Goal: Task Accomplishment & Management: Use online tool/utility

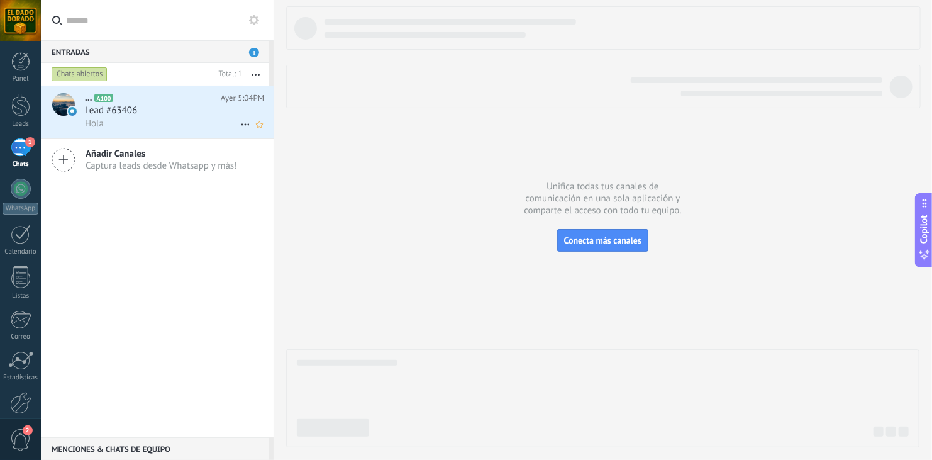
click at [109, 115] on span "Lead #63406" at bounding box center [111, 110] width 52 height 13
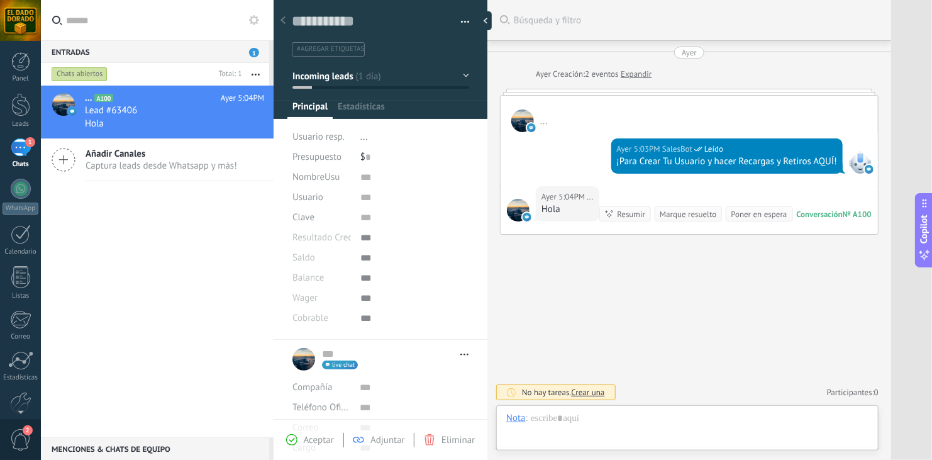
scroll to position [18, 0]
click at [162, 265] on div "... A100 Ayer 5:04PM Lead #63406 Hola Añadir Canales Captura leads desde Whatsa…" at bounding box center [157, 261] width 233 height 351
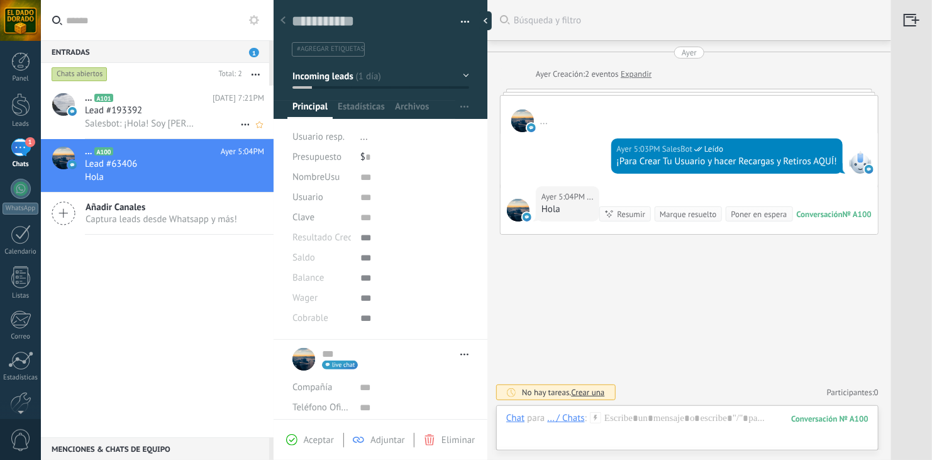
click at [135, 112] on span "Lead #193392" at bounding box center [113, 110] width 57 height 13
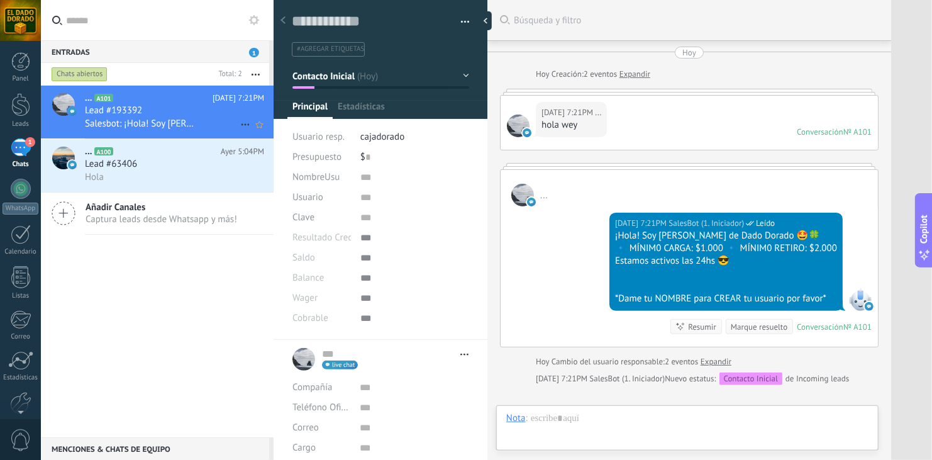
type textarea "**********"
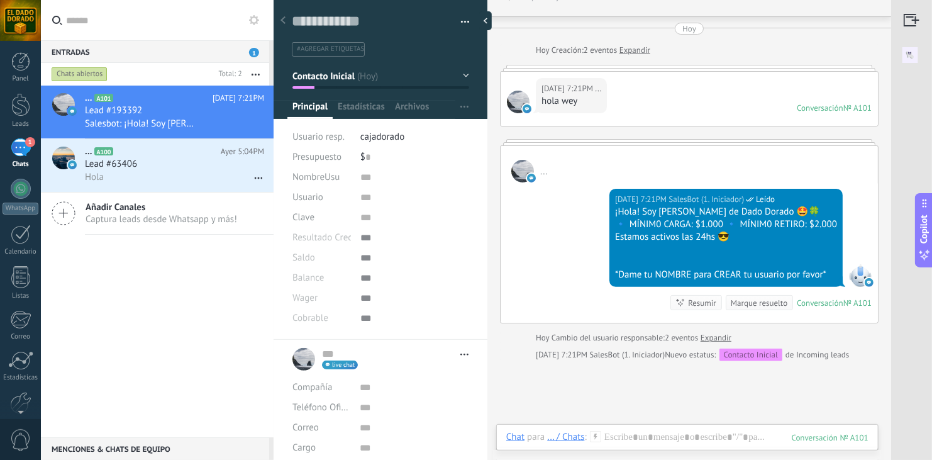
click at [25, 143] on span "1" at bounding box center [30, 142] width 10 height 10
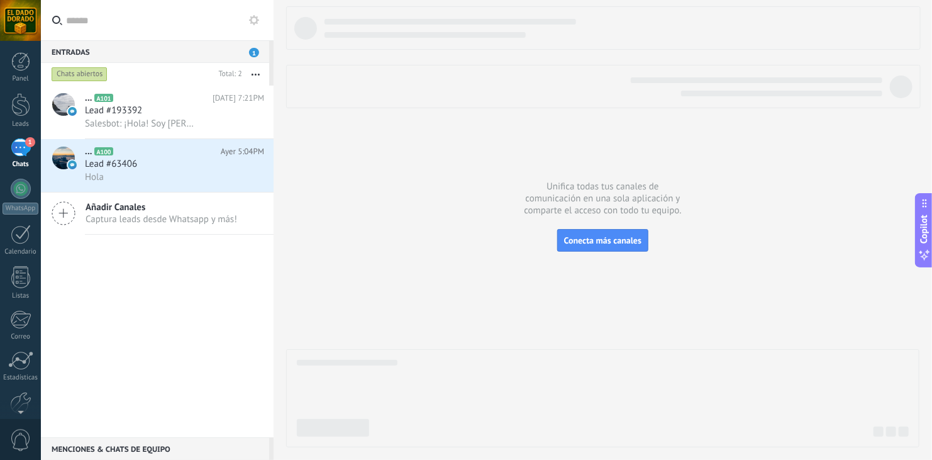
click at [248, 18] on button at bounding box center [253, 20] width 15 height 15
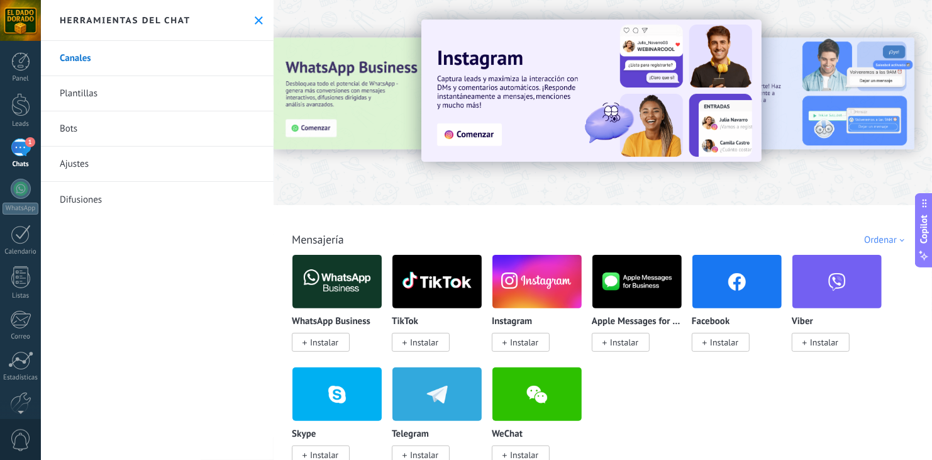
click at [75, 135] on link "Bots" at bounding box center [157, 128] width 233 height 35
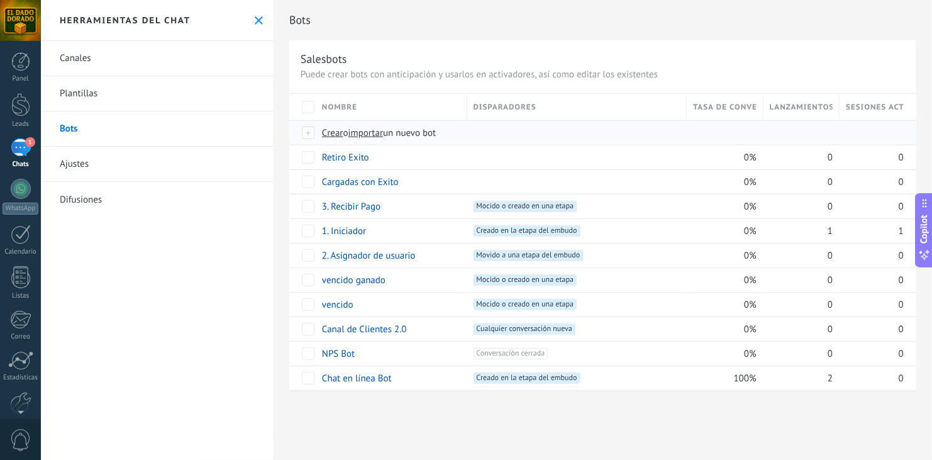
click at [367, 133] on span "importar" at bounding box center [365, 133] width 35 height 12
click at [0, 0] on input "importar un nuevo bot" at bounding box center [0, 0] width 0 height 0
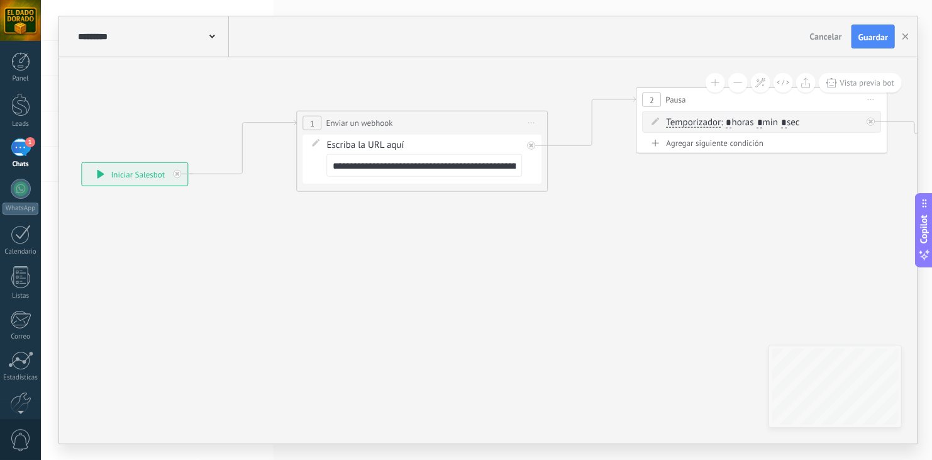
drag, startPoint x: 691, startPoint y: 289, endPoint x: 446, endPoint y: 300, distance: 244.8
click at [445, 300] on icon at bounding box center [622, 139] width 1711 height 733
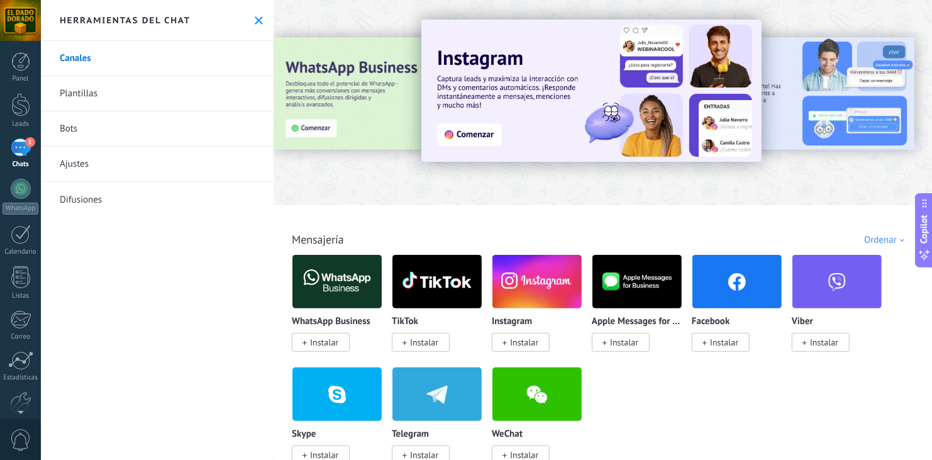
click at [80, 129] on link "Bots" at bounding box center [157, 128] width 233 height 35
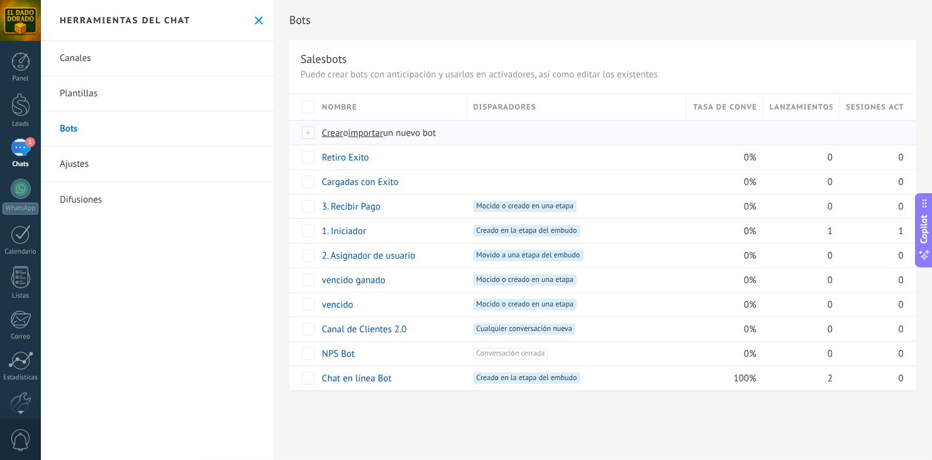
click at [363, 130] on span "importar" at bounding box center [365, 133] width 35 height 12
click at [0, 0] on input "importar un nuevo bot" at bounding box center [0, 0] width 0 height 0
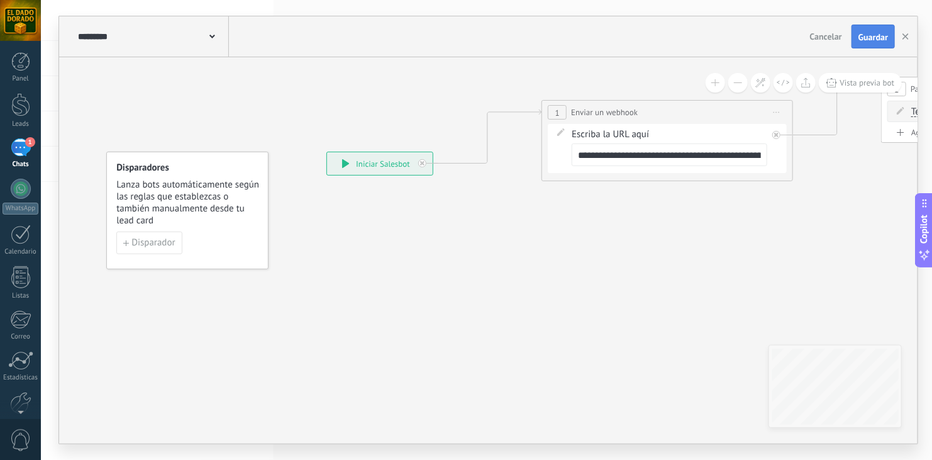
click at [877, 38] on span "Guardar" at bounding box center [873, 37] width 30 height 9
click at [905, 35] on icon "button" at bounding box center [905, 36] width 6 height 6
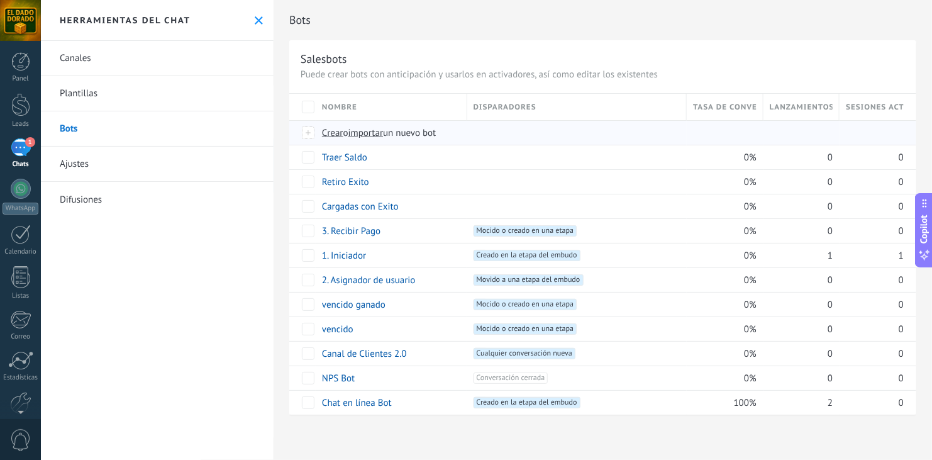
click at [367, 131] on span "importar" at bounding box center [365, 133] width 35 height 12
click at [0, 0] on input "importar un nuevo bot" at bounding box center [0, 0] width 0 height 0
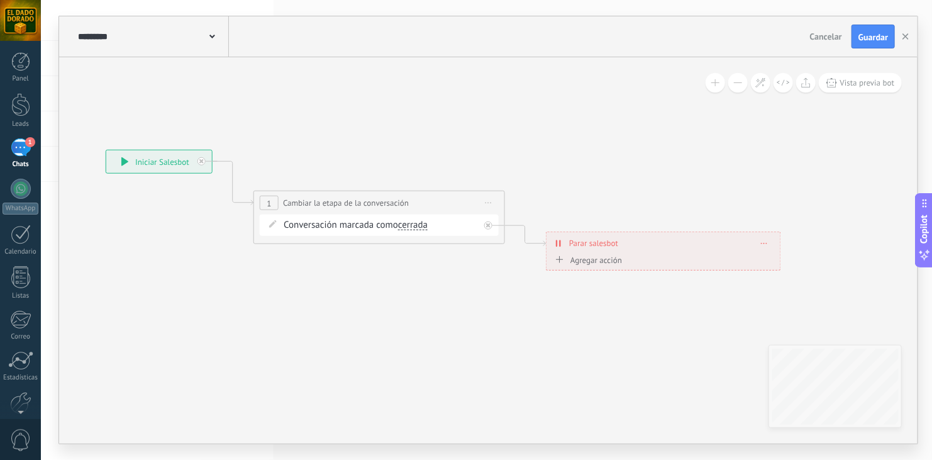
drag, startPoint x: 814, startPoint y: 145, endPoint x: 593, endPoint y: 143, distance: 220.7
click at [586, 143] on icon at bounding box center [443, 210] width 1304 height 750
click at [879, 33] on span "Guardar" at bounding box center [873, 37] width 30 height 9
click at [902, 38] on button "button" at bounding box center [905, 37] width 19 height 24
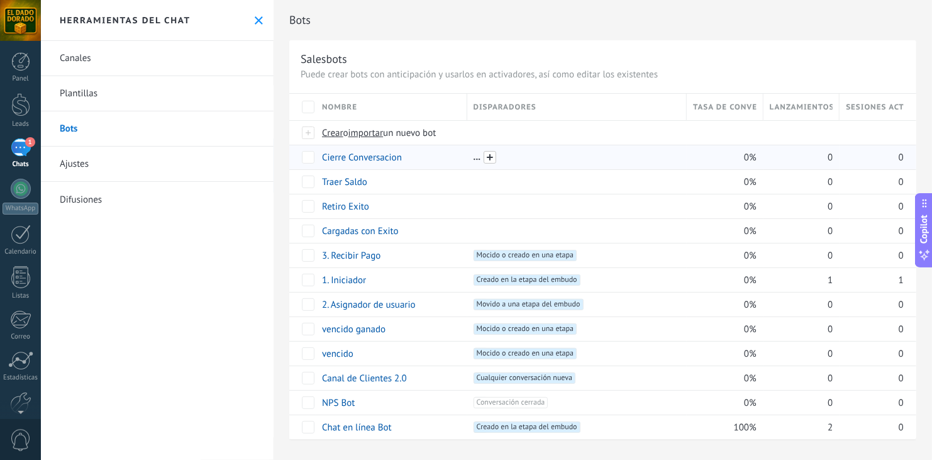
click at [485, 158] on span at bounding box center [490, 157] width 13 height 13
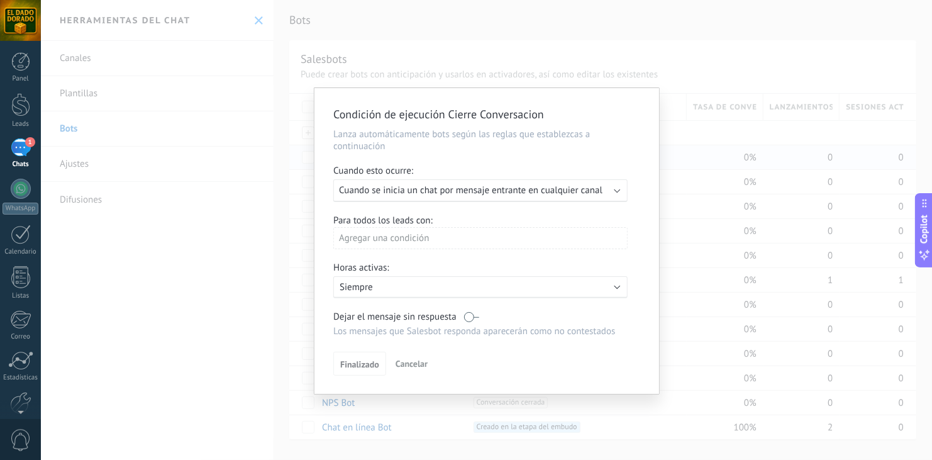
click at [469, 188] on span "Cuando se inicia un chat por mensaje entrante en cualquier canal" at bounding box center [470, 190] width 263 height 12
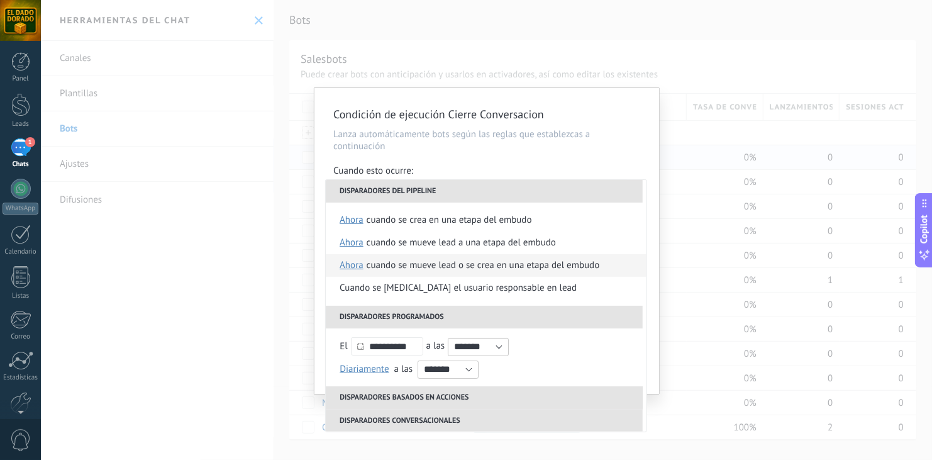
click at [404, 259] on div "Cuando se mueve lead o se crea en una etapa del embudo" at bounding box center [483, 265] width 233 height 23
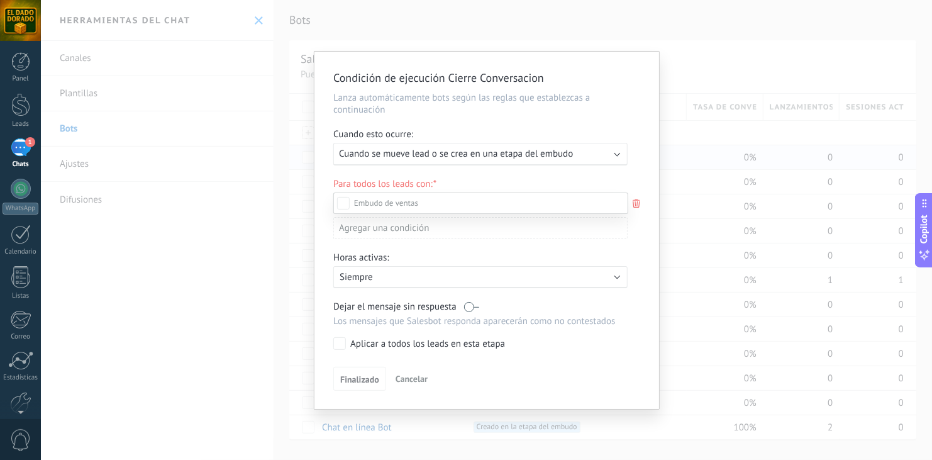
click at [502, 129] on div at bounding box center [486, 230] width 891 height 460
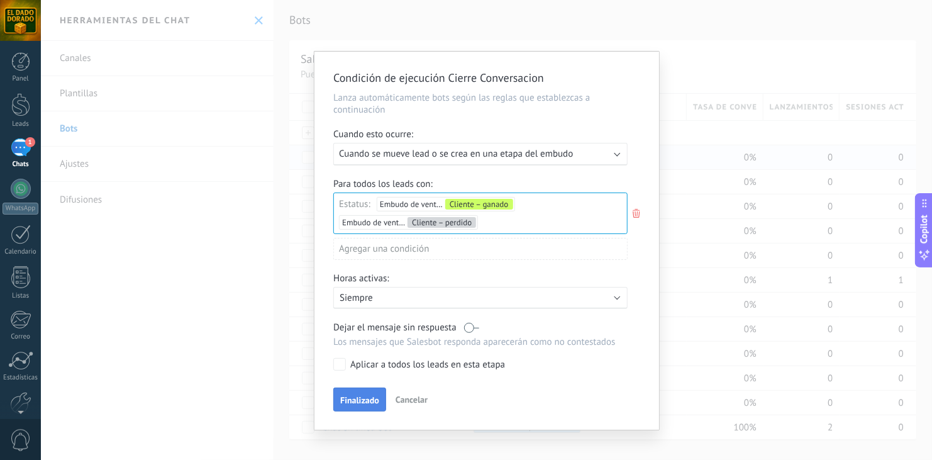
click at [371, 396] on span "Finalizado" at bounding box center [359, 400] width 39 height 9
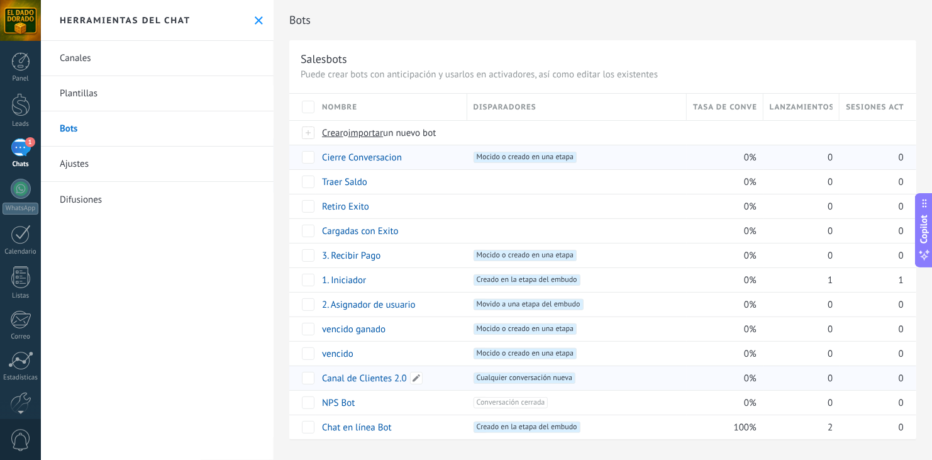
click at [362, 378] on link "Canal de Clientes 2.0" at bounding box center [364, 378] width 85 height 12
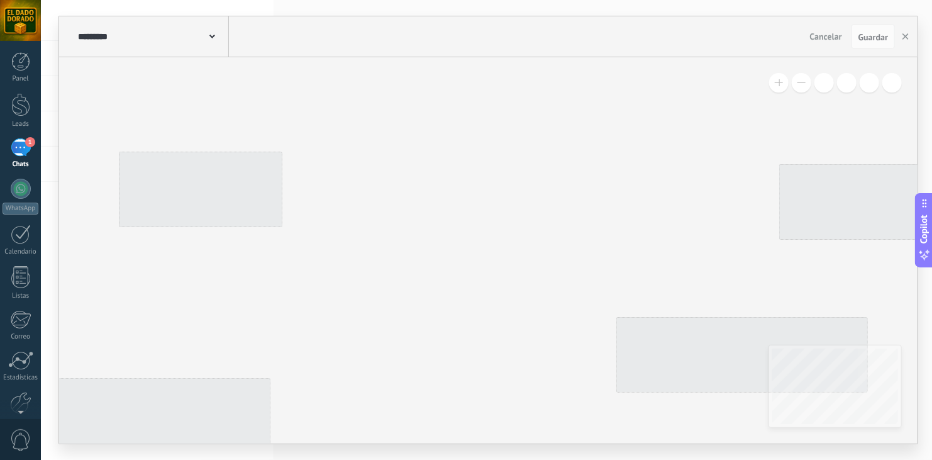
type input "**********"
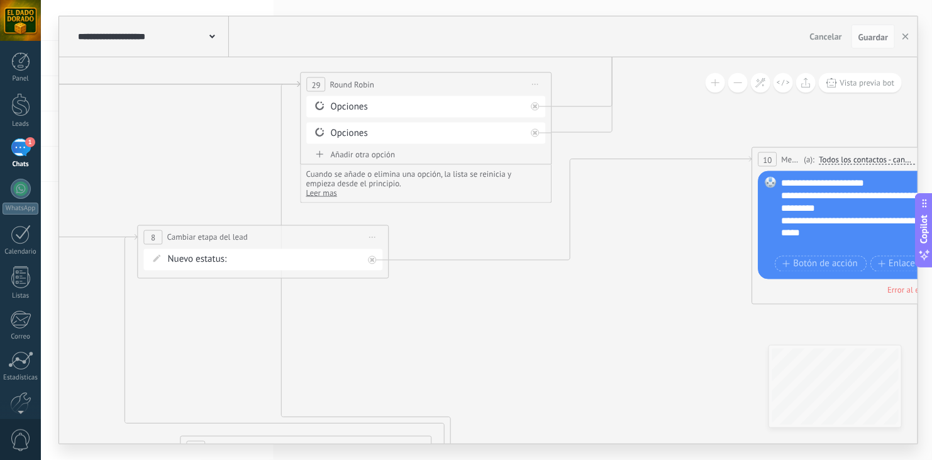
drag, startPoint x: 686, startPoint y: 260, endPoint x: 207, endPoint y: 168, distance: 487.9
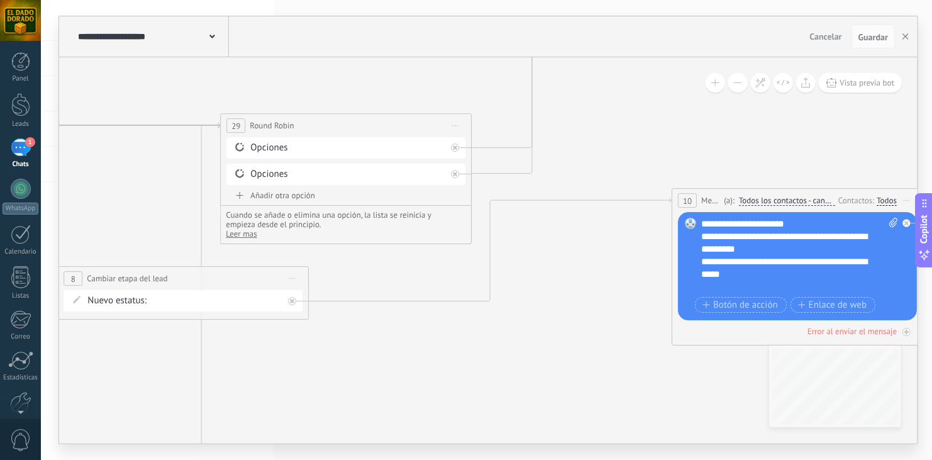
drag, startPoint x: 678, startPoint y: 313, endPoint x: 598, endPoint y: 354, distance: 90.6
click at [598, 354] on icon at bounding box center [788, 433] width 3723 height 1668
click at [738, 92] on button at bounding box center [737, 82] width 19 height 19
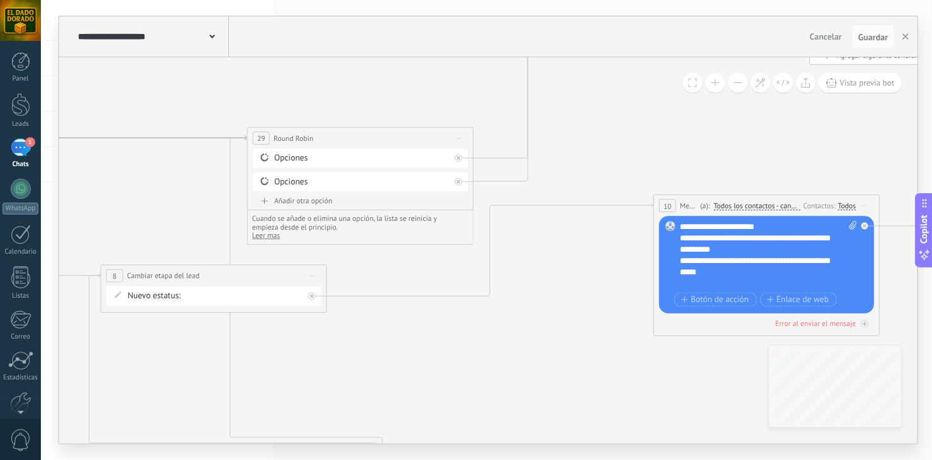
click at [738, 92] on button at bounding box center [737, 82] width 19 height 19
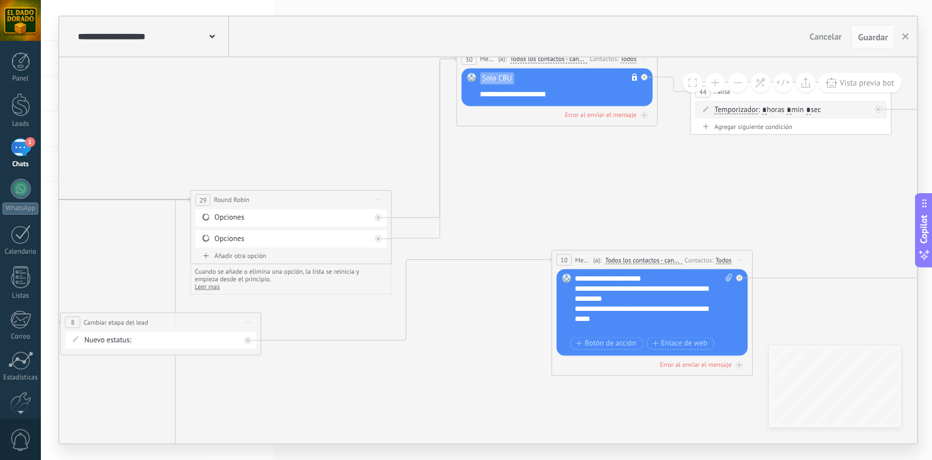
drag, startPoint x: 531, startPoint y: 345, endPoint x: 447, endPoint y: 395, distance: 97.3
click at [447, 395] on icon at bounding box center [645, 446] width 2979 height 1334
click at [741, 83] on button at bounding box center [737, 82] width 19 height 19
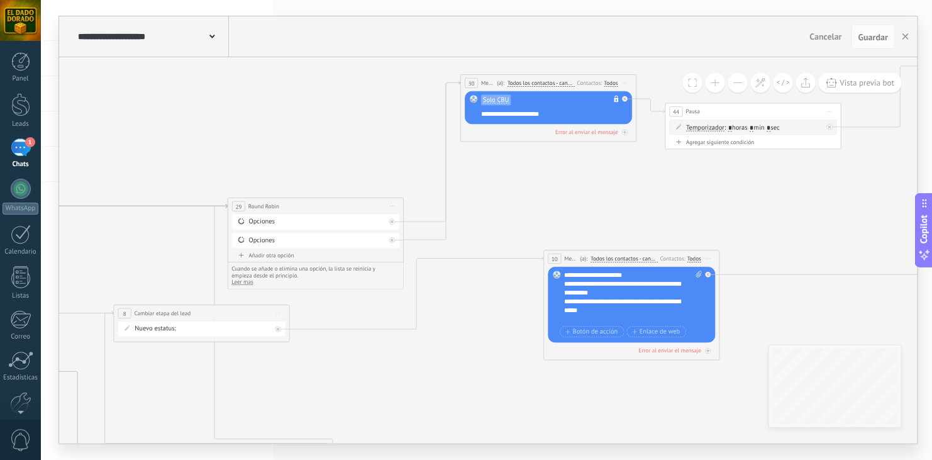
click at [274, 328] on div "Nuevo estatus: Contacto Inicial Crear Usuario Recibir Pago Cargar Fichas Recarg…" at bounding box center [201, 328] width 167 height 15
click at [278, 328] on icon at bounding box center [278, 329] width 3 height 3
click at [387, 343] on div "Agrega el siguiente paso" at bounding box center [357, 342] width 77 height 14
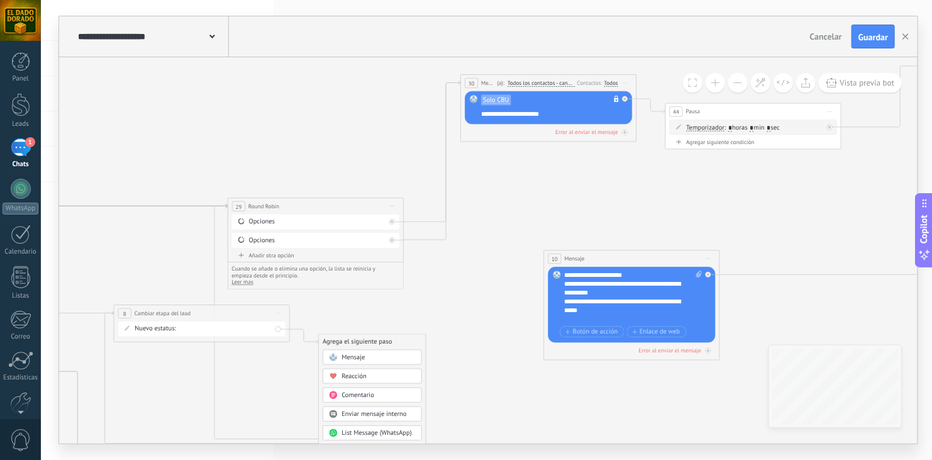
click at [930, 65] on div "**********" at bounding box center [486, 230] width 891 height 460
click at [376, 340] on div "Agrega el siguiente paso" at bounding box center [357, 342] width 77 height 14
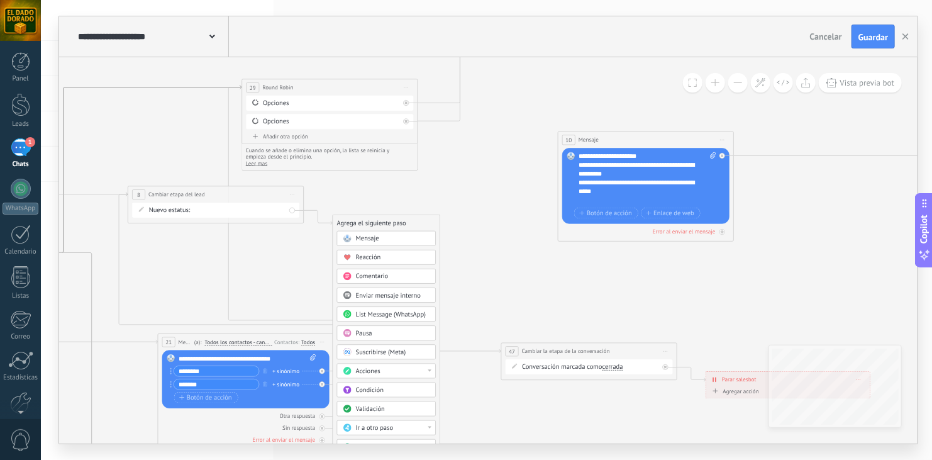
drag, startPoint x: 485, startPoint y: 331, endPoint x: 501, endPoint y: 194, distance: 138.0
click at [501, 194] on icon at bounding box center [640, 303] width 2606 height 1168
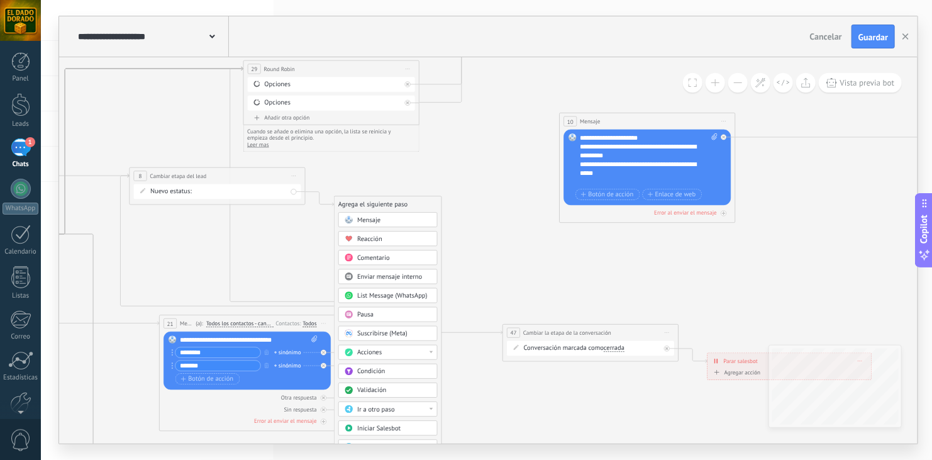
click at [394, 350] on div "Acciones" at bounding box center [394, 352] width 74 height 9
click at [391, 390] on div "Enviar un webhook" at bounding box center [388, 396] width 98 height 15
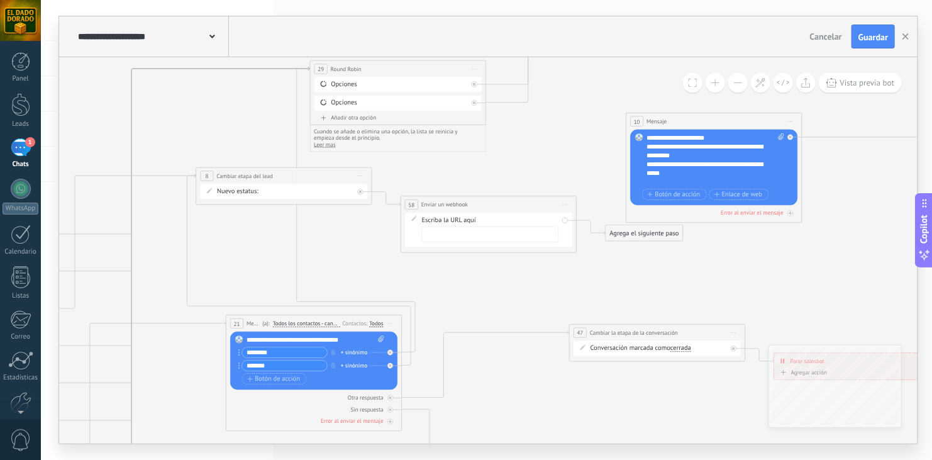
click at [462, 227] on input "text" at bounding box center [490, 234] width 137 height 16
paste input "**********"
type input "**********"
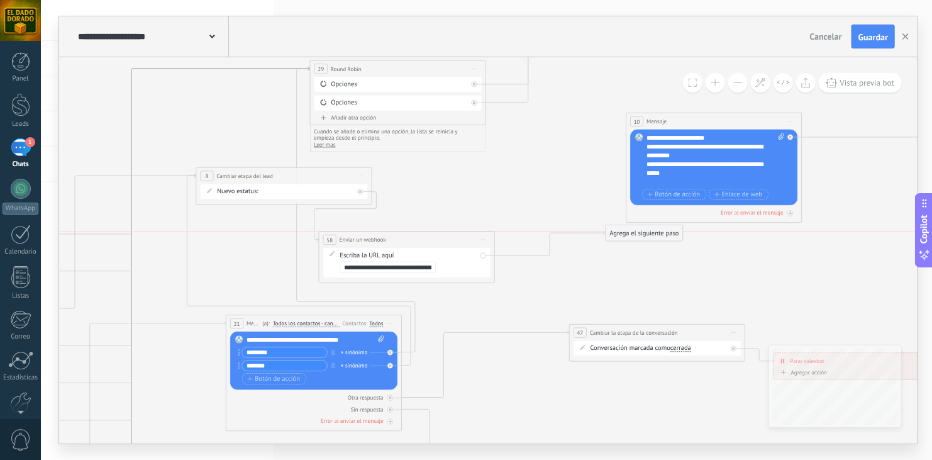
drag, startPoint x: 514, startPoint y: 202, endPoint x: 433, endPoint y: 236, distance: 88.2
click at [433, 236] on div "**********" at bounding box center [406, 239] width 175 height 16
drag, startPoint x: 623, startPoint y: 233, endPoint x: 588, endPoint y: 253, distance: 40.6
click at [588, 253] on div "Agrega el siguiente paso" at bounding box center [608, 252] width 77 height 14
click at [588, 253] on div "Agrega el siguiente paso" at bounding box center [608, 253] width 77 height 14
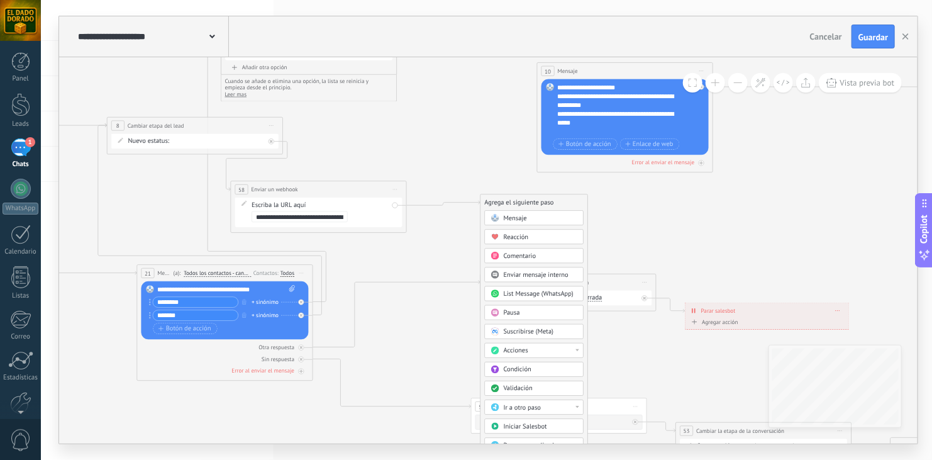
drag, startPoint x: 718, startPoint y: 293, endPoint x: 622, endPoint y: 238, distance: 110.7
click at [622, 238] on icon at bounding box center [619, 299] width 2606 height 1298
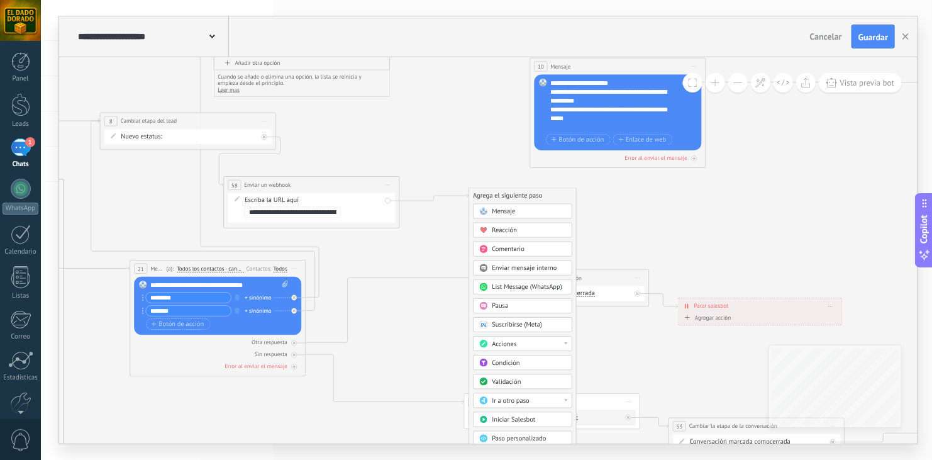
drag, startPoint x: 514, startPoint y: 438, endPoint x: 510, endPoint y: 192, distance: 245.3
click at [510, 192] on div "Agrega el siguiente paso" at bounding box center [522, 196] width 107 height 14
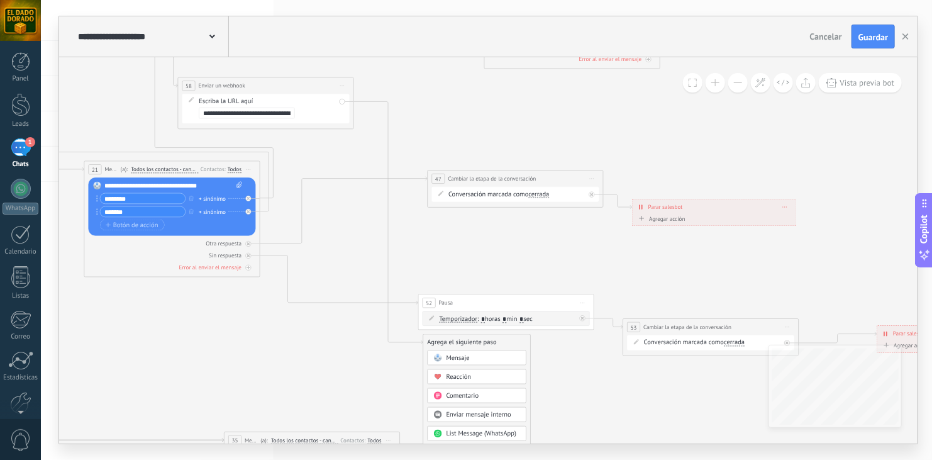
drag, startPoint x: 691, startPoint y: 249, endPoint x: 645, endPoint y: 150, distance: 108.9
click at [645, 150] on icon at bounding box center [566, 210] width 2606 height 1327
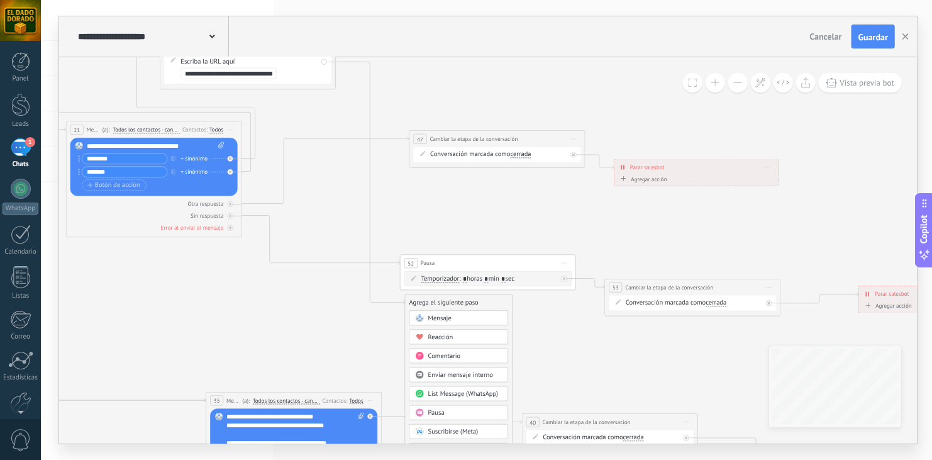
drag, startPoint x: 558, startPoint y: 414, endPoint x: 540, endPoint y: 375, distance: 43.6
click at [540, 375] on icon at bounding box center [548, 169] width 2606 height 1327
click at [470, 413] on div "Pausa" at bounding box center [465, 413] width 74 height 9
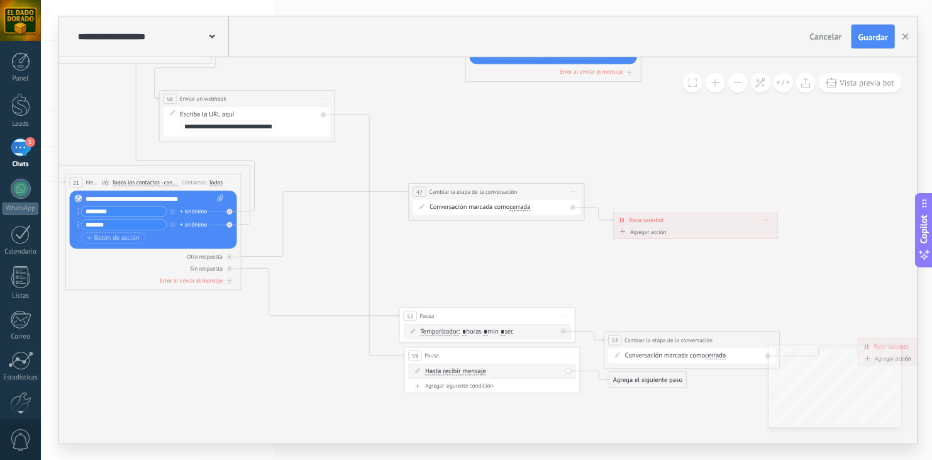
drag, startPoint x: 470, startPoint y: 390, endPoint x: 473, endPoint y: 443, distance: 52.9
click at [473, 443] on icon at bounding box center [547, 166] width 2606 height 1215
click at [472, 368] on span "Hasta recibir mensaje" at bounding box center [455, 371] width 61 height 7
click at [472, 368] on button "Hasta recibir mensaje" at bounding box center [476, 371] width 110 height 16
click at [453, 387] on span "Temporizador" at bounding box center [469, 387] width 106 height 9
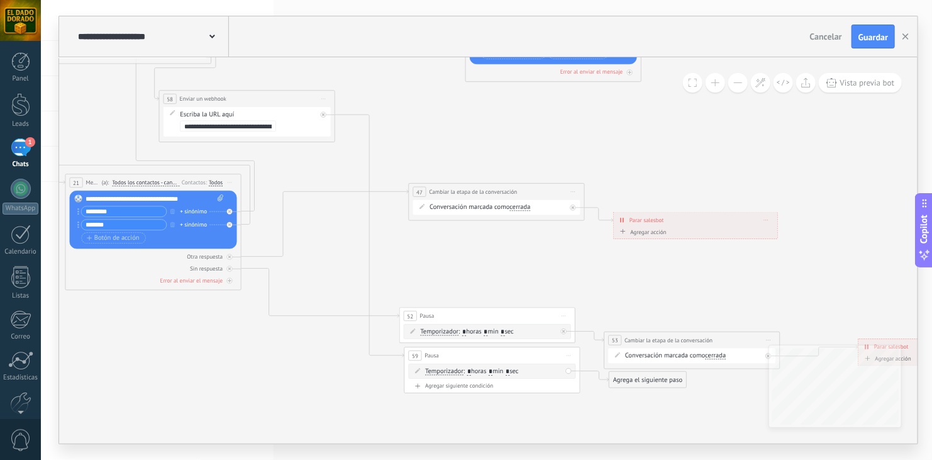
click at [492, 372] on input "*" at bounding box center [491, 371] width 4 height 7
type input "*"
click at [509, 372] on input "*" at bounding box center [508, 371] width 4 height 7
type input "*"
drag, startPoint x: 506, startPoint y: 357, endPoint x: 485, endPoint y: 119, distance: 239.3
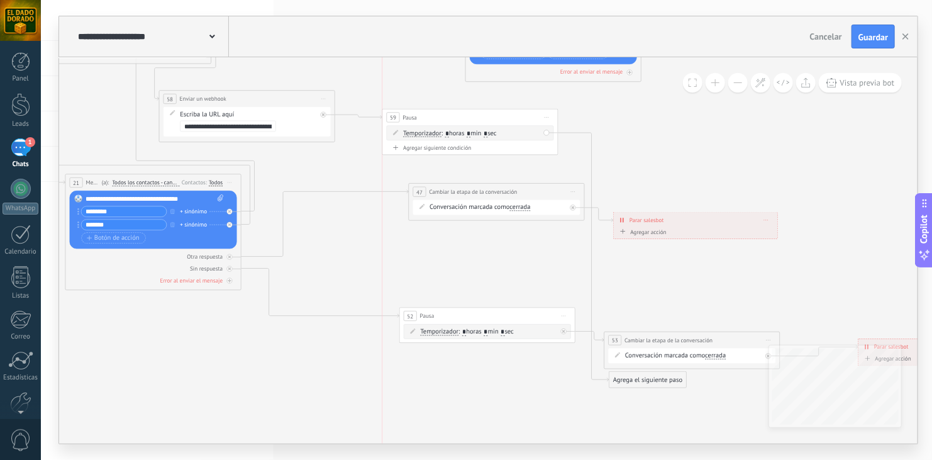
click at [485, 119] on div "59 Pausa ***** Iniciar vista previa aquí Cambiar nombre Duplicar [GEOGRAPHIC_DA…" at bounding box center [470, 117] width 175 height 16
drag, startPoint x: 636, startPoint y: 378, endPoint x: 571, endPoint y: 69, distance: 316.1
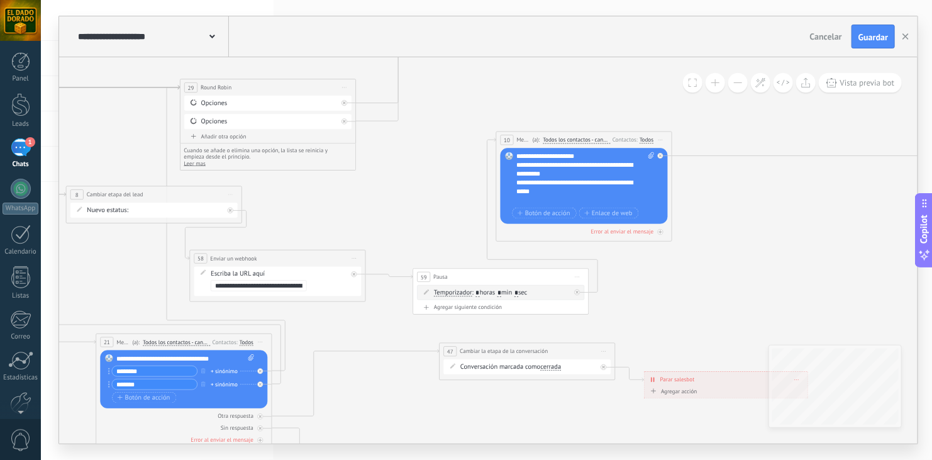
drag, startPoint x: 649, startPoint y: 123, endPoint x: 680, endPoint y: 282, distance: 162.0
click at [680, 282] on icon at bounding box center [577, 326] width 2606 height 1215
click at [868, 30] on button "Guardar" at bounding box center [872, 37] width 43 height 24
click at [518, 292] on input "*" at bounding box center [516, 293] width 4 height 7
type input "*"
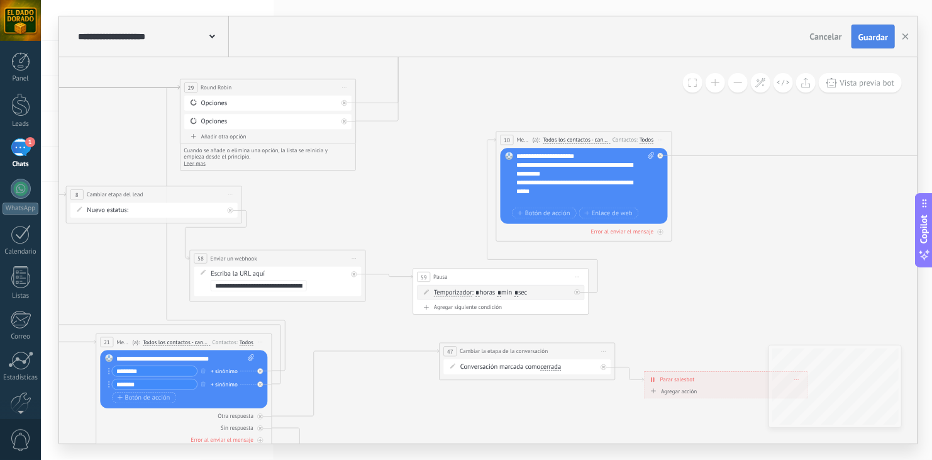
click at [863, 35] on span "Guardar" at bounding box center [873, 37] width 30 height 9
click at [568, 155] on div "**********" at bounding box center [586, 178] width 138 height 53
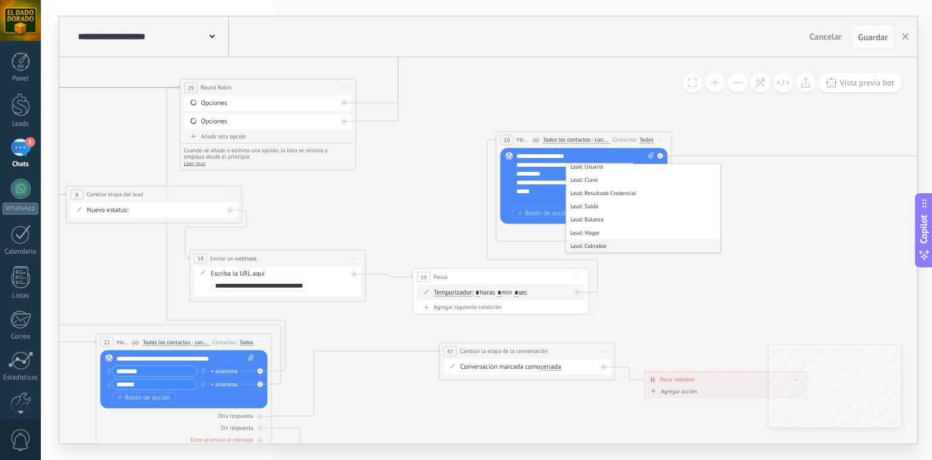
scroll to position [421, 0]
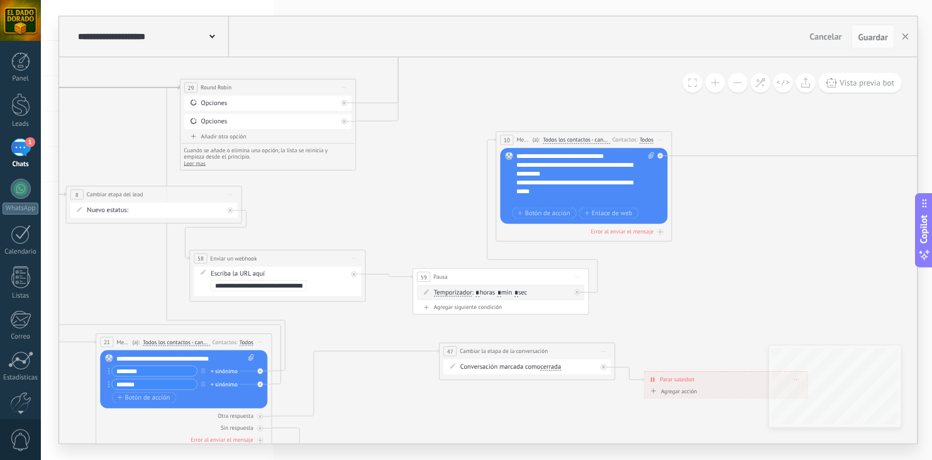
click at [568, 155] on span "**********" at bounding box center [583, 156] width 42 height 7
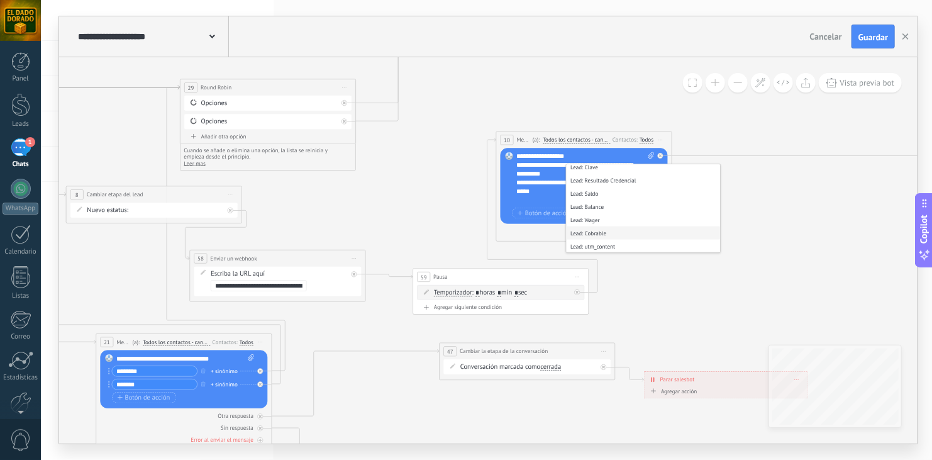
click at [609, 234] on li "Lead: Cobrable" at bounding box center [643, 232] width 154 height 13
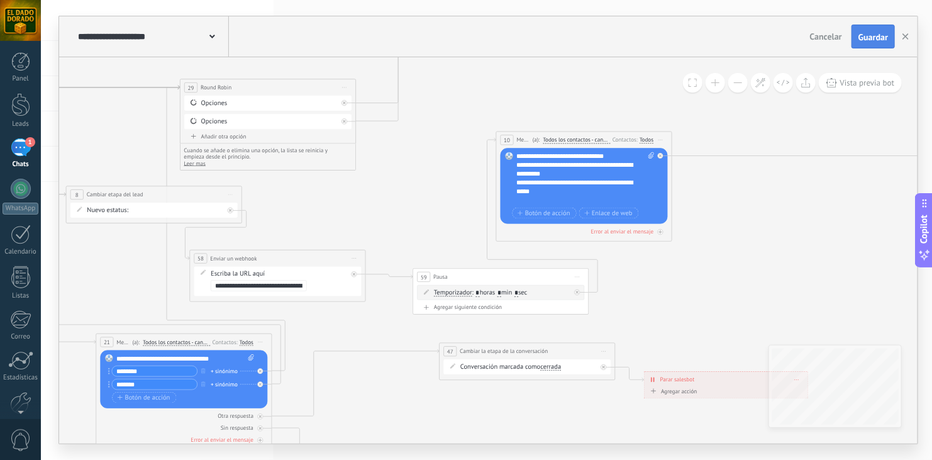
click at [873, 35] on span "Guardar" at bounding box center [873, 37] width 30 height 9
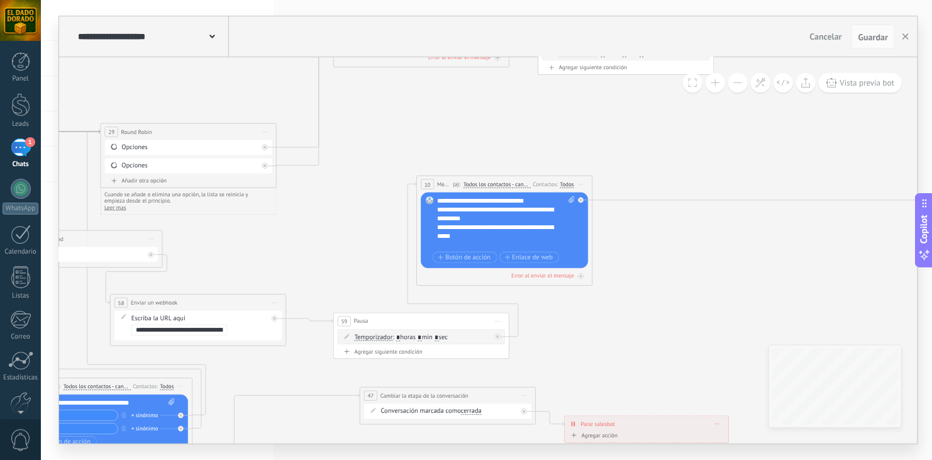
drag, startPoint x: 819, startPoint y: 196, endPoint x: 726, endPoint y: 250, distance: 107.6
click at [726, 250] on icon at bounding box center [498, 370] width 2606 height 1215
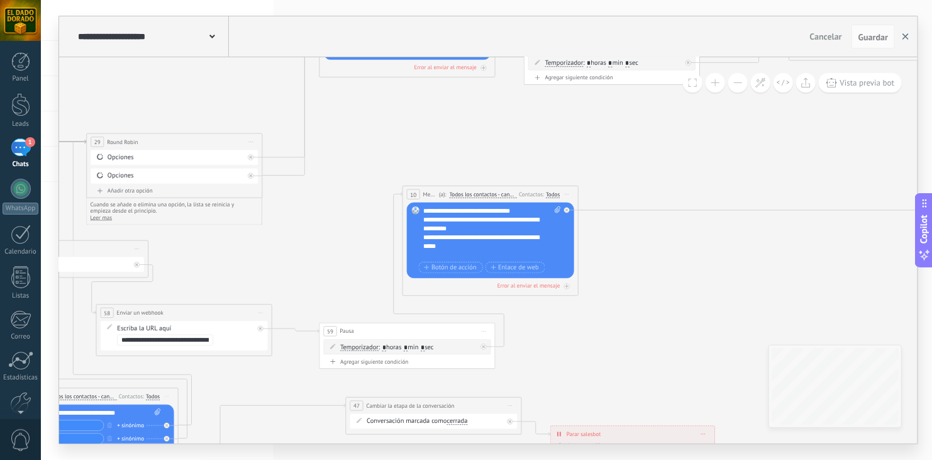
click at [907, 39] on icon "button" at bounding box center [905, 36] width 6 height 6
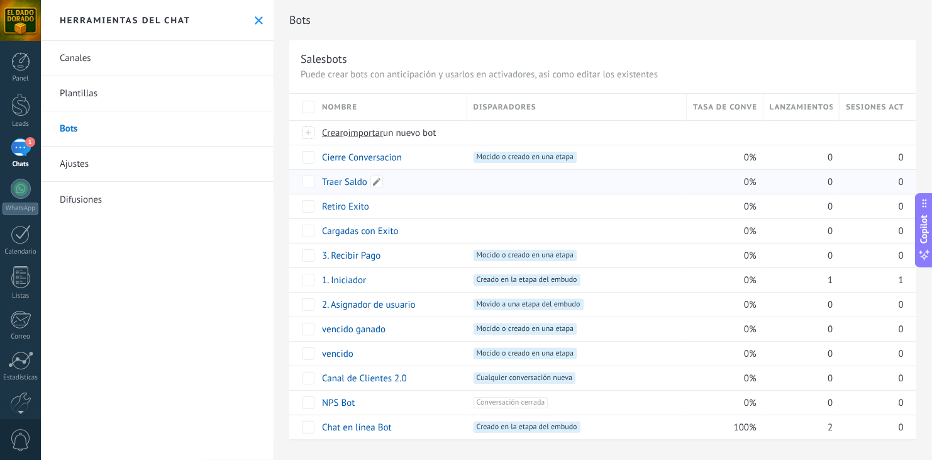
click at [343, 181] on link "Traer Saldo" at bounding box center [344, 182] width 45 height 12
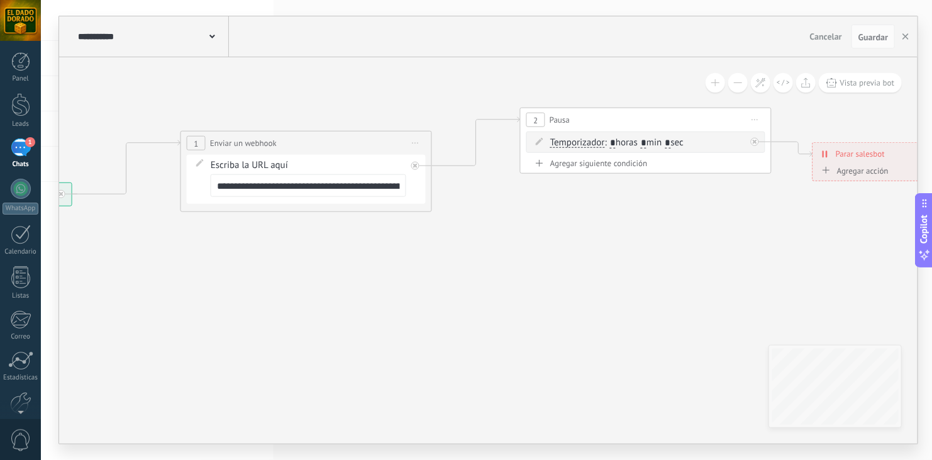
drag, startPoint x: 692, startPoint y: 253, endPoint x: 331, endPoint y: 284, distance: 362.2
click at [331, 284] on icon at bounding box center [506, 159] width 1711 height 733
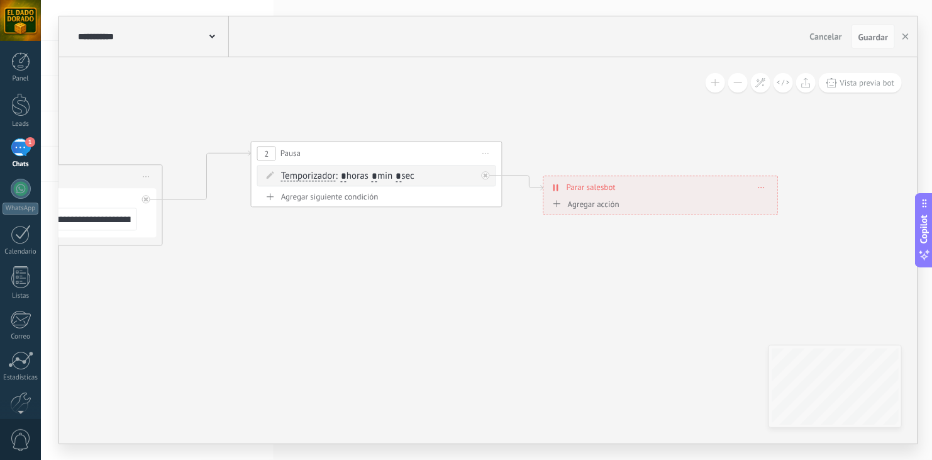
drag, startPoint x: 743, startPoint y: 255, endPoint x: 466, endPoint y: 291, distance: 279.1
click at [466, 291] on icon at bounding box center [237, 193] width 1711 height 733
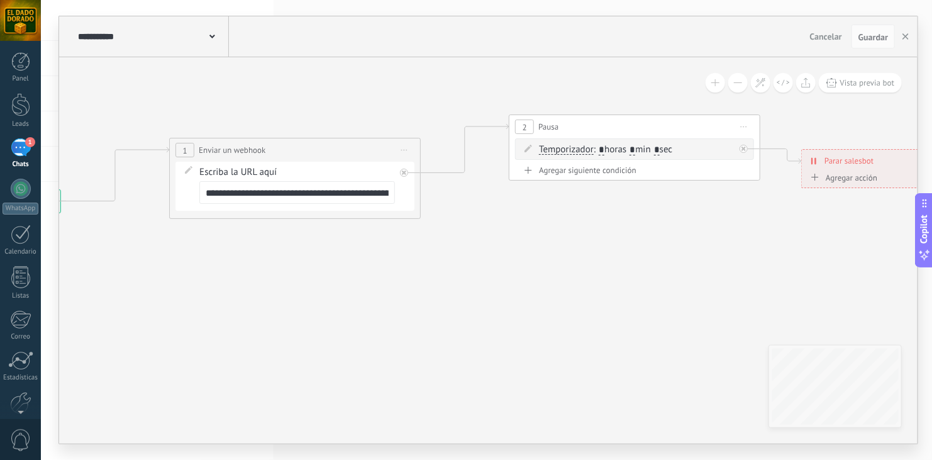
drag, startPoint x: 414, startPoint y: 316, endPoint x: 700, endPoint y: 287, distance: 288.2
click at [700, 287] on icon at bounding box center [495, 166] width 1711 height 733
click at [905, 38] on use "button" at bounding box center [905, 36] width 6 height 6
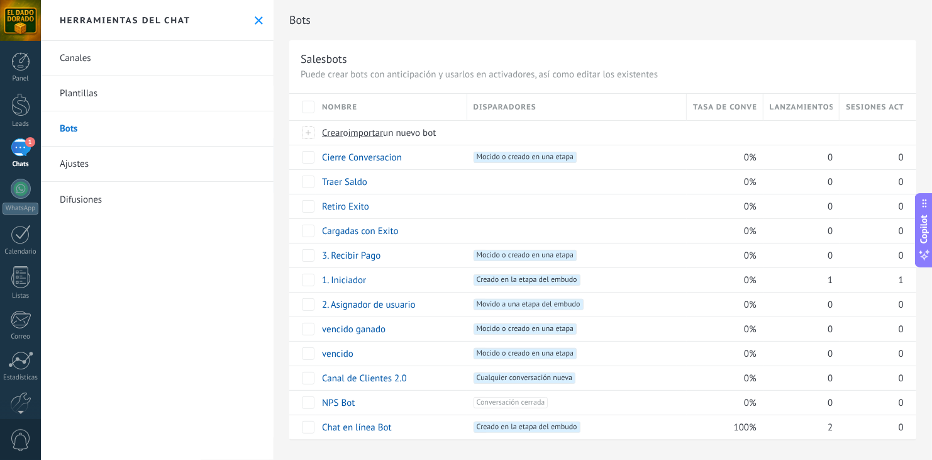
click at [653, 35] on div "Bots" at bounding box center [602, 20] width 627 height 40
click at [401, 29] on h2 "Bots" at bounding box center [602, 20] width 627 height 25
click at [27, 148] on div "1" at bounding box center [21, 147] width 20 height 18
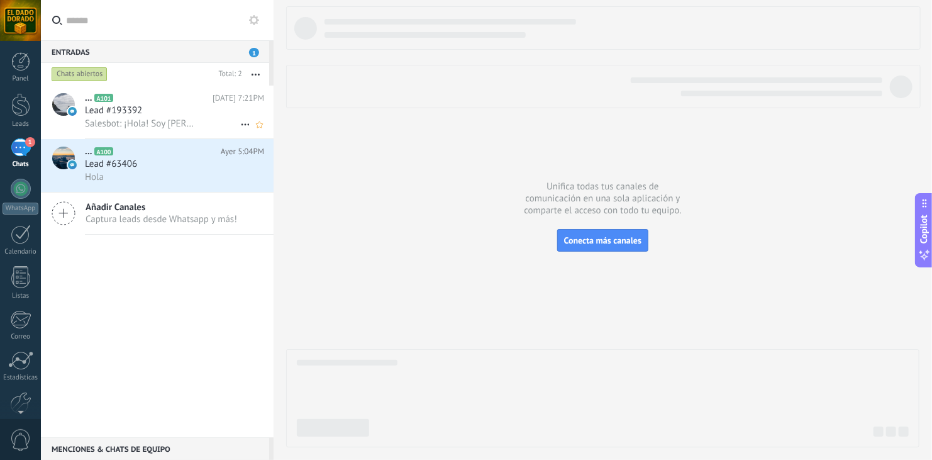
click at [155, 113] on div "Lead #193392" at bounding box center [174, 110] width 179 height 13
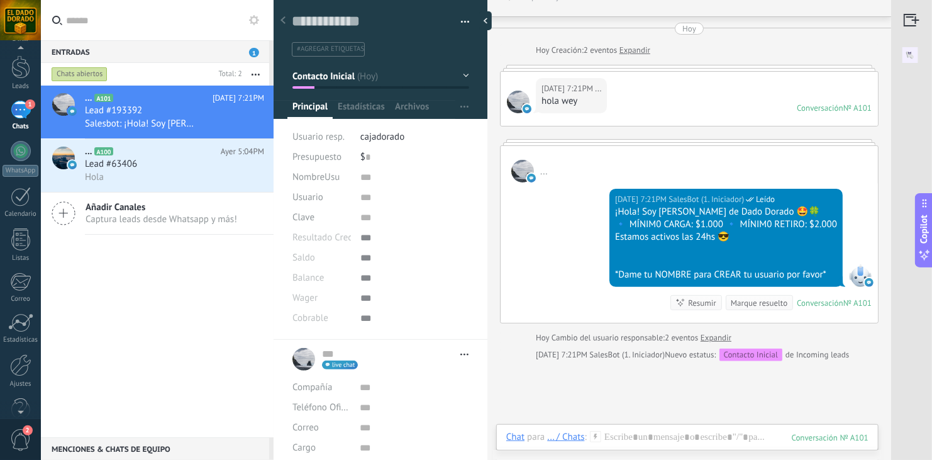
scroll to position [63, 0]
click at [20, 337] on div at bounding box center [20, 340] width 21 height 22
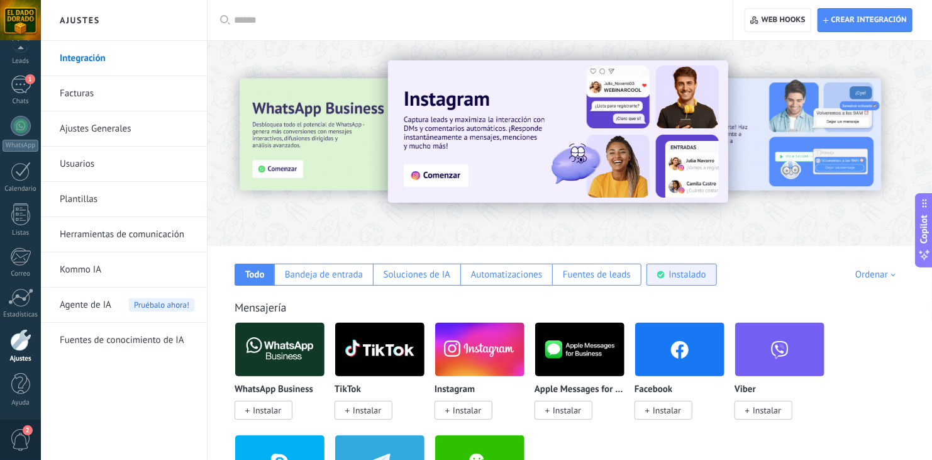
click at [681, 272] on div "Instalado" at bounding box center [687, 274] width 37 height 12
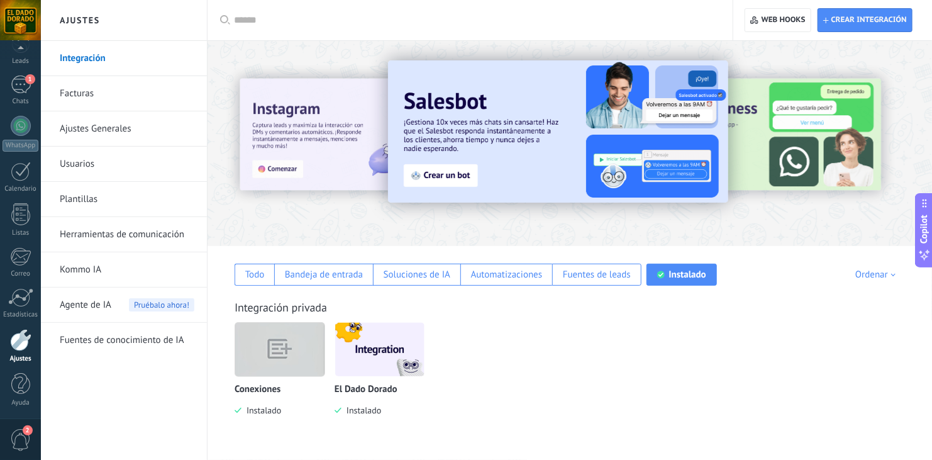
click at [279, 351] on img at bounding box center [279, 349] width 89 height 69
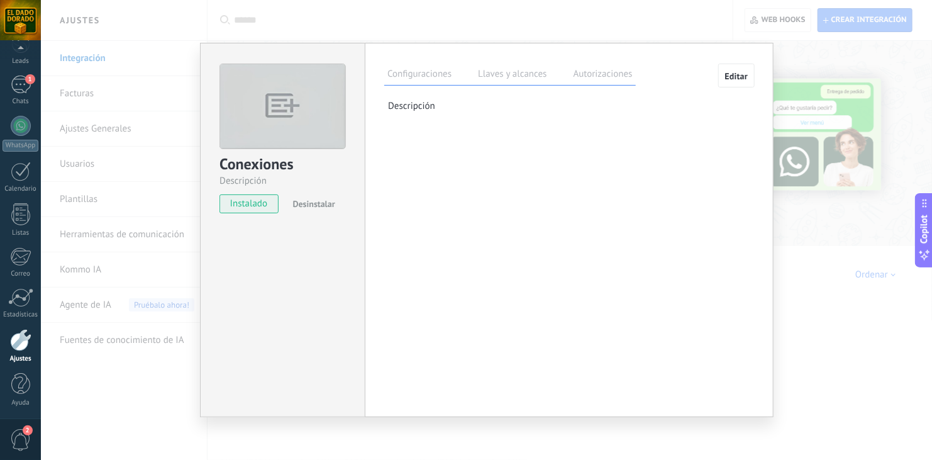
click at [751, 72] on button "Editar" at bounding box center [736, 76] width 37 height 24
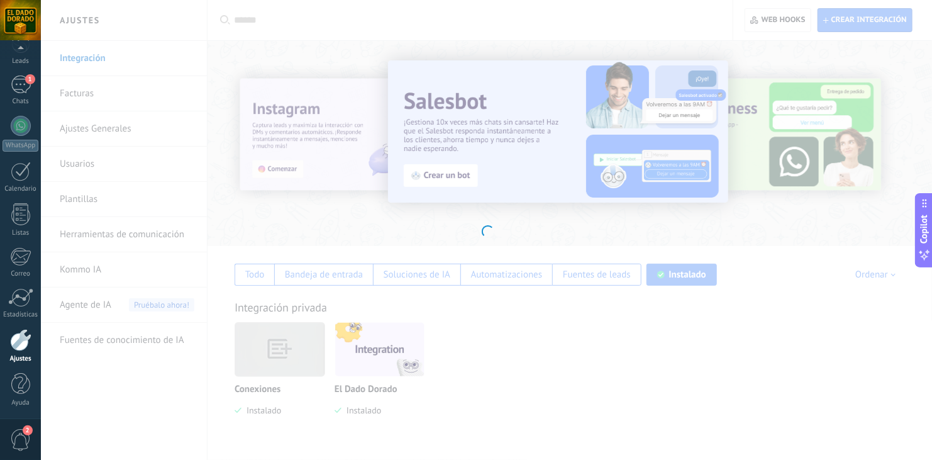
type textarea "**********"
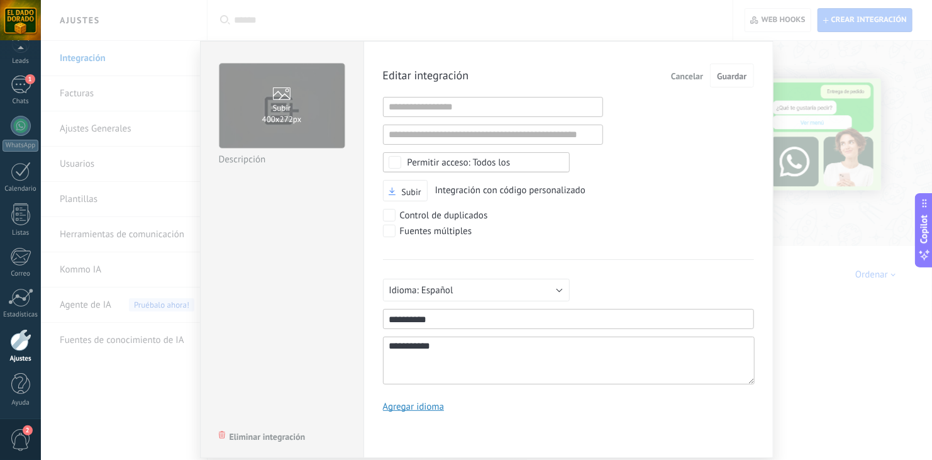
scroll to position [12, 0]
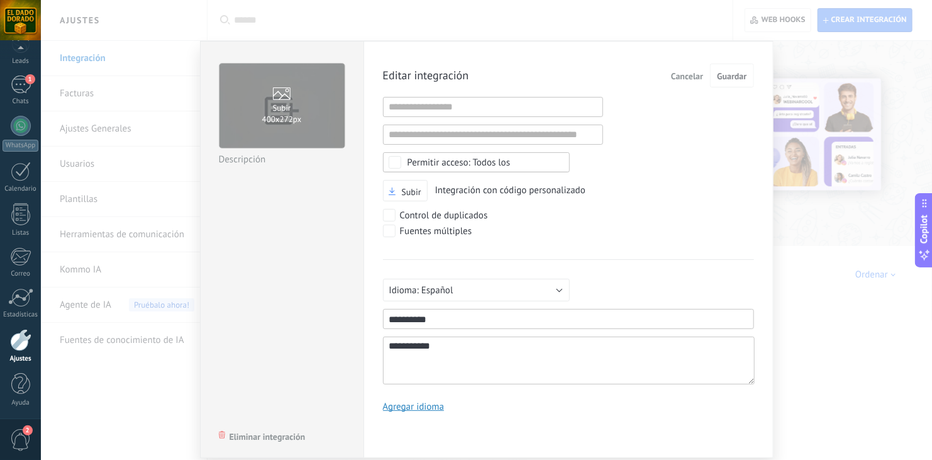
click at [689, 79] on span "Cancelar" at bounding box center [687, 76] width 32 height 9
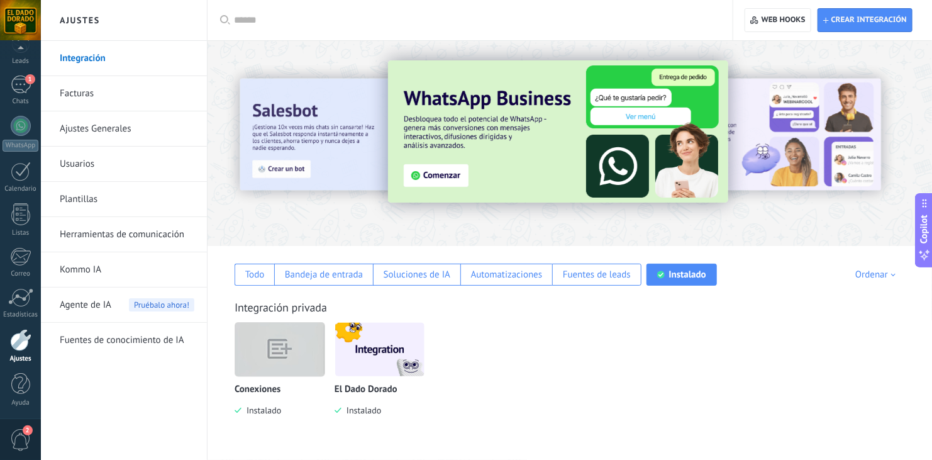
click at [277, 370] on img at bounding box center [279, 349] width 89 height 69
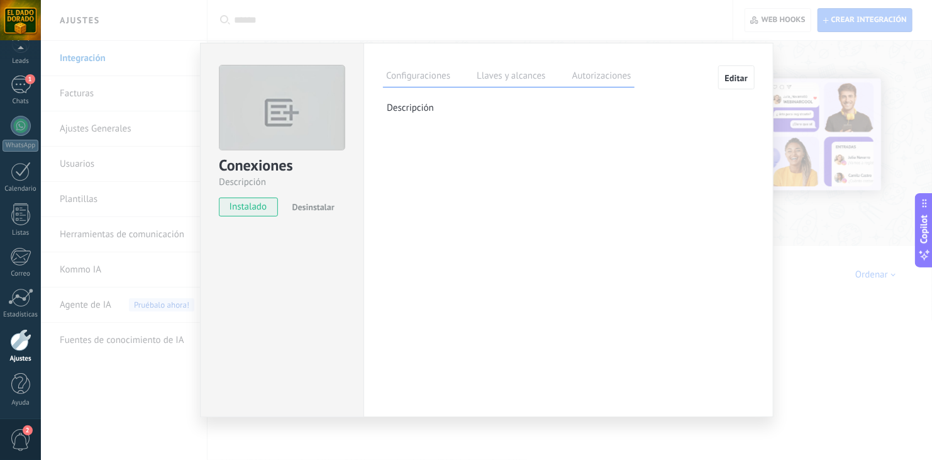
click at [512, 80] on label "Llaves y alcances" at bounding box center [510, 78] width 75 height 18
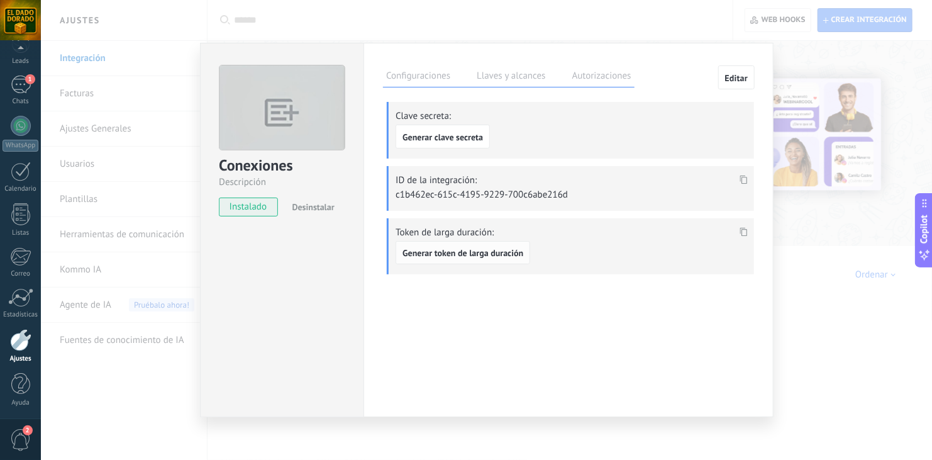
click at [447, 252] on span "Generar token de larga duración" at bounding box center [462, 252] width 121 height 9
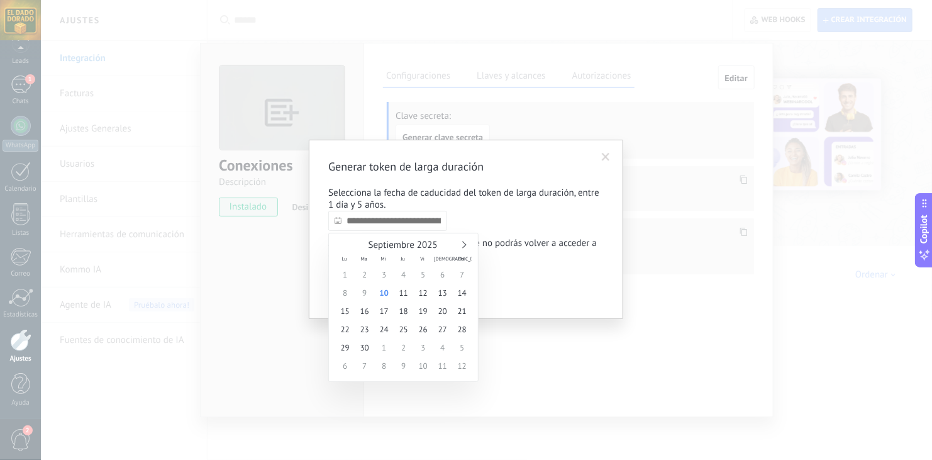
click at [410, 228] on input "text" at bounding box center [387, 221] width 119 height 20
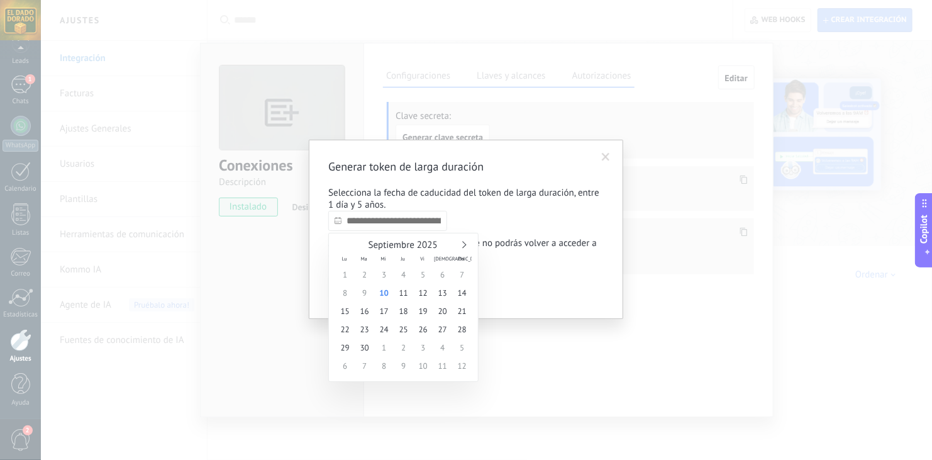
click at [465, 244] on link at bounding box center [463, 244] width 7 height 7
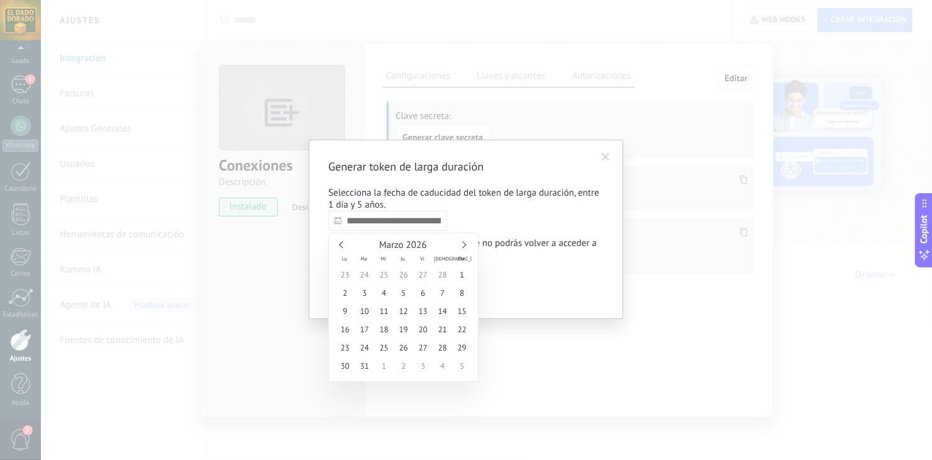
click at [465, 244] on link at bounding box center [463, 244] width 7 height 7
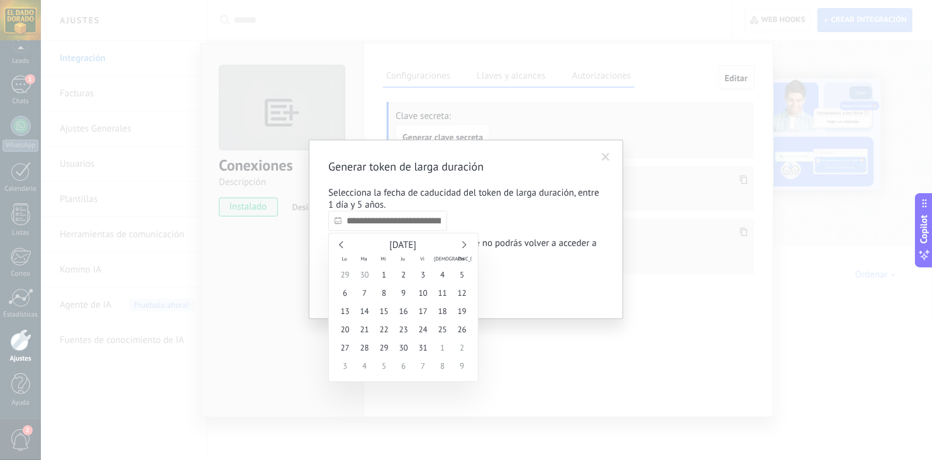
click at [465, 244] on link at bounding box center [463, 244] width 7 height 7
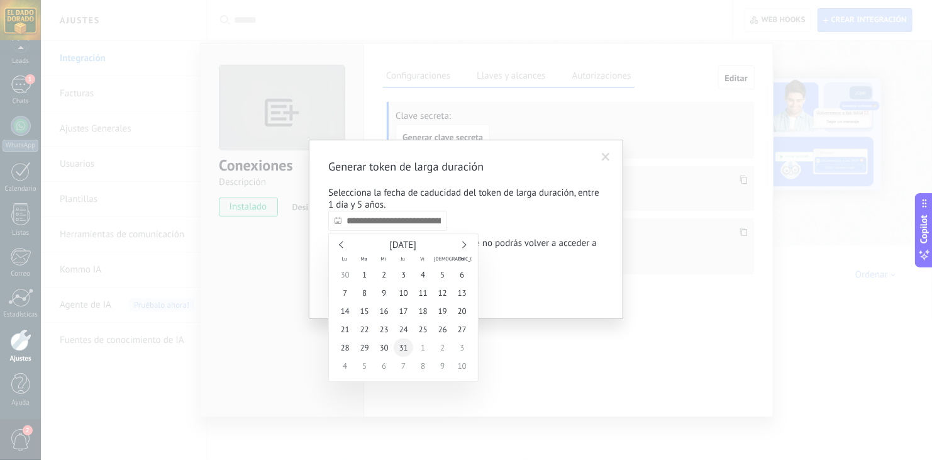
type input "**********"
click at [404, 347] on span "31" at bounding box center [403, 347] width 19 height 18
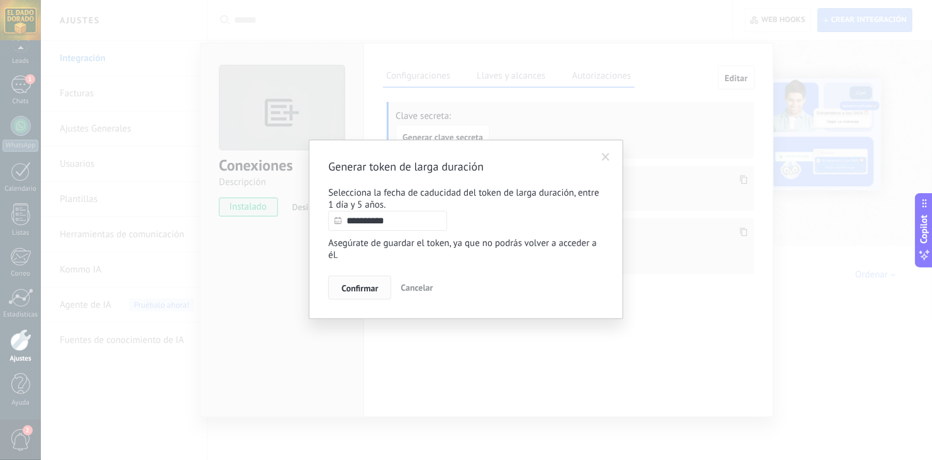
click at [358, 284] on button "Confirmar" at bounding box center [359, 287] width 63 height 24
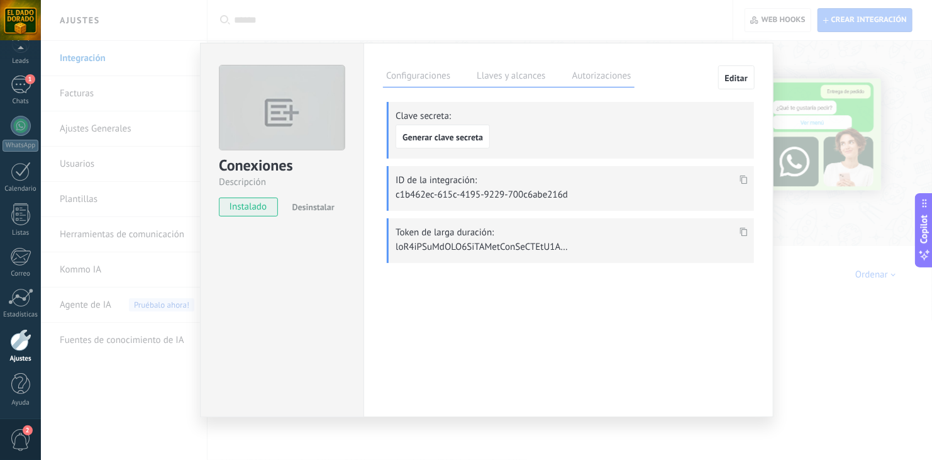
click at [741, 233] on icon at bounding box center [744, 231] width 8 height 9
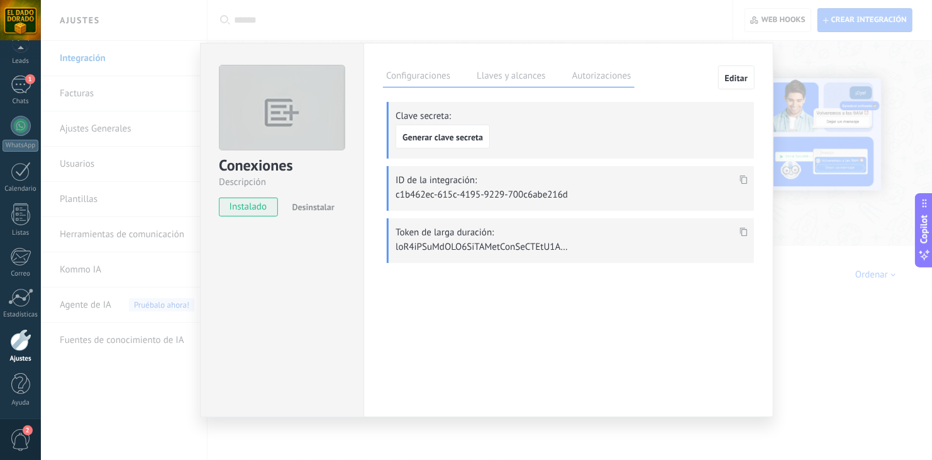
click at [534, 382] on div "Configuraciones Llaves y alcances Autorizaciones Editar Clave secreta: Generar …" at bounding box center [568, 230] width 410 height 374
click at [429, 80] on label "Configuraciones" at bounding box center [418, 78] width 70 height 18
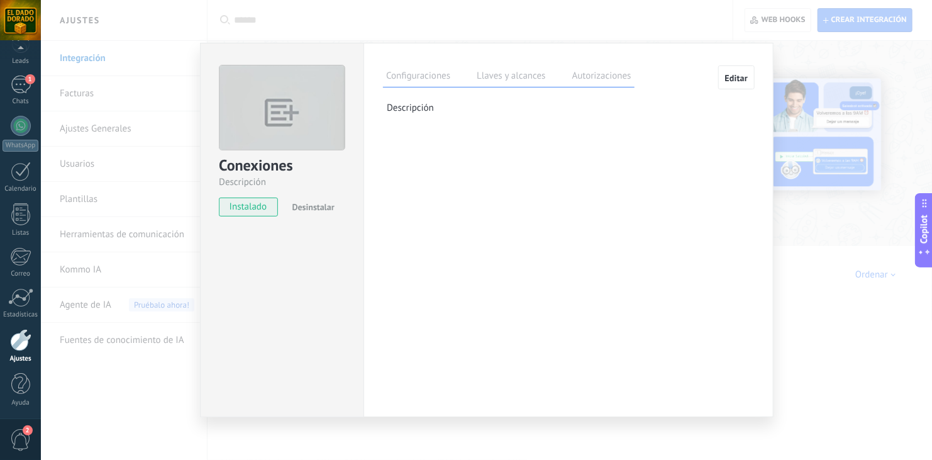
click at [492, 76] on label "Llaves y alcances" at bounding box center [510, 78] width 75 height 18
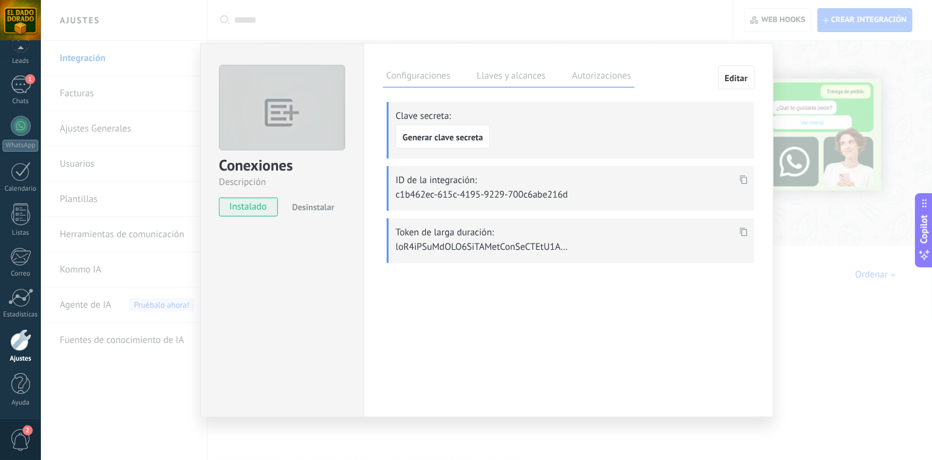
click at [736, 80] on span "Editar" at bounding box center [736, 78] width 23 height 9
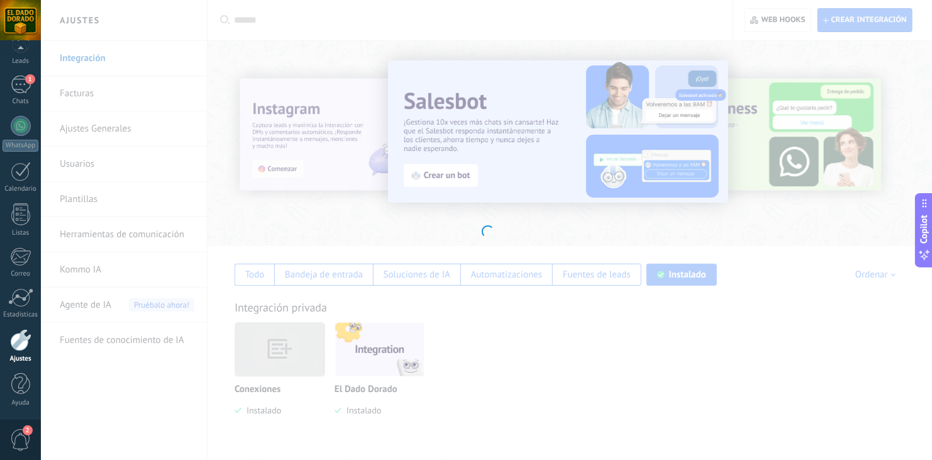
scroll to position [12, 0]
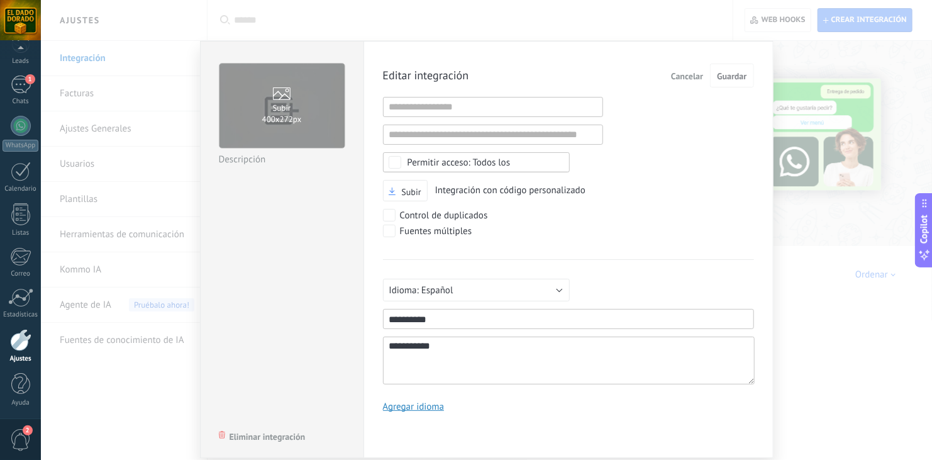
click at [282, 108] on span "Subir" at bounding box center [282, 106] width 18 height 13
click at [0, 0] on input "Subir 400х272px" at bounding box center [0, 0] width 0 height 0
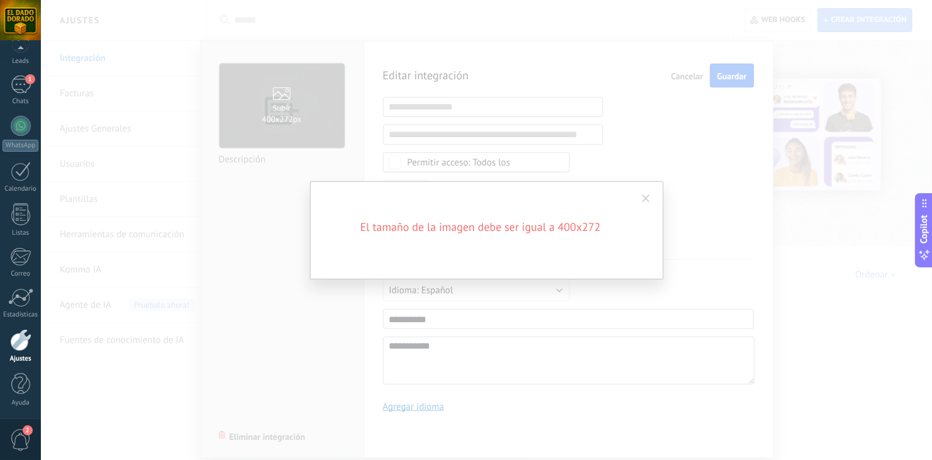
click at [648, 194] on span at bounding box center [646, 198] width 8 height 9
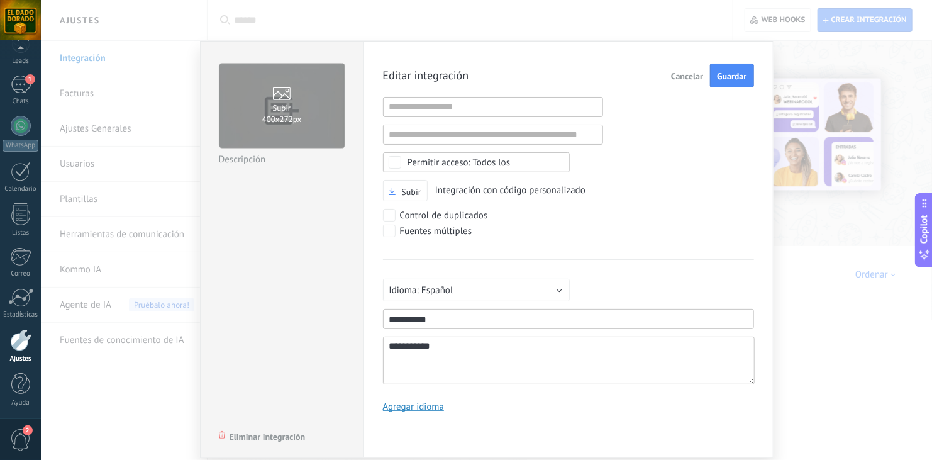
click at [693, 73] on span "Cancelar" at bounding box center [687, 76] width 32 height 9
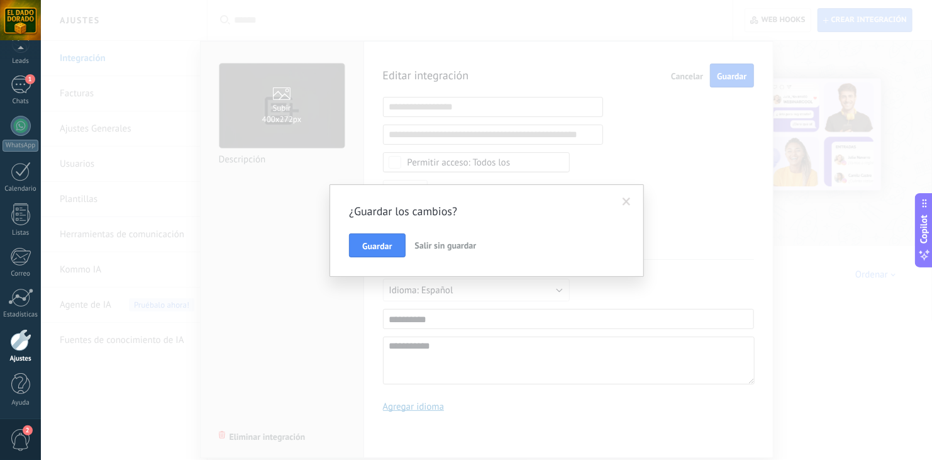
click at [633, 201] on span at bounding box center [626, 201] width 21 height 21
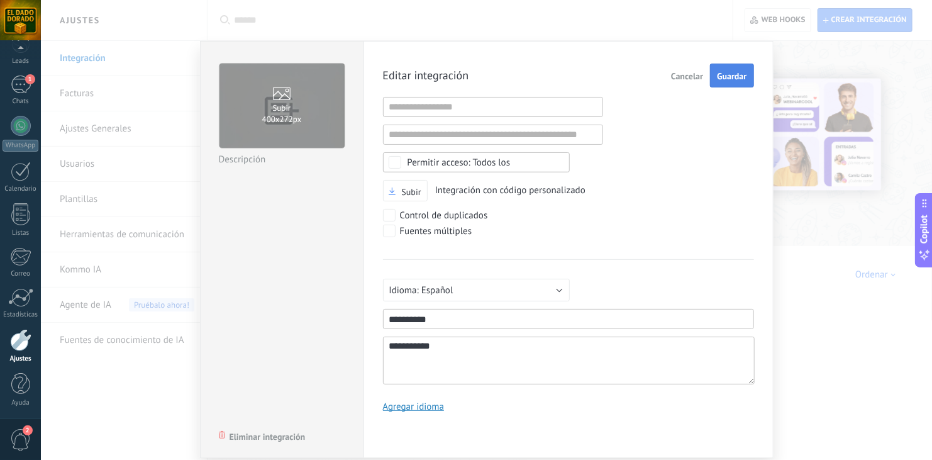
click at [719, 75] on span "Guardar" at bounding box center [732, 76] width 30 height 9
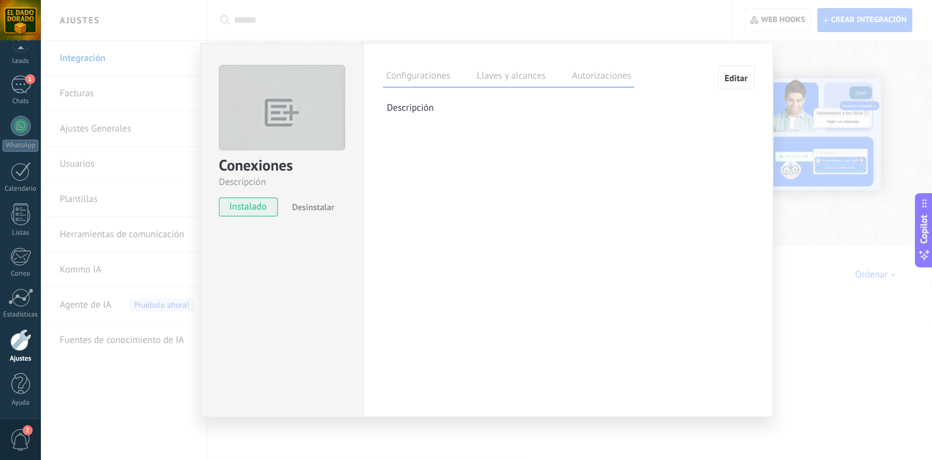
click at [828, 104] on div "Conexiones Descripción instalado Desinstalar Configuraciones Llaves y alcances …" at bounding box center [486, 230] width 891 height 460
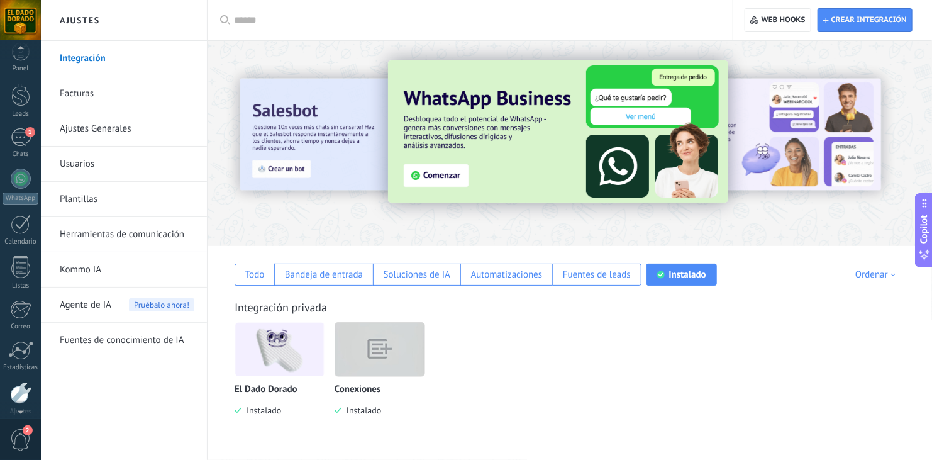
scroll to position [0, 0]
click at [23, 141] on div "1" at bounding box center [21, 147] width 20 height 18
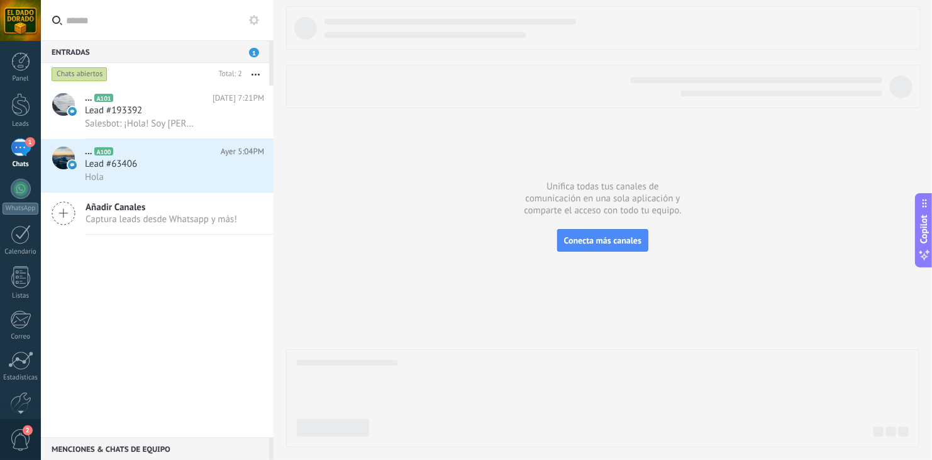
click at [115, 99] on h2 "... A101" at bounding box center [149, 98] width 128 height 13
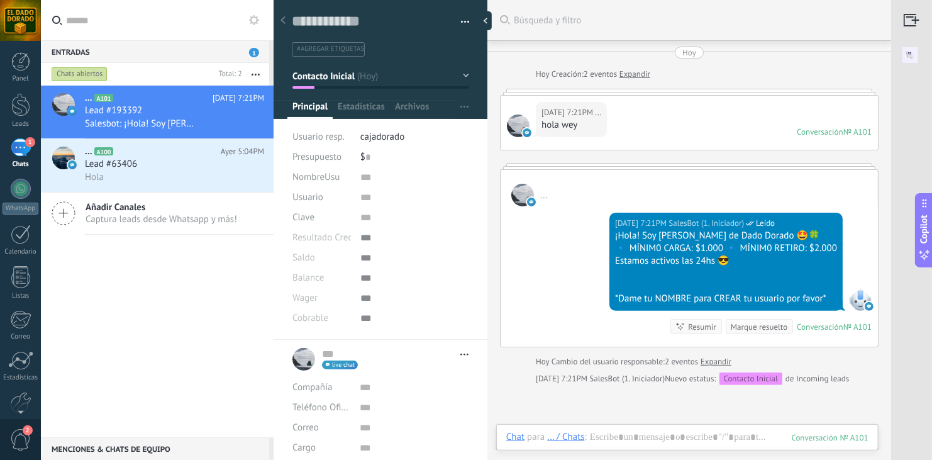
scroll to position [24, 0]
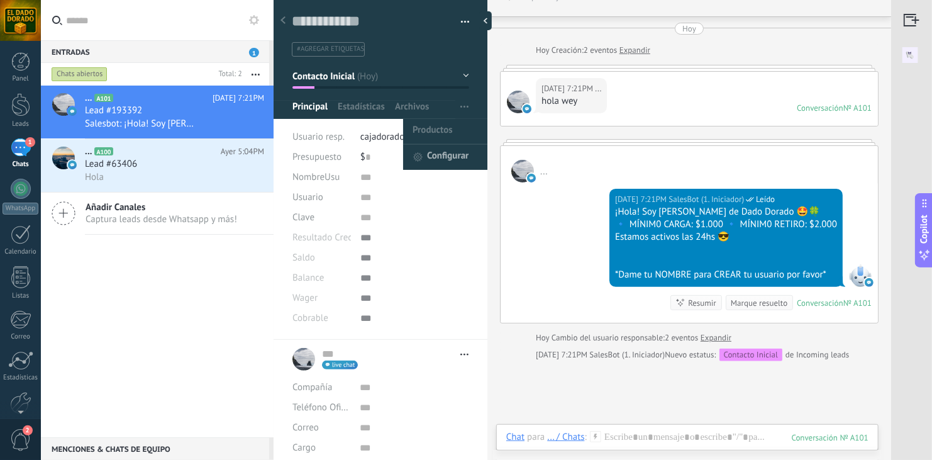
click at [442, 153] on span "Configurar" at bounding box center [448, 157] width 42 height 25
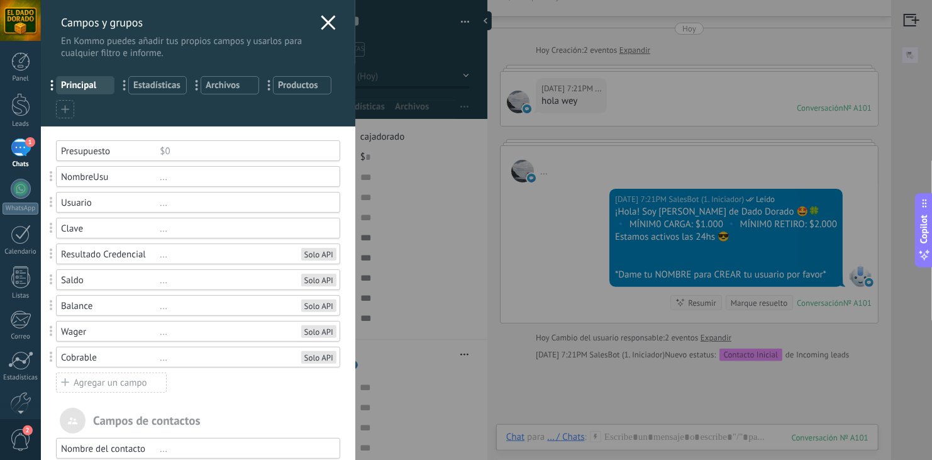
click at [108, 177] on div "NombreUsu" at bounding box center [110, 177] width 99 height 12
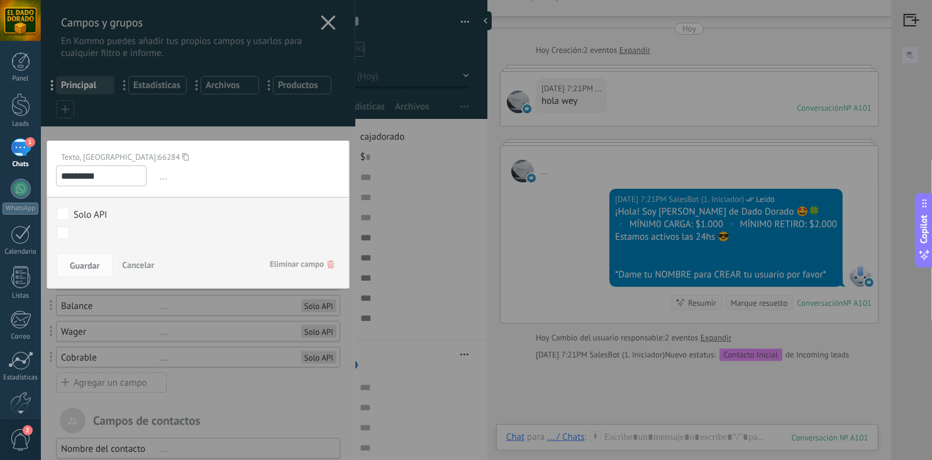
click at [182, 156] on icon at bounding box center [185, 156] width 6 height 17
click at [401, 202] on div "Campos y grupos En Kommo puedes añadir tus propios campos y usarlos para cualqu…" at bounding box center [466, 230] width 850 height 460
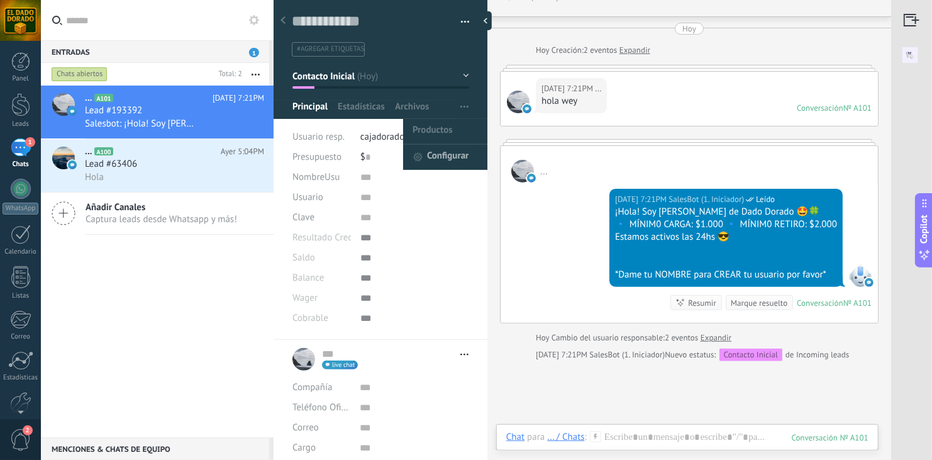
click at [452, 150] on span "Configurar" at bounding box center [448, 157] width 42 height 25
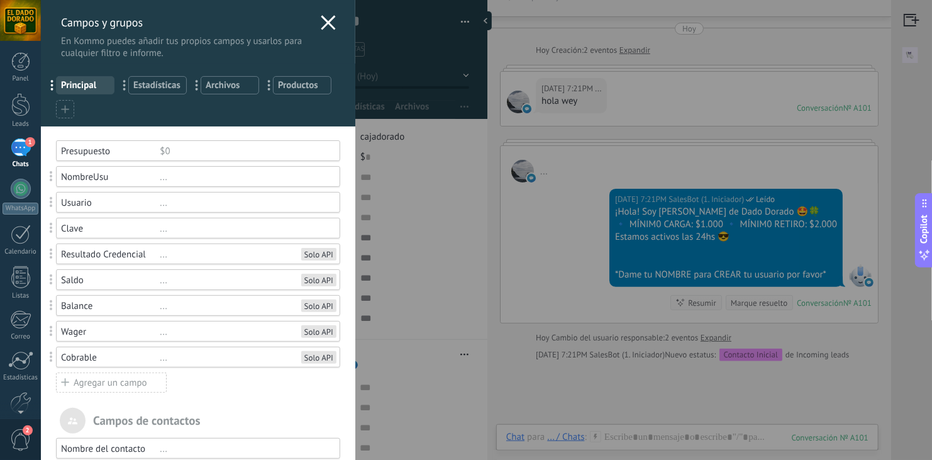
click at [102, 204] on div "Usuario" at bounding box center [110, 203] width 99 height 12
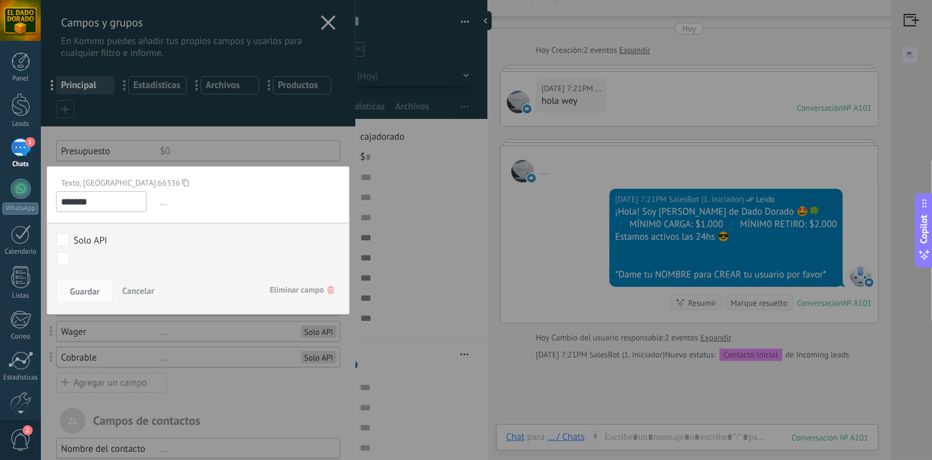
click at [182, 182] on icon at bounding box center [185, 182] width 6 height 17
click at [386, 186] on div "Campos y grupos En Kommo puedes añadir tus propios campos y usarlos para cualqu…" at bounding box center [466, 230] width 850 height 460
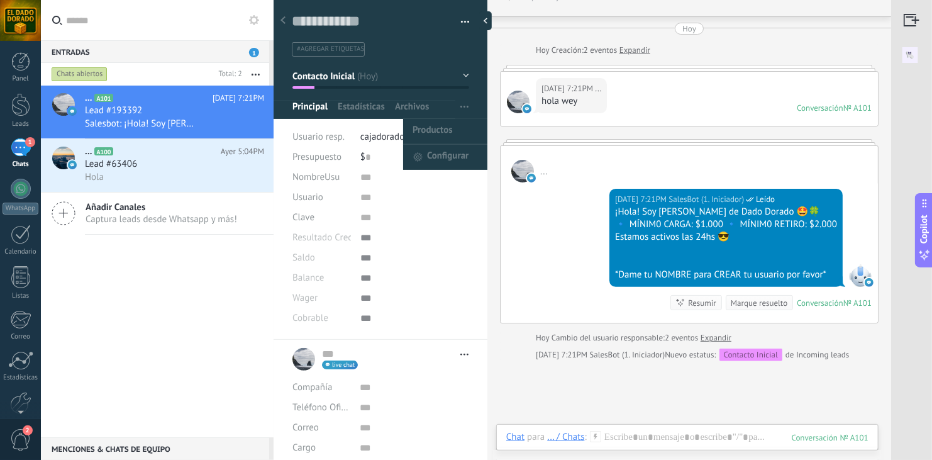
click at [455, 111] on button "button" at bounding box center [464, 107] width 18 height 24
click at [452, 151] on span "Configurar" at bounding box center [448, 157] width 42 height 25
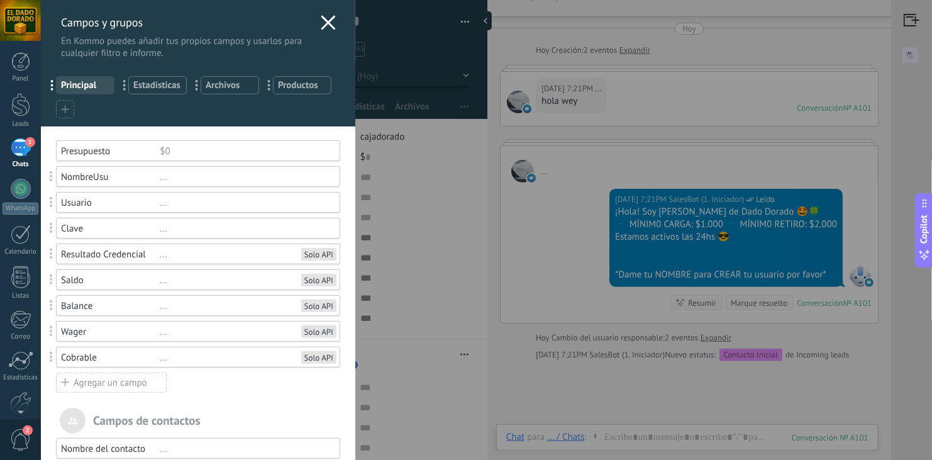
click at [118, 235] on div "Clave ..." at bounding box center [198, 228] width 284 height 21
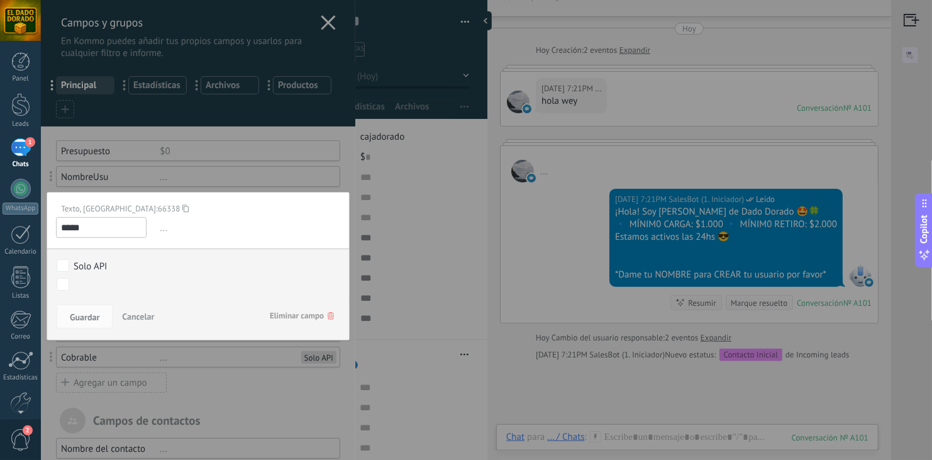
click at [182, 210] on use at bounding box center [185, 208] width 6 height 8
click at [342, 172] on div at bounding box center [198, 389] width 314 height 778
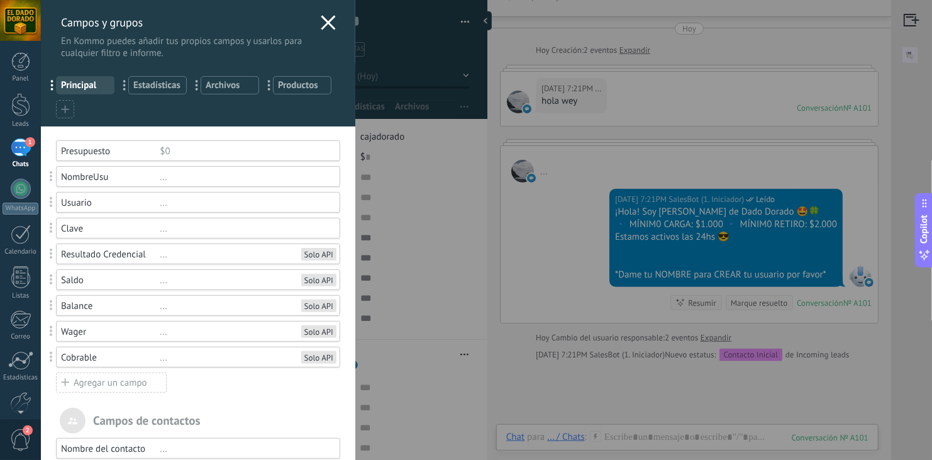
click at [258, 179] on div "..." at bounding box center [244, 177] width 169 height 12
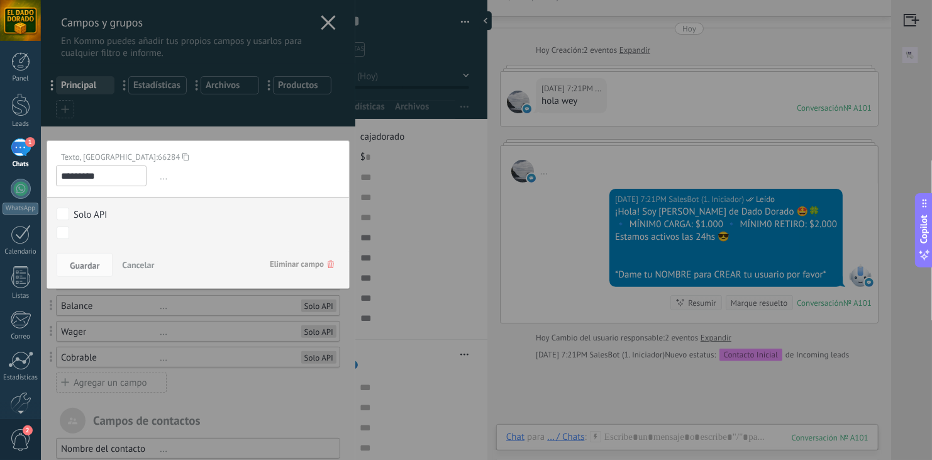
click at [182, 158] on icon at bounding box center [185, 156] width 6 height 17
click at [318, 131] on div at bounding box center [198, 389] width 314 height 778
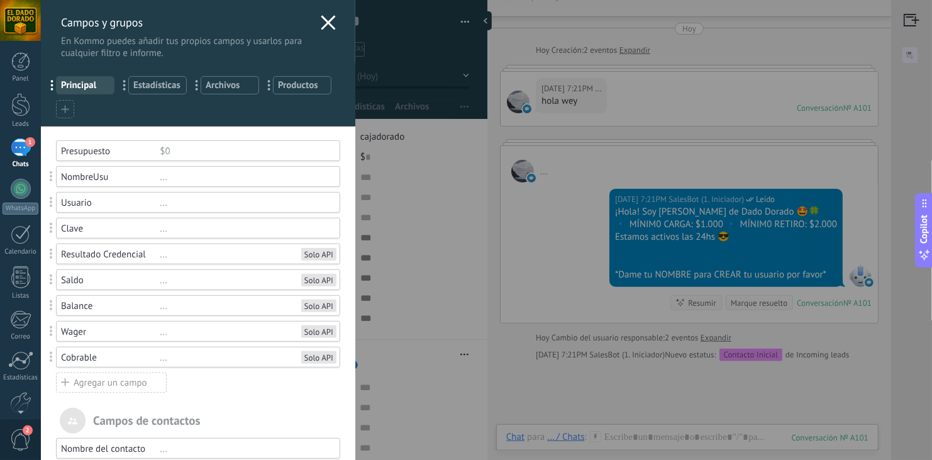
click at [216, 309] on div "..." at bounding box center [244, 306] width 169 height 12
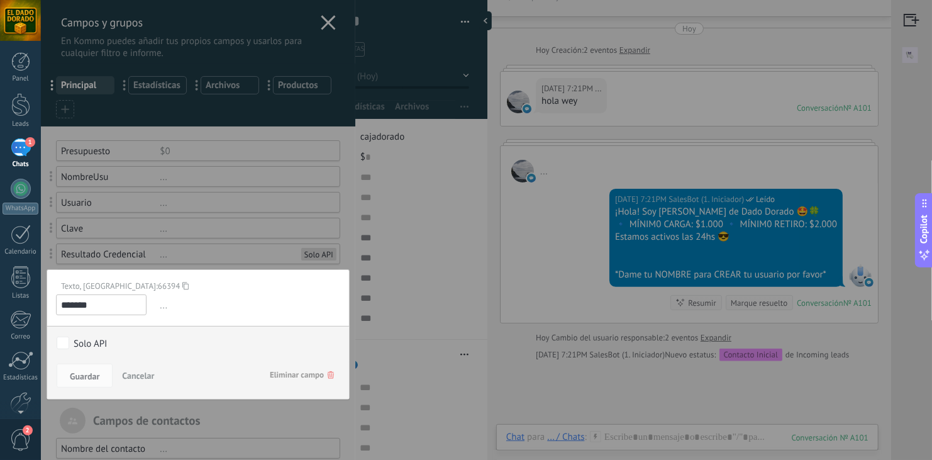
click at [182, 282] on use at bounding box center [185, 286] width 6 height 8
click at [344, 226] on div at bounding box center [198, 389] width 314 height 778
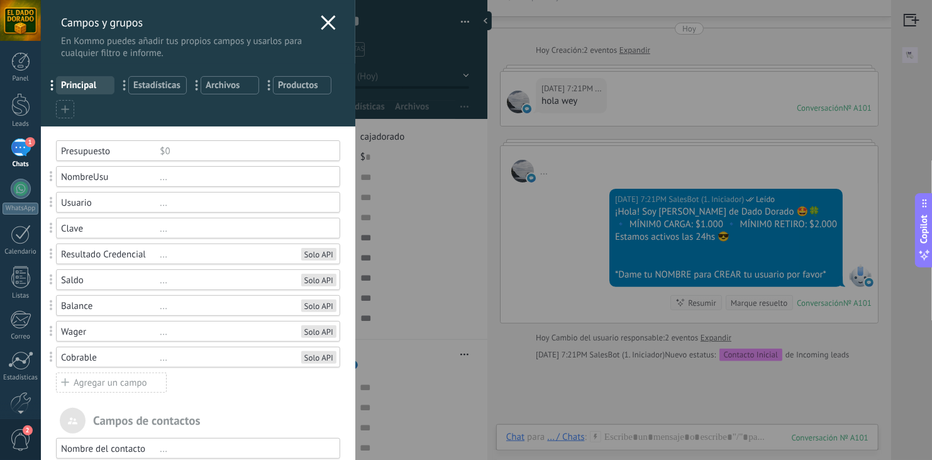
click at [230, 306] on div "..." at bounding box center [244, 306] width 169 height 12
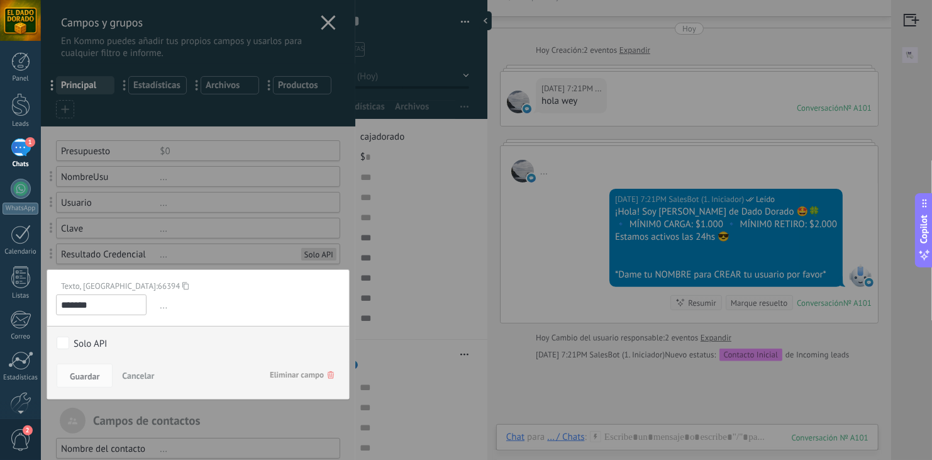
click at [182, 288] on use at bounding box center [185, 286] width 6 height 8
click at [301, 239] on div at bounding box center [198, 389] width 314 height 778
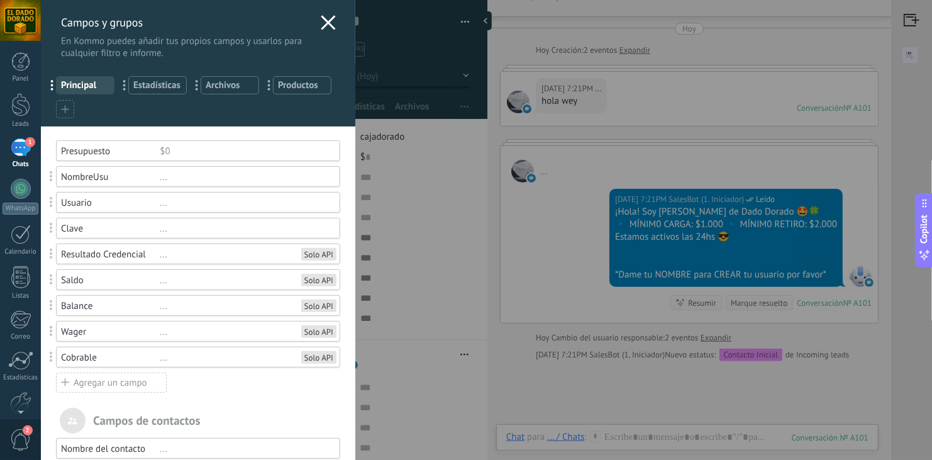
click at [125, 331] on div "Wager" at bounding box center [110, 332] width 99 height 12
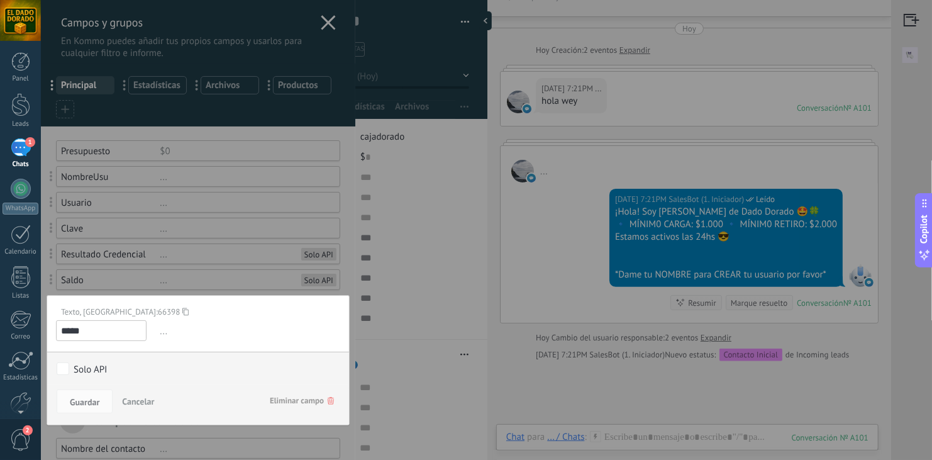
click at [182, 311] on icon at bounding box center [185, 311] width 6 height 17
click at [276, 238] on div at bounding box center [198, 389] width 314 height 778
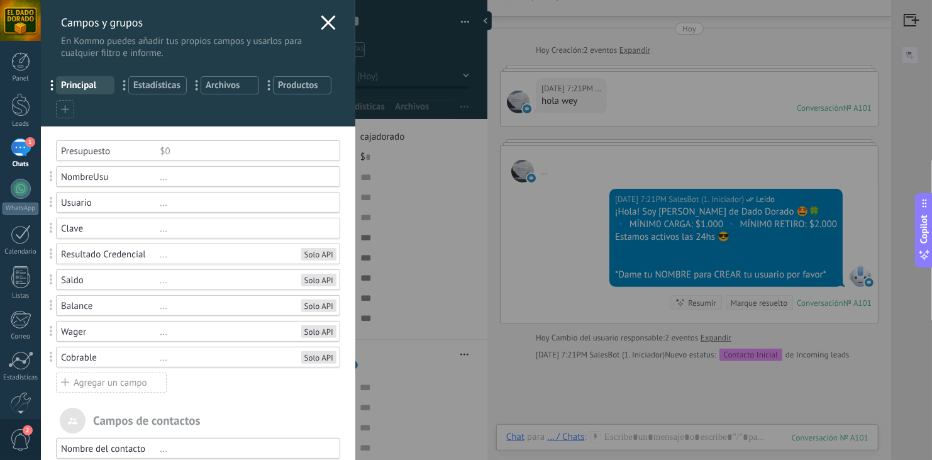
click at [116, 355] on div "Cobrable" at bounding box center [110, 357] width 99 height 12
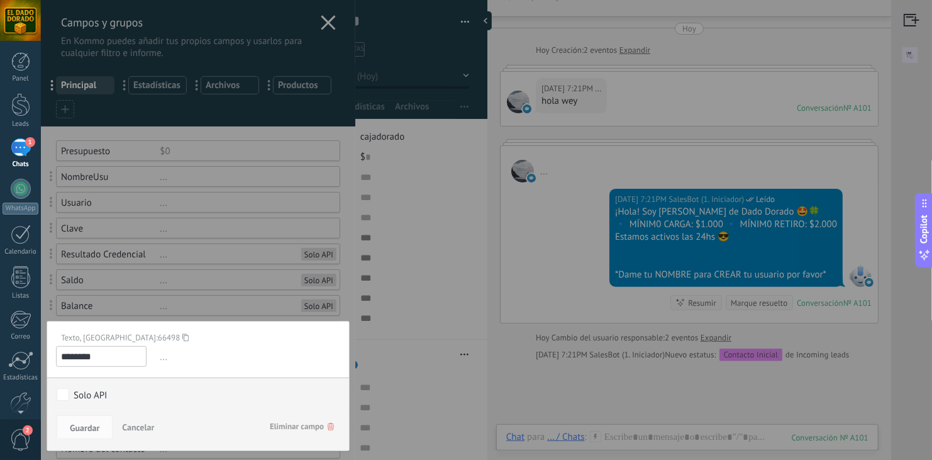
click at [182, 340] on icon at bounding box center [185, 337] width 6 height 17
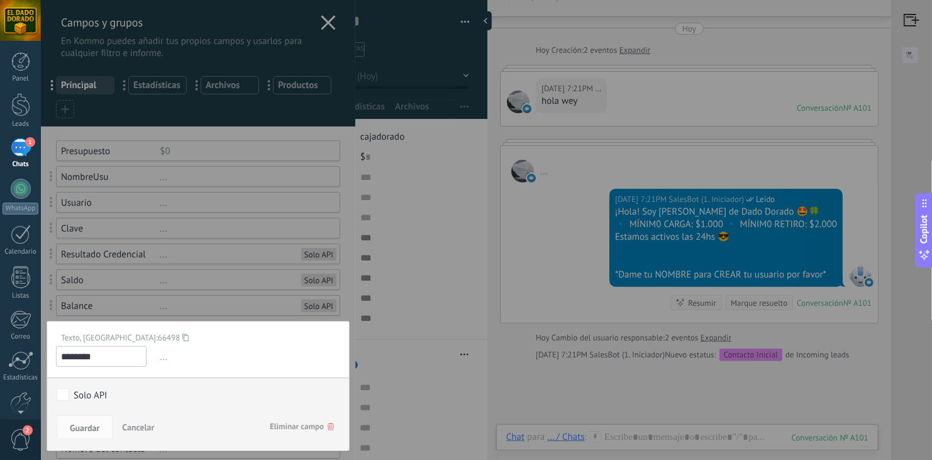
drag, startPoint x: 121, startPoint y: 340, endPoint x: 114, endPoint y: 340, distance: 6.9
click at [158, 340] on span "66498" at bounding box center [169, 337] width 22 height 11
click at [182, 340] on icon at bounding box center [185, 337] width 6 height 17
click at [326, 20] on div at bounding box center [198, 389] width 314 height 778
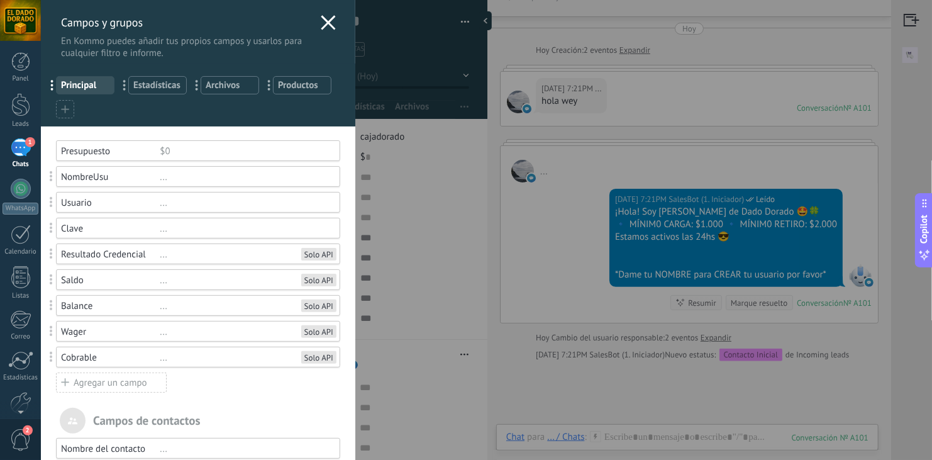
click at [326, 20] on use at bounding box center [328, 22] width 14 height 14
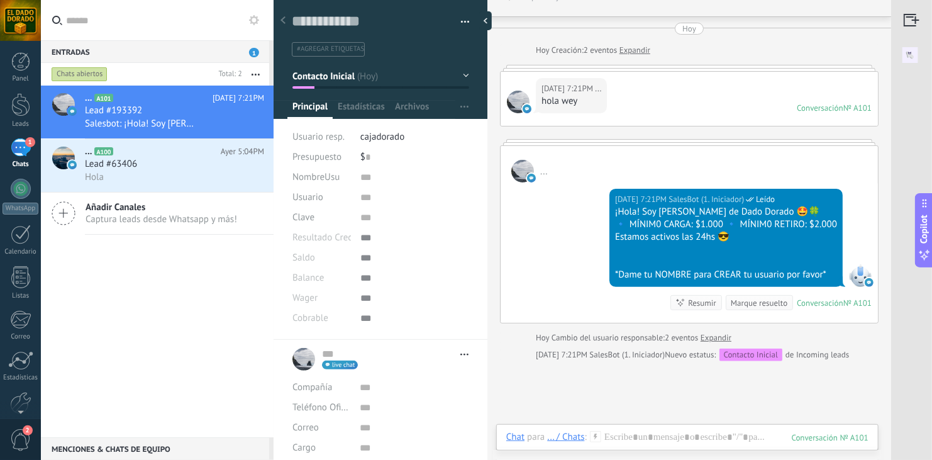
click at [360, 253] on div at bounding box center [414, 258] width 109 height 20
click at [316, 259] on div "Saldo" at bounding box center [321, 258] width 58 height 20
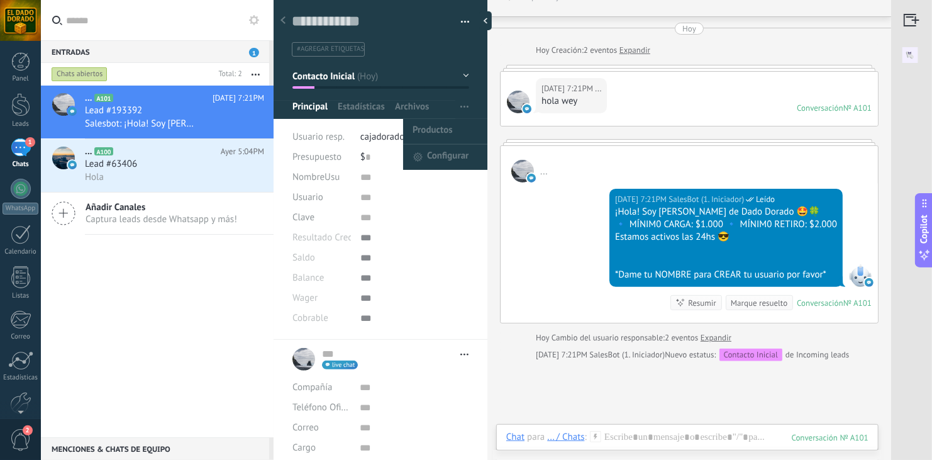
click at [460, 104] on span "button" at bounding box center [464, 107] width 8 height 24
click at [442, 153] on span "Configurar" at bounding box center [448, 157] width 42 height 25
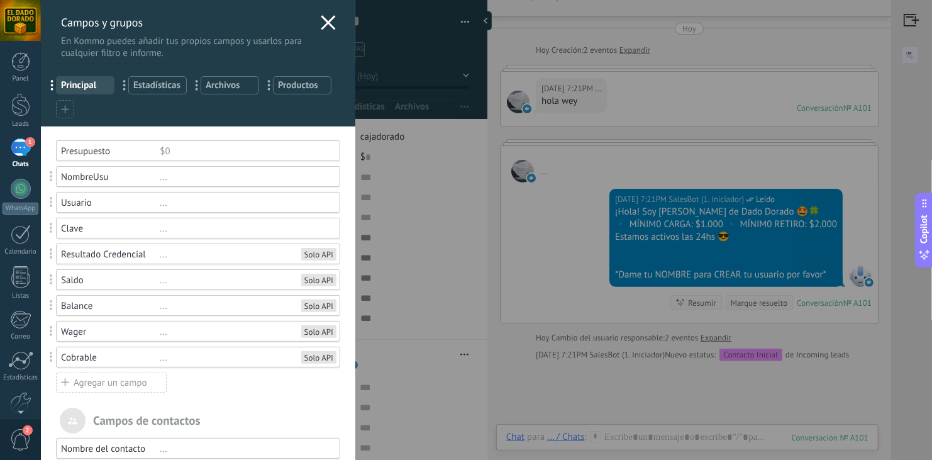
click at [155, 281] on div "Saldo" at bounding box center [110, 280] width 99 height 12
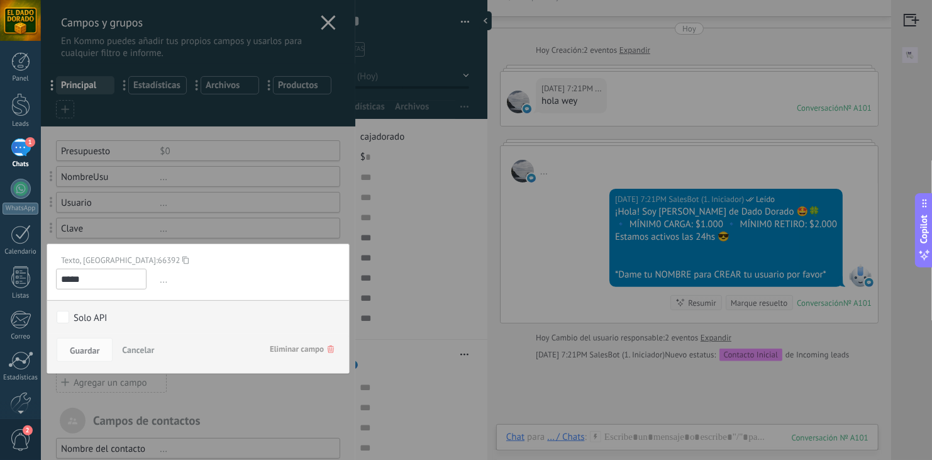
click at [302, 348] on span "Eliminar campo" at bounding box center [302, 349] width 64 height 23
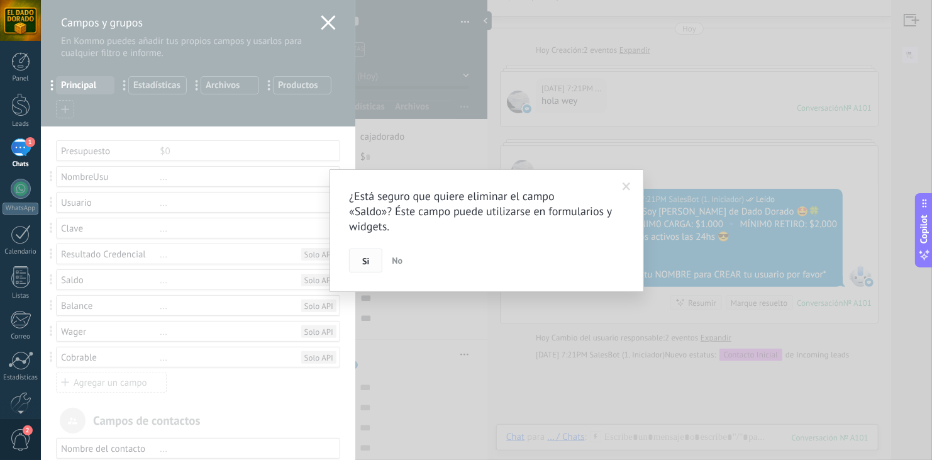
click at [364, 257] on span "Si" at bounding box center [365, 261] width 7 height 9
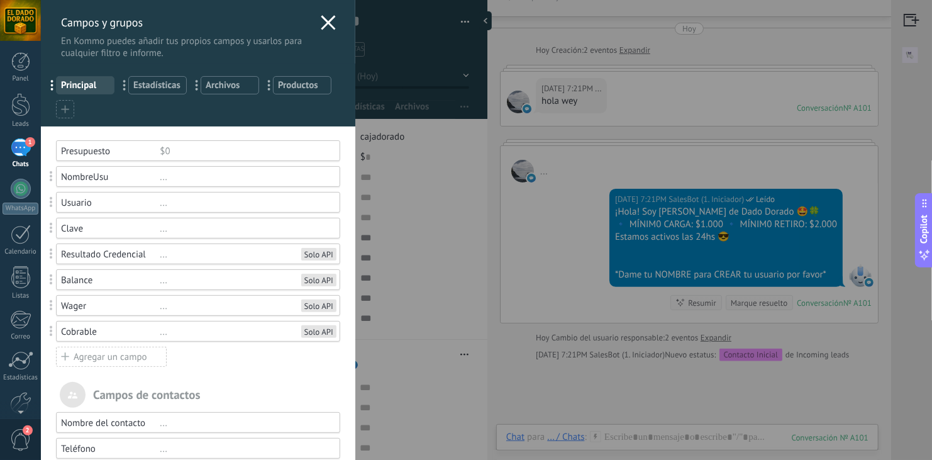
click at [229, 254] on div "..." at bounding box center [244, 254] width 169 height 12
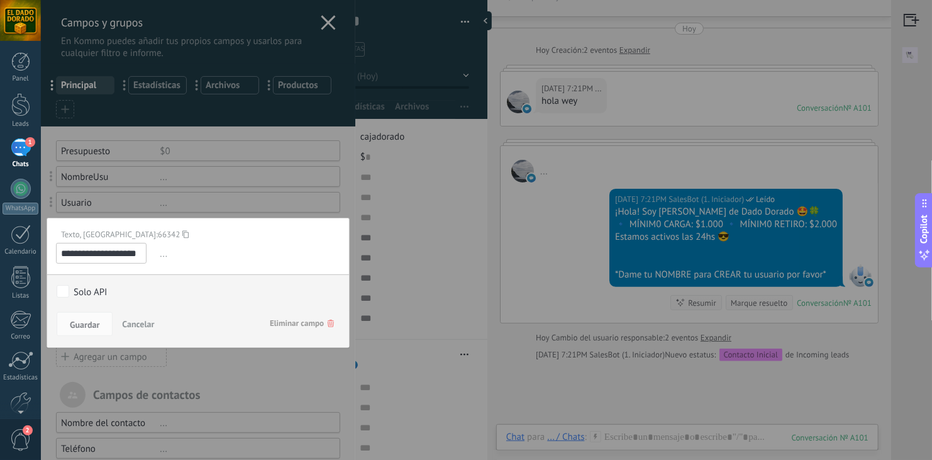
click at [399, 214] on div "**********" at bounding box center [466, 230] width 850 height 460
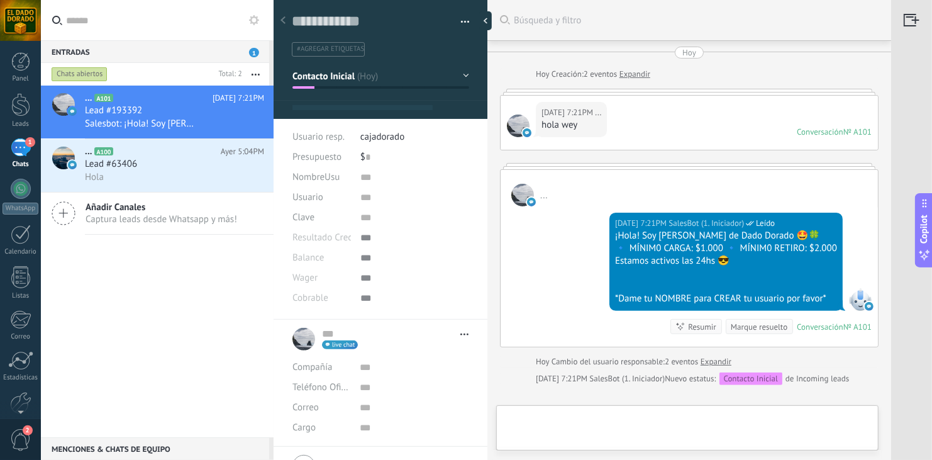
type textarea "**********"
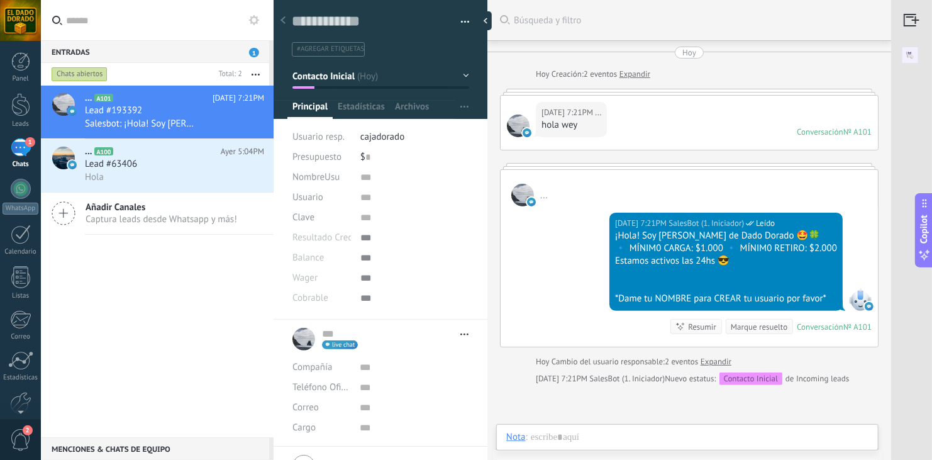
scroll to position [24, 0]
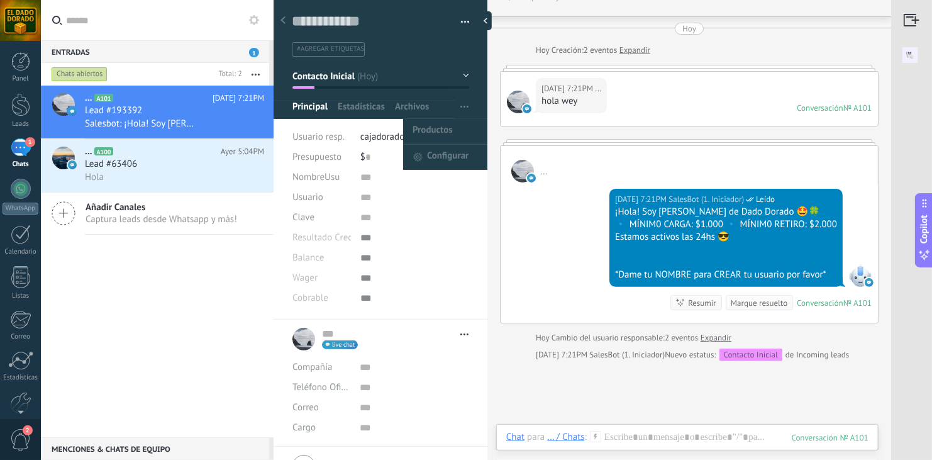
click at [460, 106] on icon "button" at bounding box center [464, 107] width 8 height 2
click at [450, 151] on span "Configurar" at bounding box center [448, 157] width 42 height 25
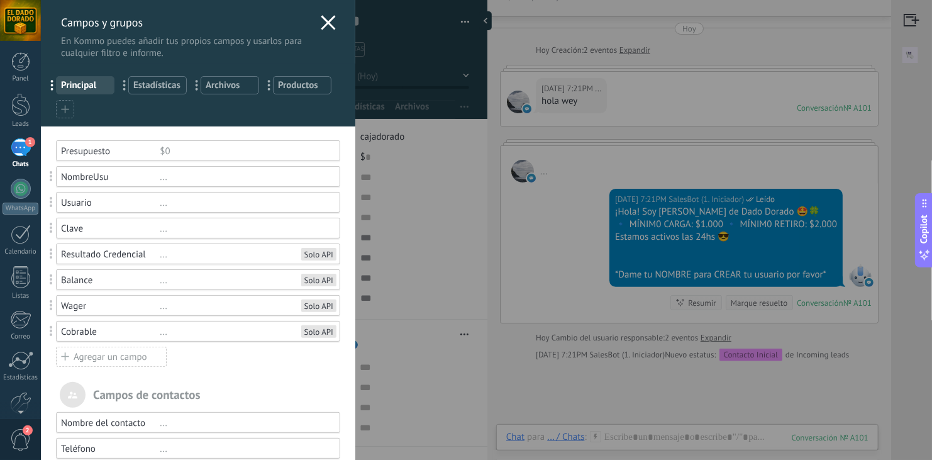
click at [152, 251] on div "Resultado Credencial" at bounding box center [110, 254] width 99 height 12
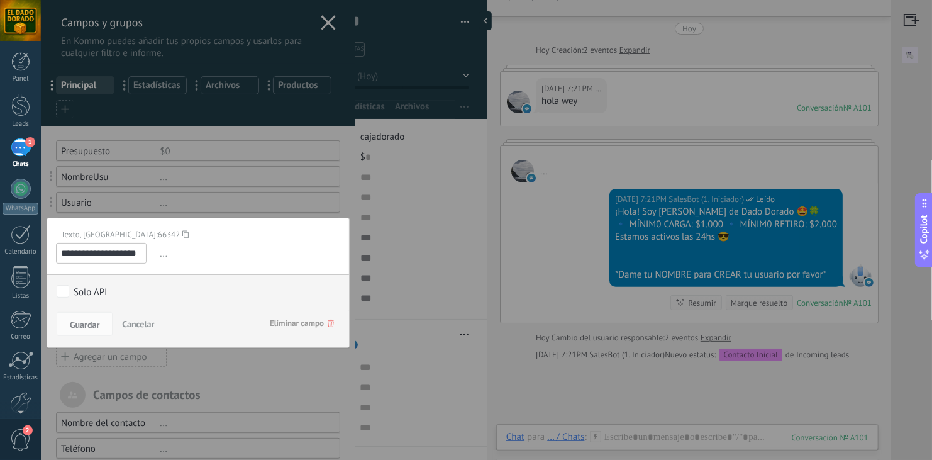
click at [182, 233] on use at bounding box center [185, 234] width 6 height 8
click at [441, 206] on div "**********" at bounding box center [466, 230] width 850 height 460
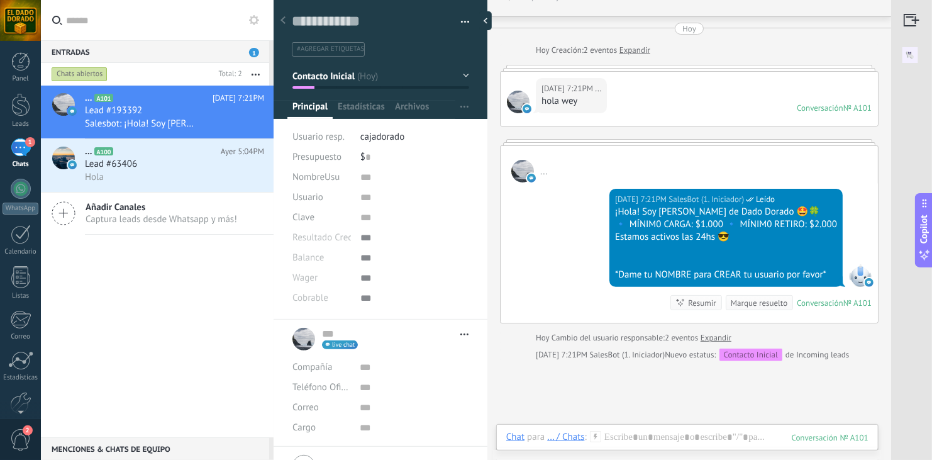
click at [145, 275] on div "... A101 [DATE] 7:21PM Lead #193392 Salesbot: ¡Hola! Soy [PERSON_NAME] de Dado …" at bounding box center [157, 261] width 233 height 351
click at [19, 153] on div "1" at bounding box center [21, 147] width 20 height 18
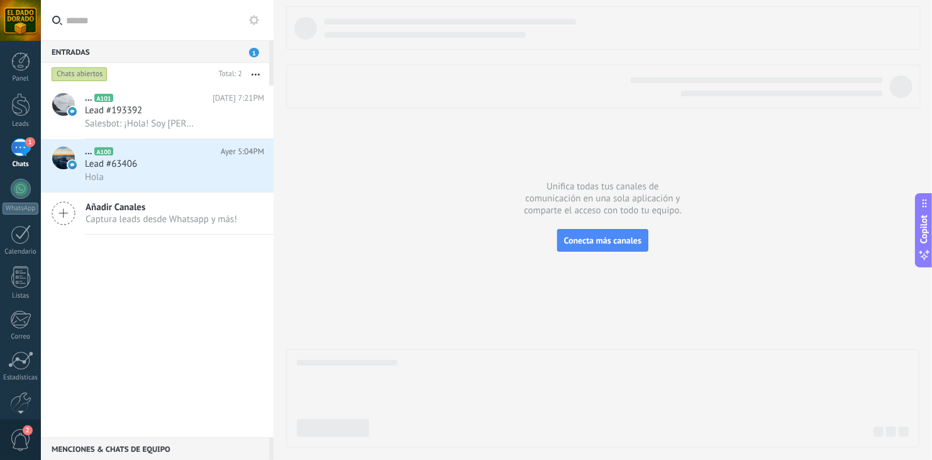
click at [254, 21] on icon at bounding box center [254, 20] width 10 height 10
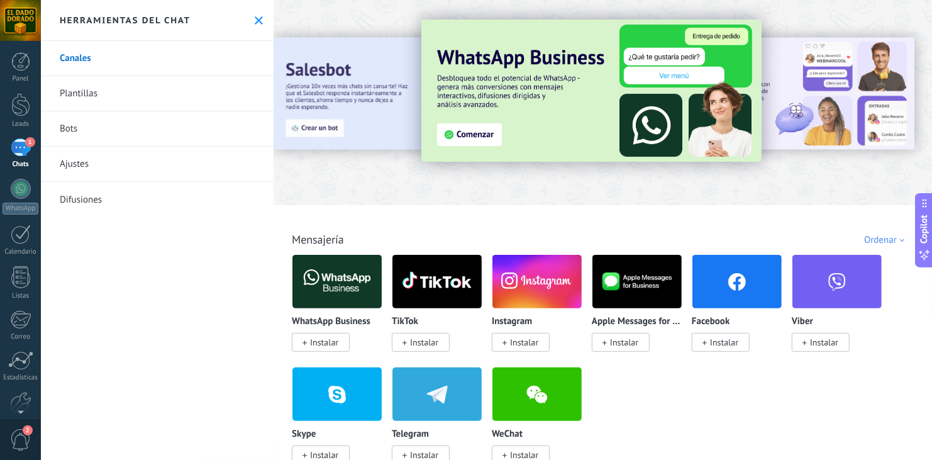
click at [65, 132] on link "Bots" at bounding box center [157, 128] width 233 height 35
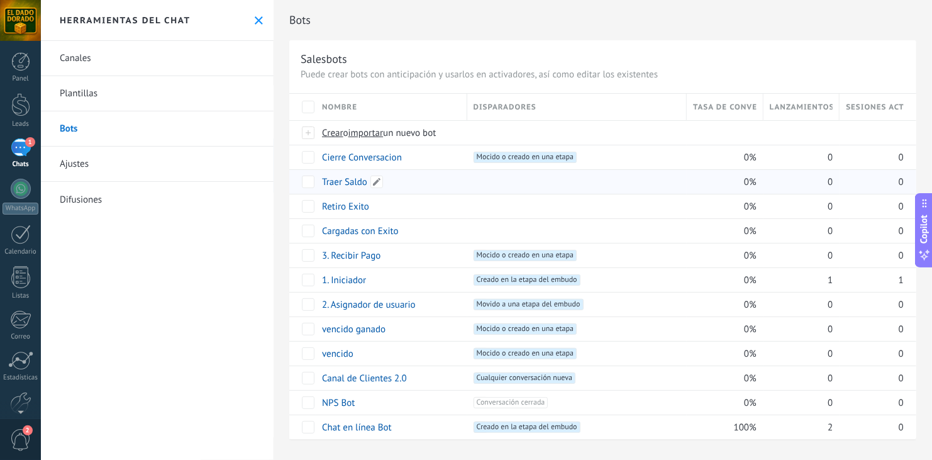
click at [344, 182] on link "Traer Saldo" at bounding box center [344, 182] width 45 height 12
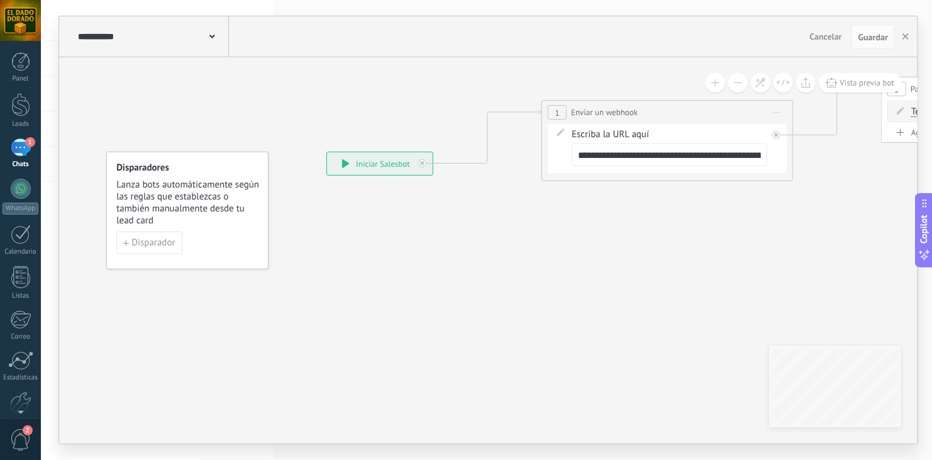
click at [628, 156] on input "**********" at bounding box center [670, 154] width 196 height 23
paste input "text"
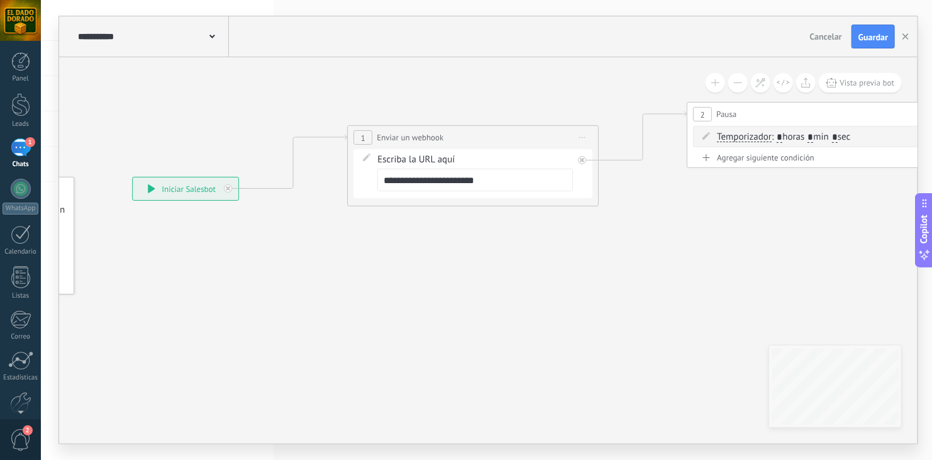
drag, startPoint x: 714, startPoint y: 234, endPoint x: 520, endPoint y: 259, distance: 195.3
click at [520, 259] on icon at bounding box center [673, 153] width 1711 height 733
click at [499, 179] on input "**********" at bounding box center [476, 180] width 196 height 23
paste input "**********"
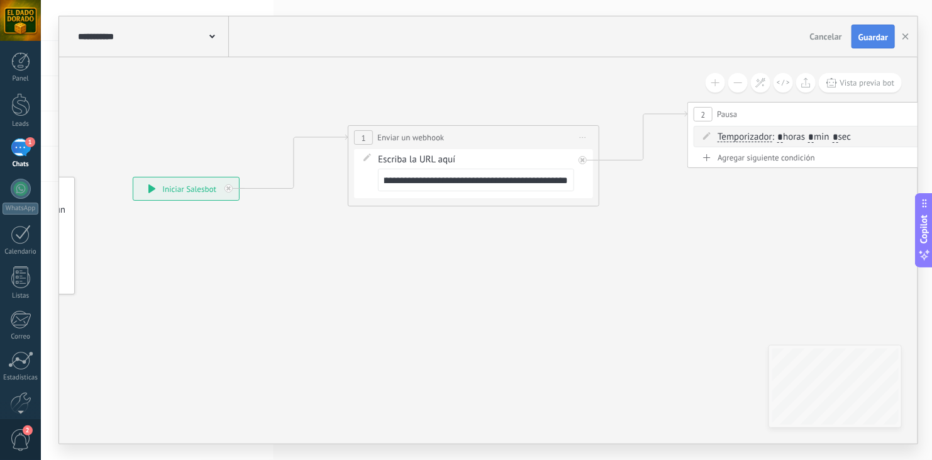
type input "**********"
click at [870, 35] on span "Guardar" at bounding box center [873, 37] width 30 height 9
click at [905, 38] on use "button" at bounding box center [905, 36] width 6 height 6
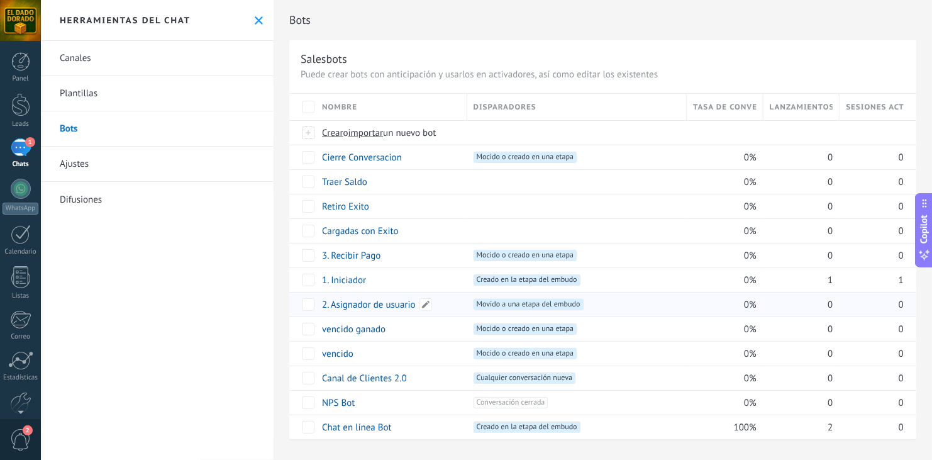
click at [344, 307] on link "2. Asignador de usuario" at bounding box center [369, 305] width 94 height 12
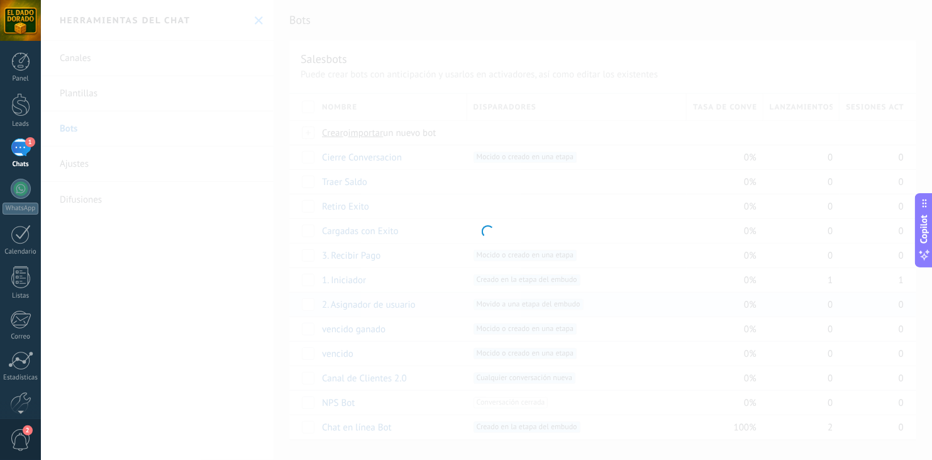
type input "**********"
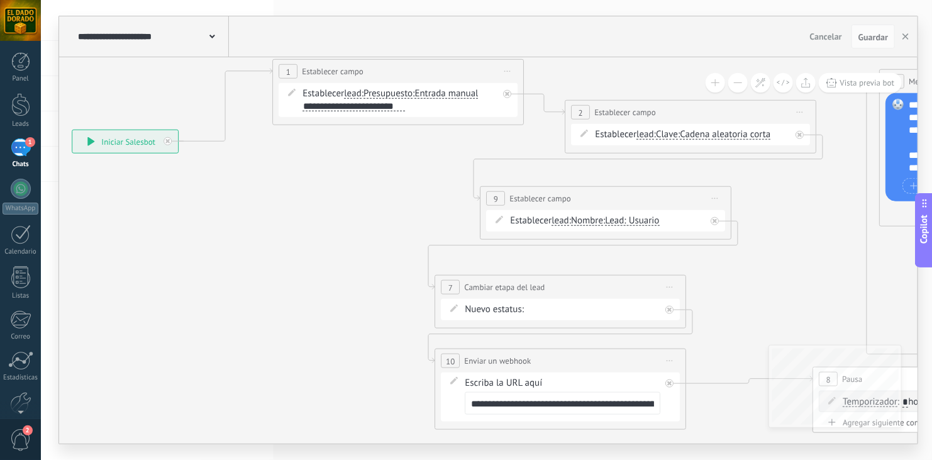
drag, startPoint x: 616, startPoint y: 230, endPoint x: 319, endPoint y: 218, distance: 297.0
click at [319, 218] on icon at bounding box center [772, 235] width 2030 height 1022
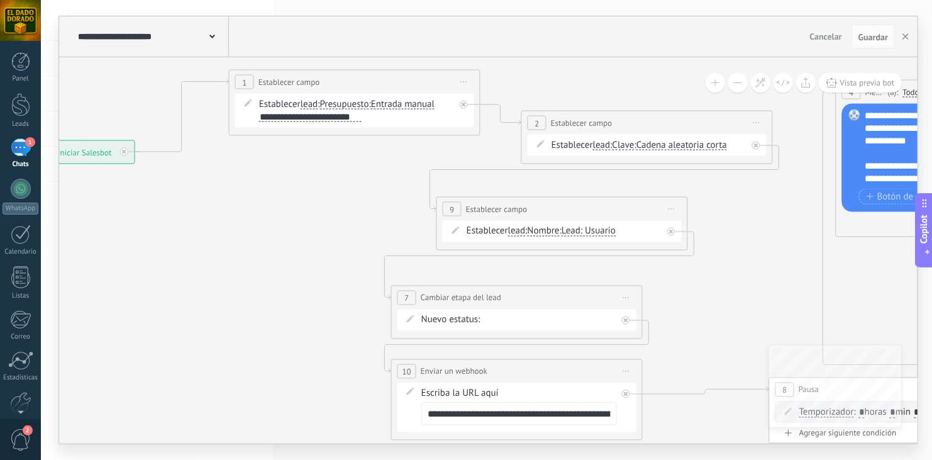
click at [319, 218] on icon at bounding box center [729, 246] width 2030 height 1022
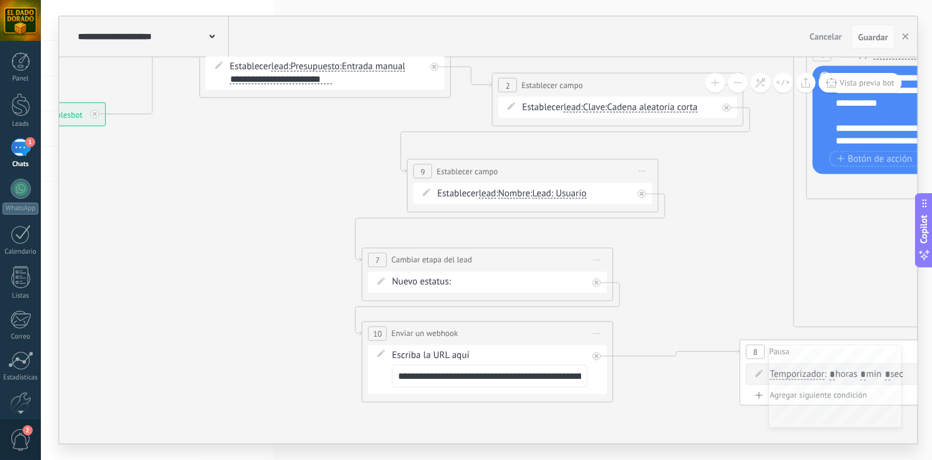
drag, startPoint x: 311, startPoint y: 302, endPoint x: 276, endPoint y: 260, distance: 54.4
click at [276, 260] on icon at bounding box center [699, 208] width 2030 height 1022
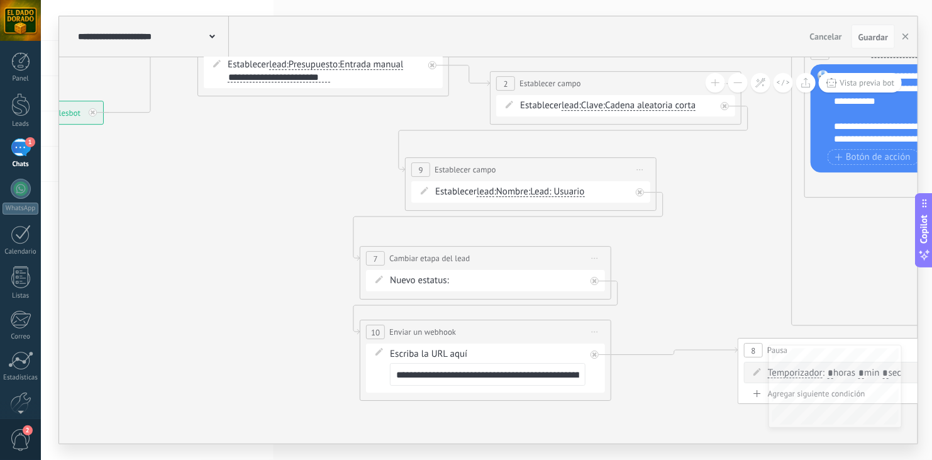
click at [507, 373] on input "**********" at bounding box center [488, 374] width 196 height 23
drag, startPoint x: 492, startPoint y: 377, endPoint x: 575, endPoint y: 375, distance: 83.0
click at [575, 375] on input "**********" at bounding box center [488, 374] width 196 height 23
paste input "text"
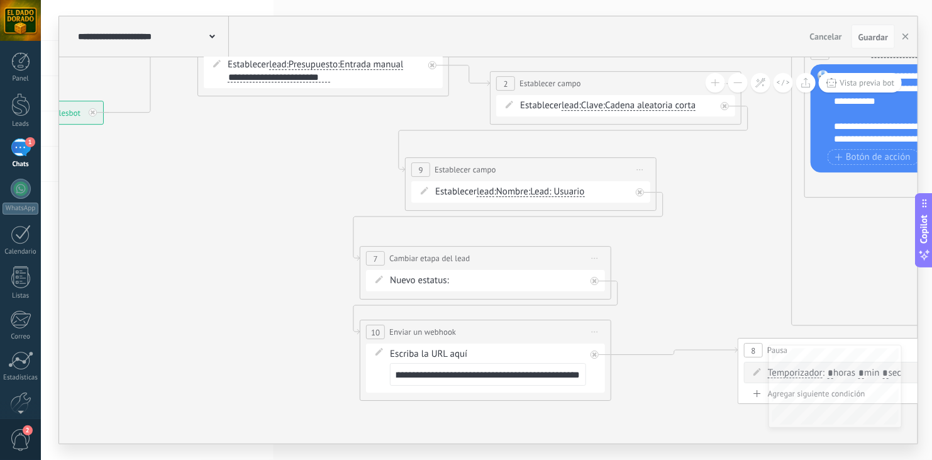
scroll to position [0, 74]
type input "**********"
click at [878, 40] on span "Guardar" at bounding box center [873, 37] width 30 height 9
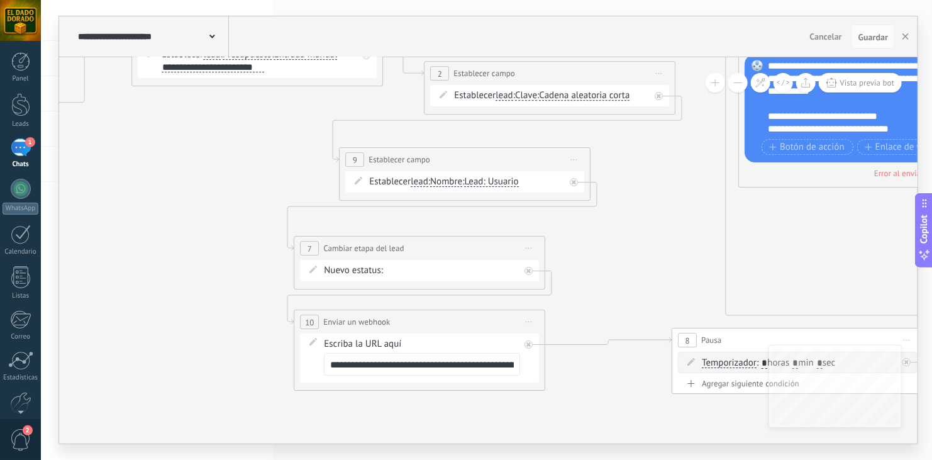
drag, startPoint x: 245, startPoint y: 351, endPoint x: 179, endPoint y: 341, distance: 66.8
click at [178, 341] on icon at bounding box center [631, 196] width 2030 height 1022
click at [449, 372] on input "**********" at bounding box center [422, 364] width 196 height 23
click at [866, 35] on span "Guardar" at bounding box center [873, 37] width 30 height 9
click at [885, 37] on span "Guardar" at bounding box center [873, 37] width 30 height 9
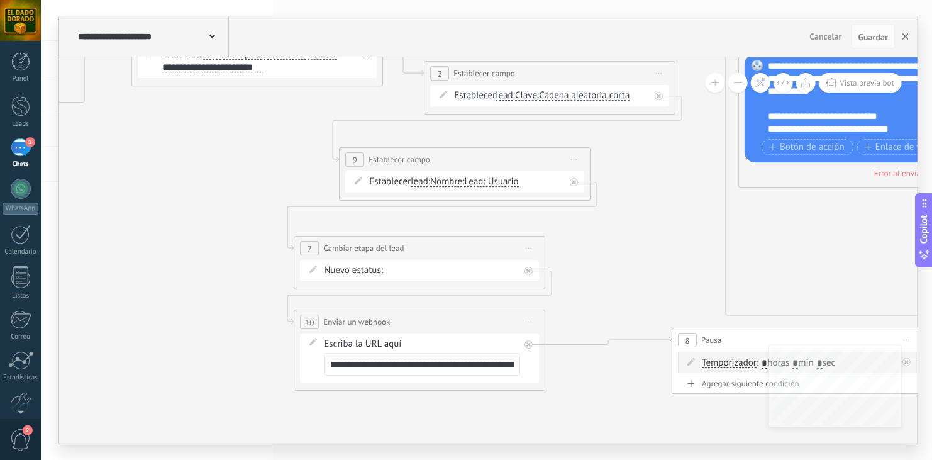
click at [906, 38] on icon "button" at bounding box center [905, 36] width 6 height 6
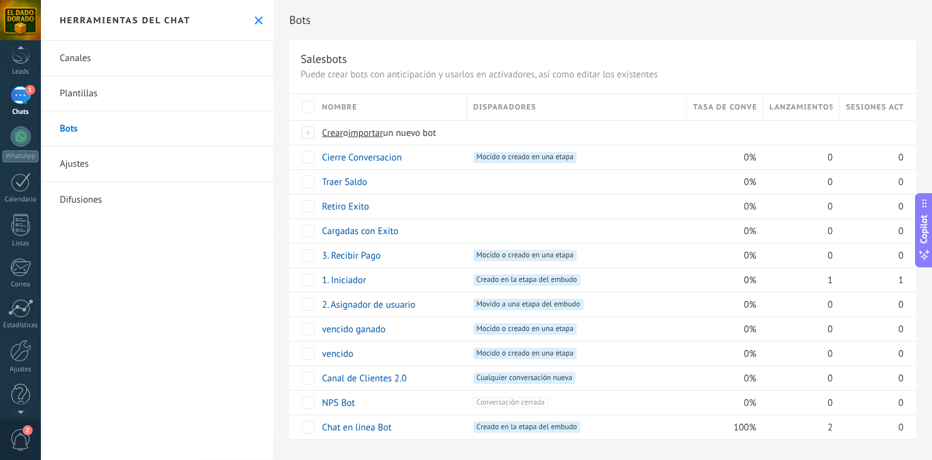
scroll to position [63, 0]
click at [20, 342] on div at bounding box center [20, 340] width 21 height 22
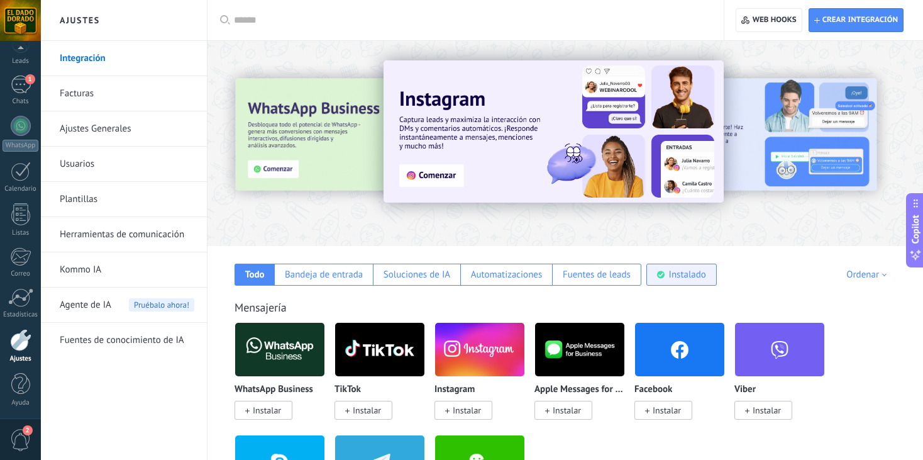
click at [678, 271] on div "Instalado" at bounding box center [687, 274] width 37 height 12
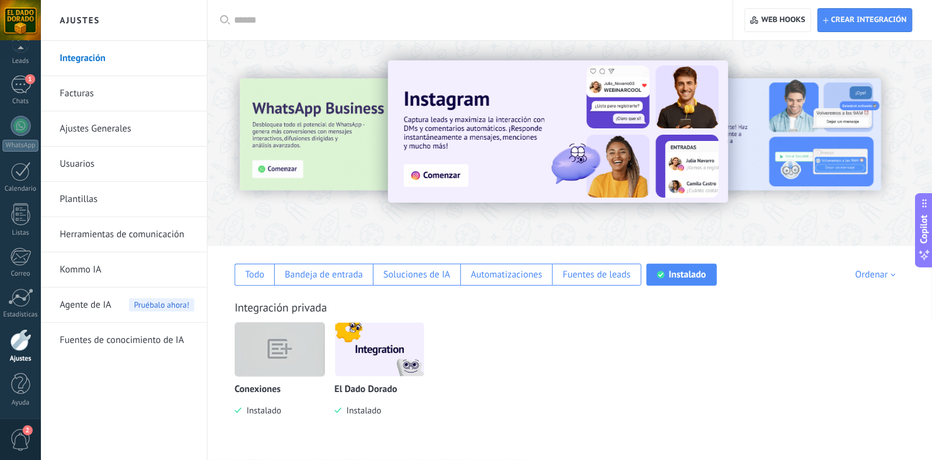
click at [372, 351] on img at bounding box center [379, 349] width 89 height 61
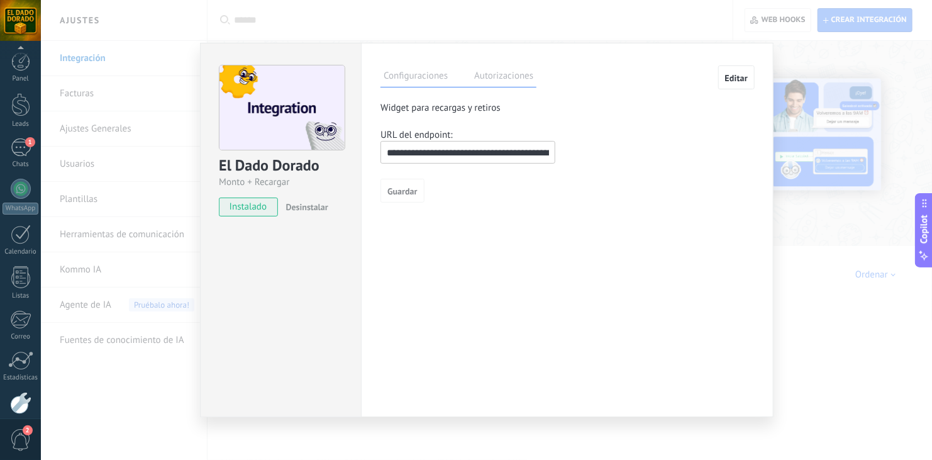
click at [492, 156] on input "**********" at bounding box center [467, 152] width 175 height 23
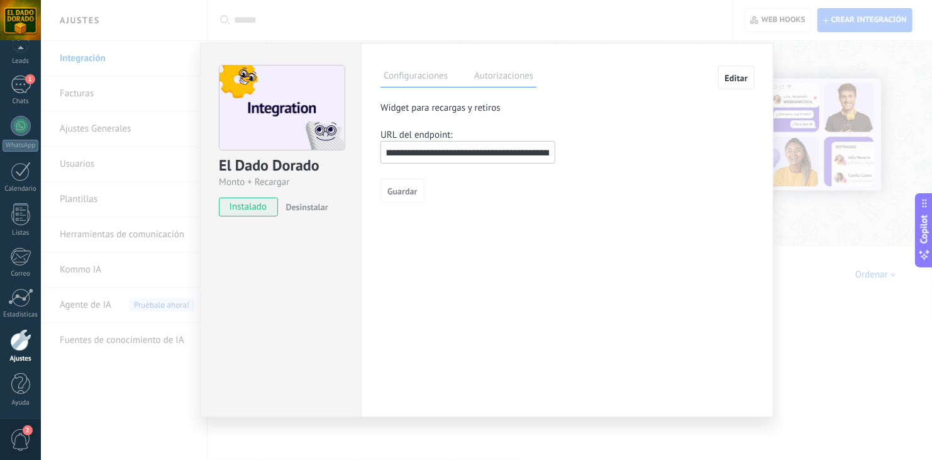
scroll to position [0, 94]
drag, startPoint x: 485, startPoint y: 153, endPoint x: 545, endPoint y: 153, distance: 59.7
click at [545, 153] on input "**********" at bounding box center [467, 152] width 175 height 23
paste input "**"
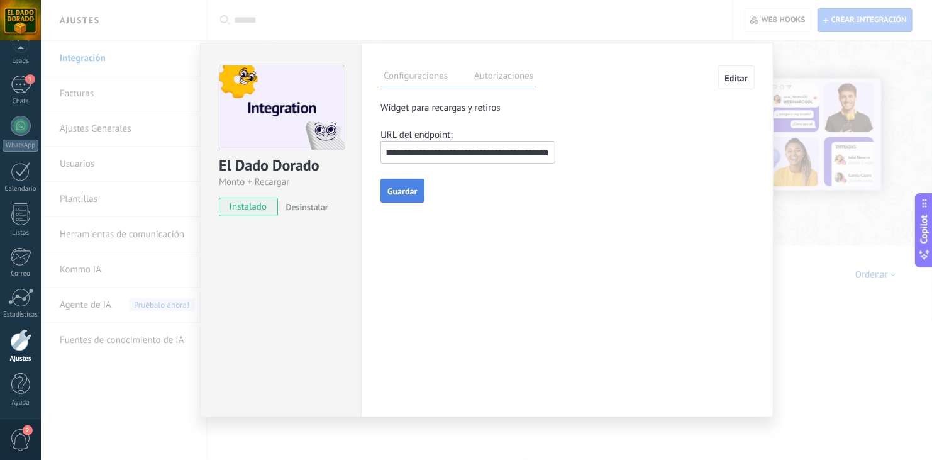
type input "**********"
click at [405, 191] on span "Guardar" at bounding box center [402, 191] width 30 height 9
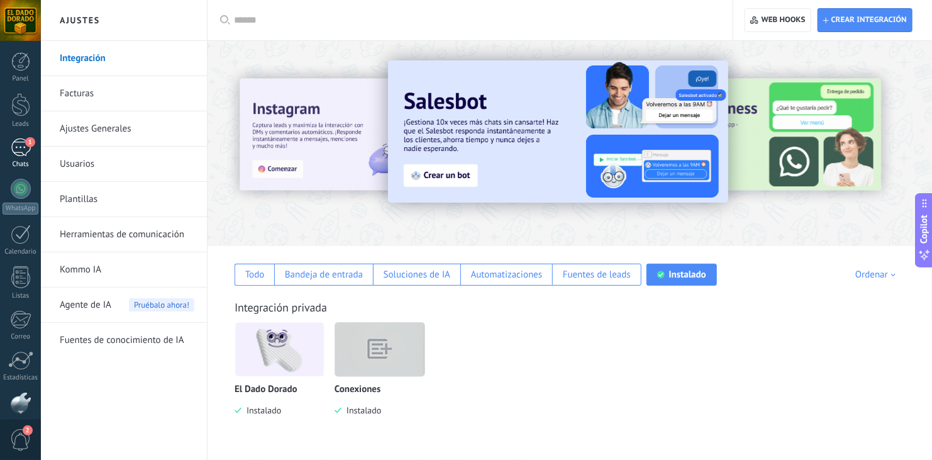
click at [21, 155] on div "1" at bounding box center [21, 147] width 20 height 18
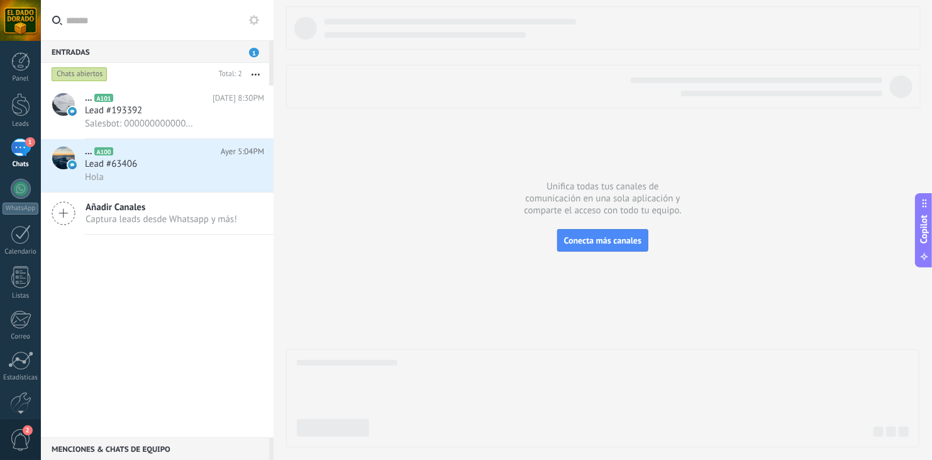
click at [24, 153] on div "1" at bounding box center [21, 147] width 20 height 18
click at [250, 21] on icon at bounding box center [254, 20] width 10 height 10
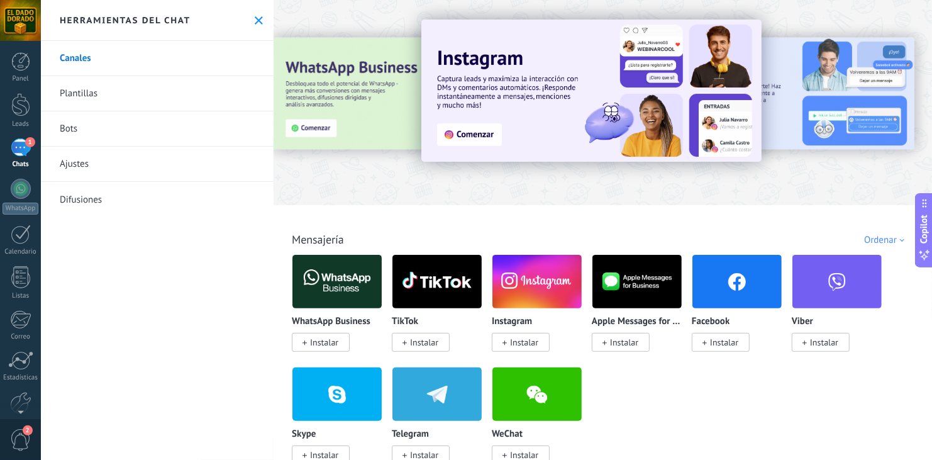
click at [70, 125] on link "Bots" at bounding box center [157, 128] width 233 height 35
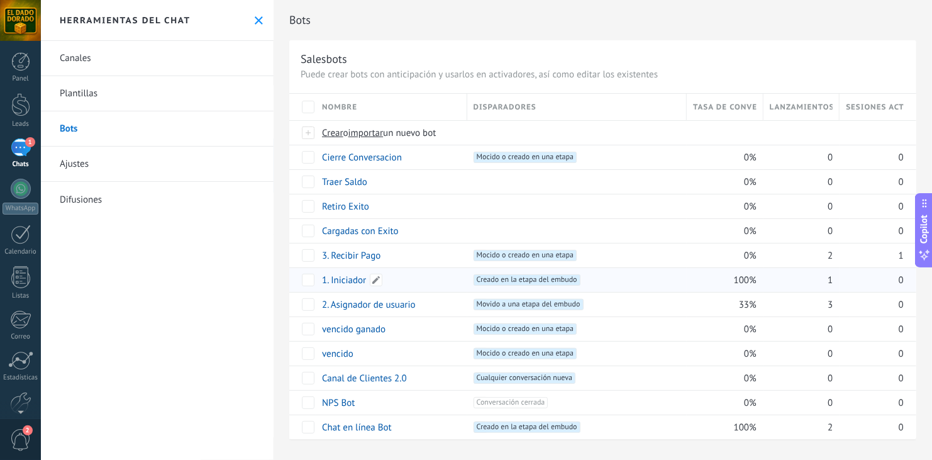
click at [342, 283] on link "1. Iniciador" at bounding box center [344, 280] width 44 height 12
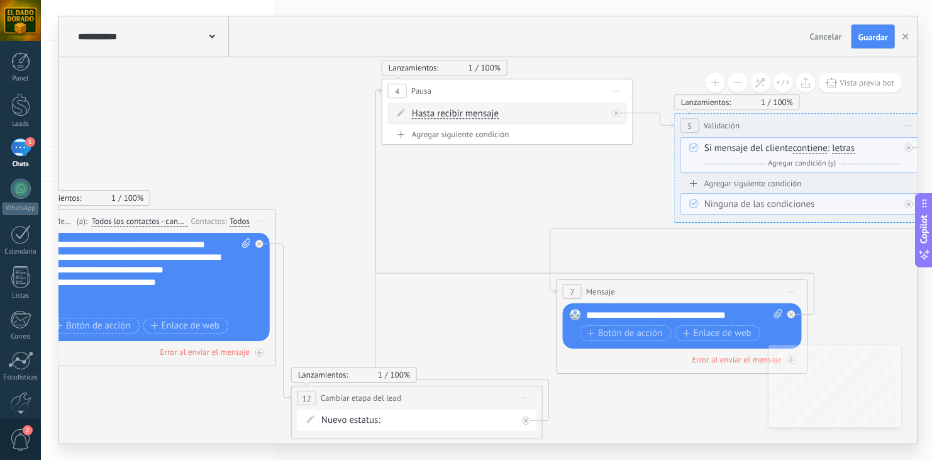
drag, startPoint x: 731, startPoint y: 190, endPoint x: 313, endPoint y: 111, distance: 425.6
click at [313, 111] on icon at bounding box center [940, 257] width 2684 height 992
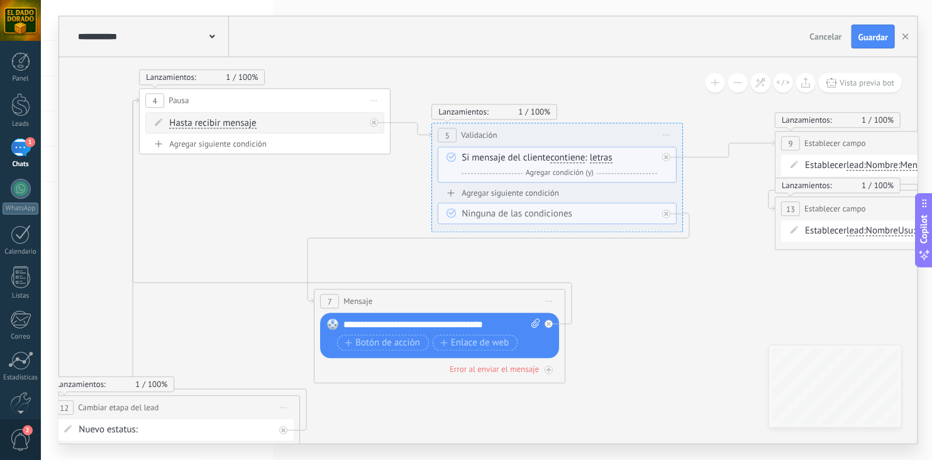
drag, startPoint x: 586, startPoint y: 206, endPoint x: 347, endPoint y: 219, distance: 239.3
click at [346, 220] on icon at bounding box center [697, 267] width 2684 height 992
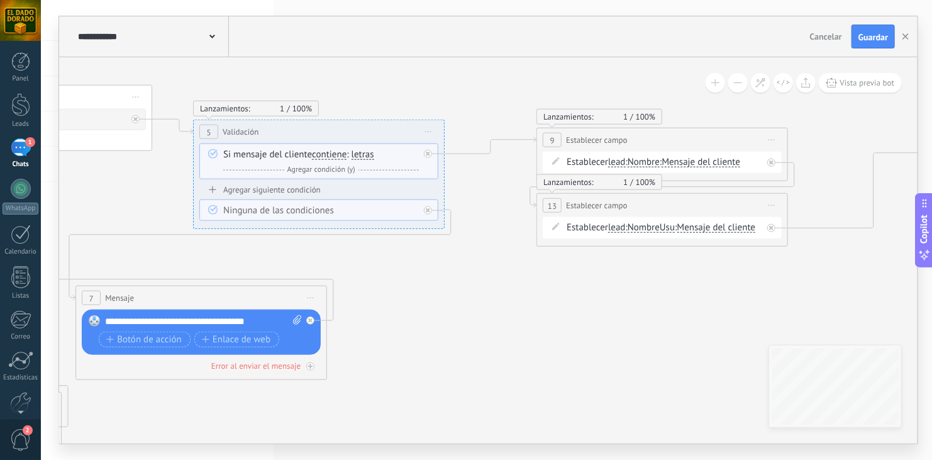
drag, startPoint x: 769, startPoint y: 329, endPoint x: 531, endPoint y: 326, distance: 238.3
click at [529, 327] on icon at bounding box center [459, 263] width 2684 height 992
click at [907, 42] on button "button" at bounding box center [905, 37] width 19 height 24
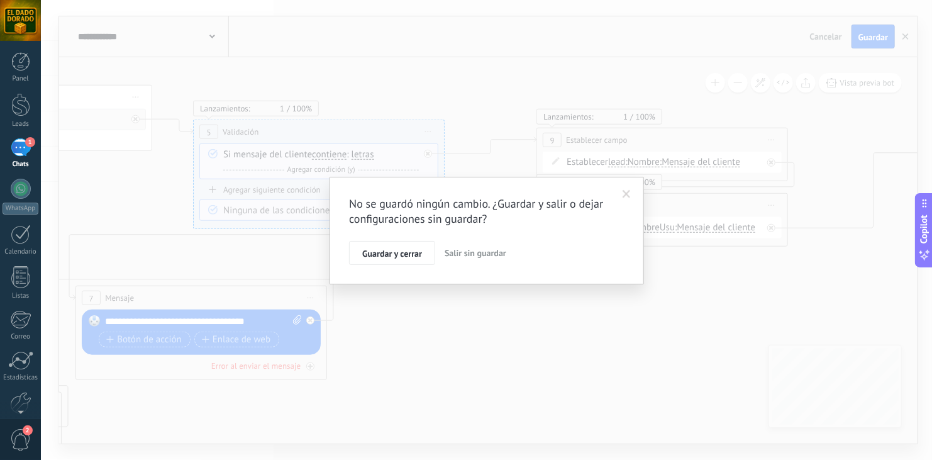
click at [473, 259] on button "Salir sin guardar" at bounding box center [476, 253] width 72 height 24
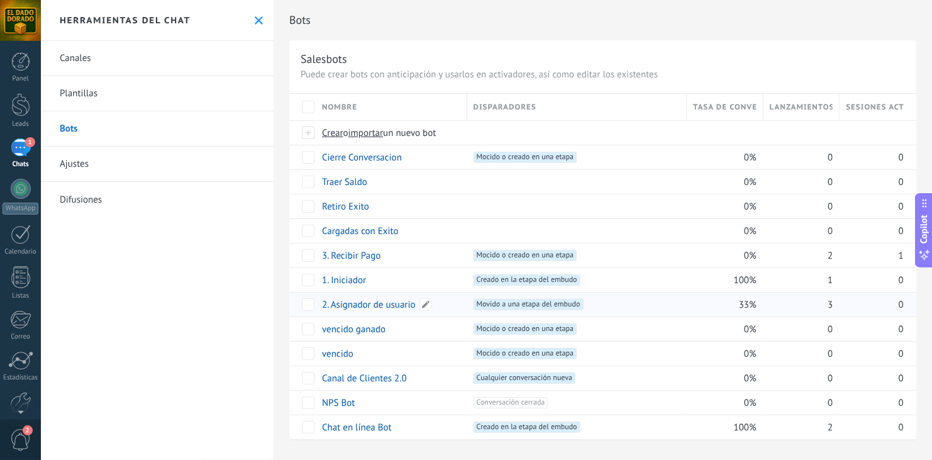
click at [346, 305] on link "2. Asignador de usuario" at bounding box center [369, 305] width 94 height 12
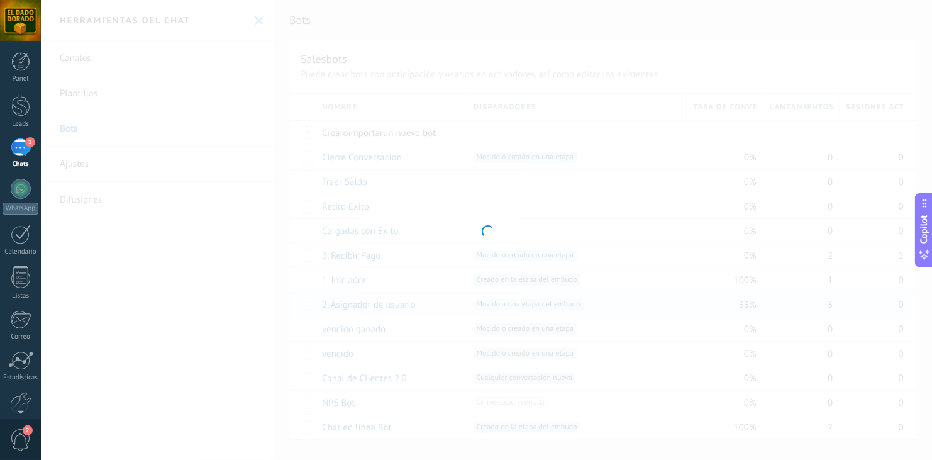
type input "**********"
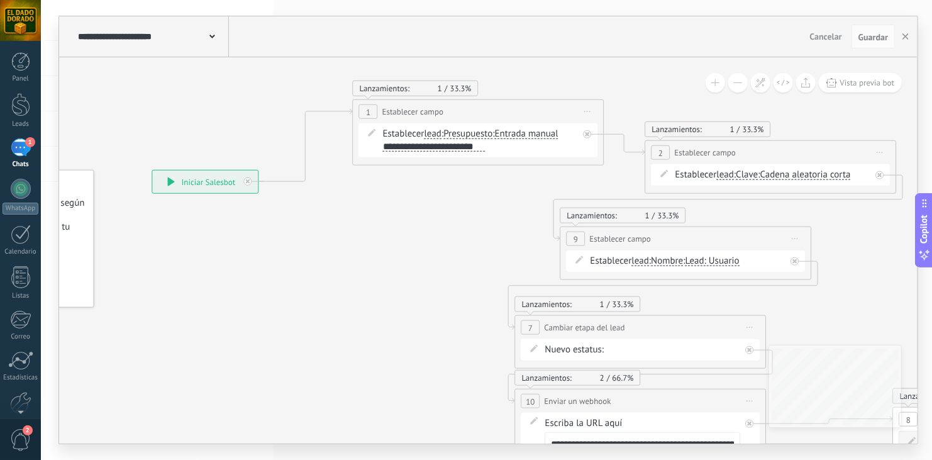
drag, startPoint x: 593, startPoint y: 265, endPoint x: 418, endPoint y: 283, distance: 176.4
click at [418, 283] on icon at bounding box center [853, 275] width 2030 height 1022
click at [475, 129] on span "Presupuesto" at bounding box center [467, 134] width 49 height 10
click at [475, 129] on button "Presupuesto" at bounding box center [514, 134] width 157 height 23
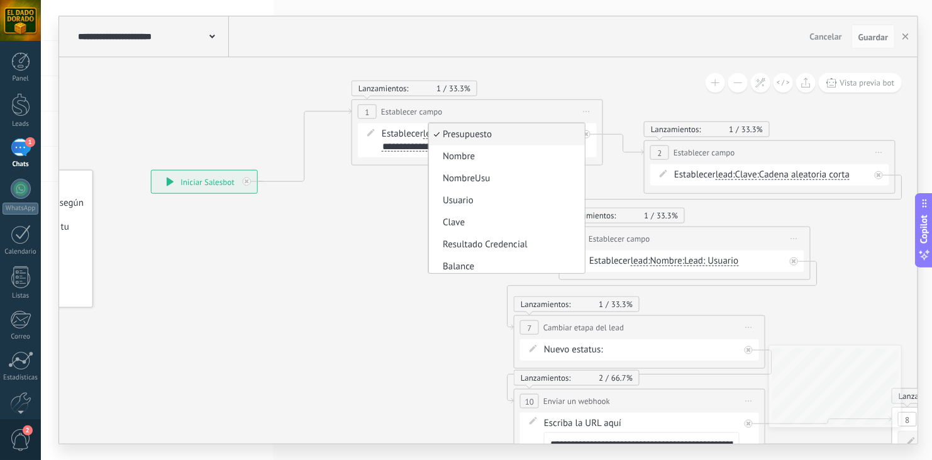
scroll to position [10, 0]
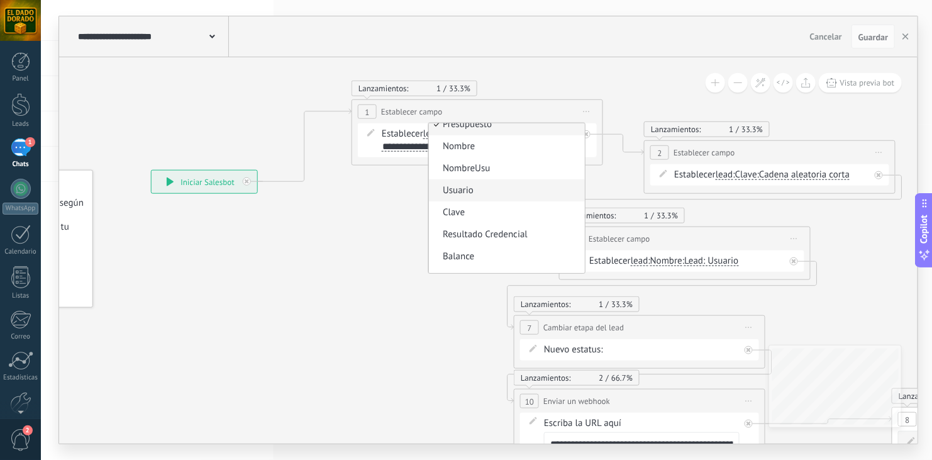
click at [511, 187] on span "Usuario" at bounding box center [505, 190] width 152 height 13
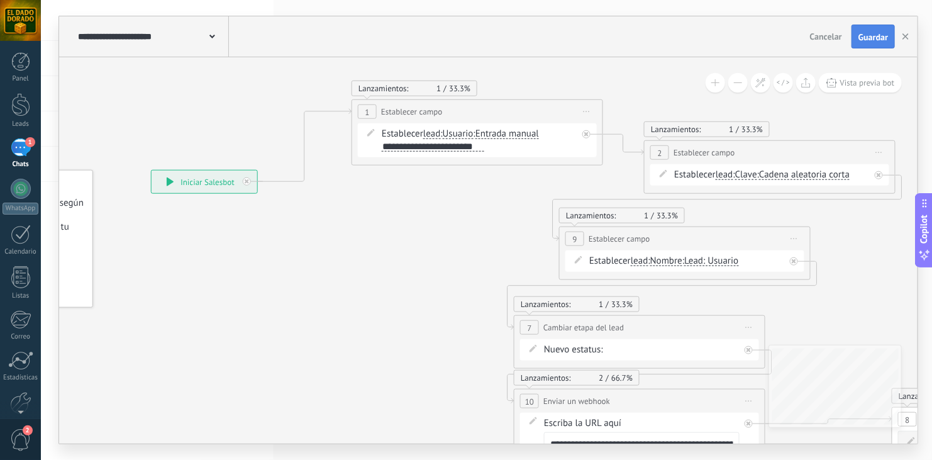
click at [862, 45] on button "Guardar" at bounding box center [872, 37] width 43 height 24
click at [906, 33] on button "button" at bounding box center [905, 37] width 19 height 24
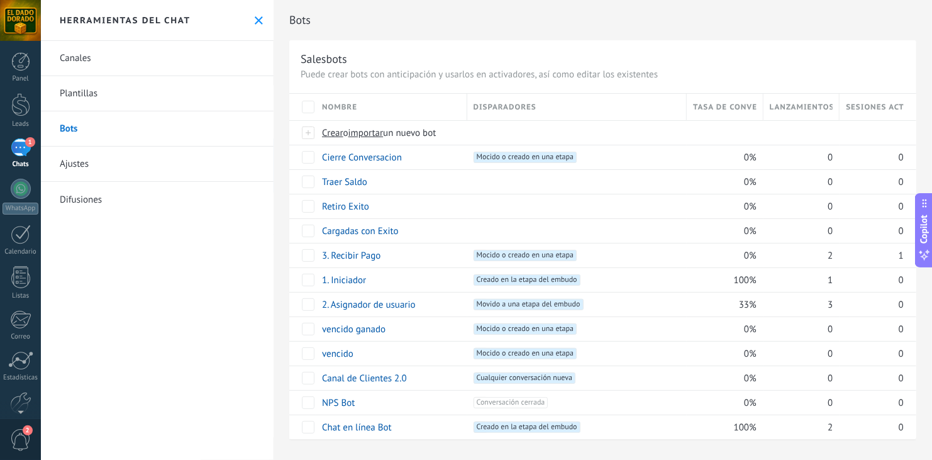
click at [20, 151] on div "1" at bounding box center [21, 147] width 20 height 18
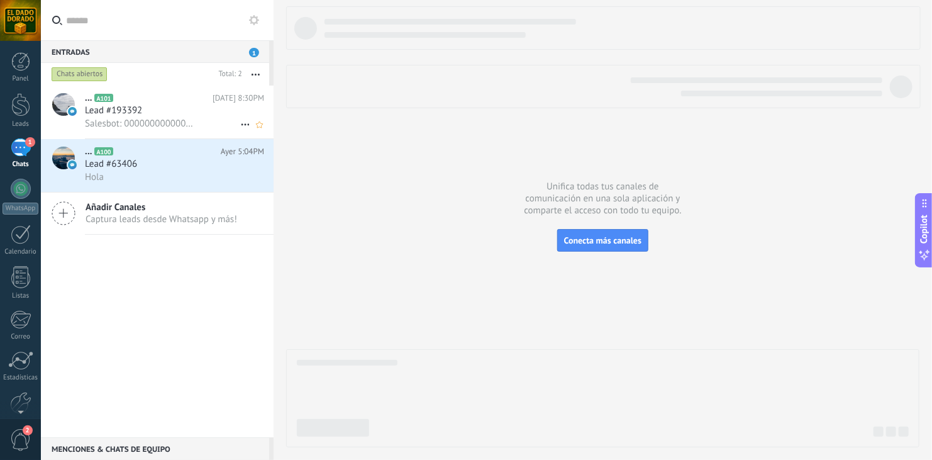
click at [157, 105] on div "Lead #193392" at bounding box center [174, 110] width 179 height 13
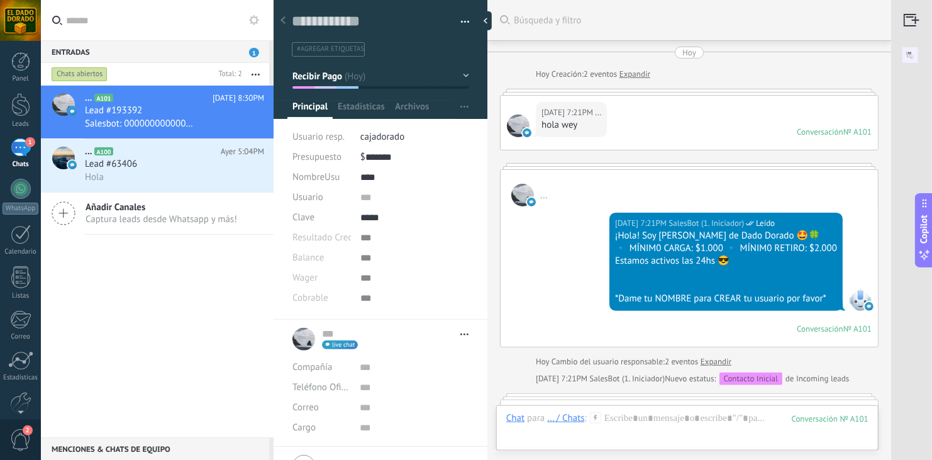
scroll to position [675, 0]
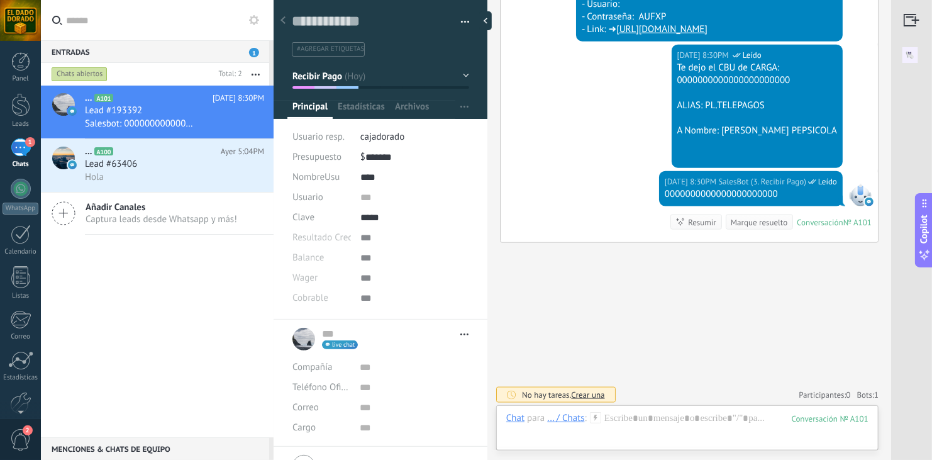
click at [461, 23] on span "button" at bounding box center [465, 24] width 9 height 3
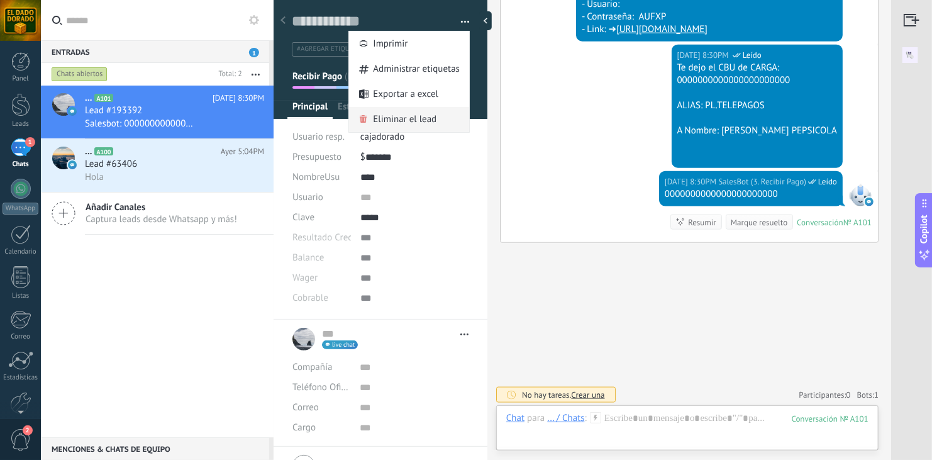
click at [402, 126] on span "Eliminar el lead" at bounding box center [405, 119] width 64 height 25
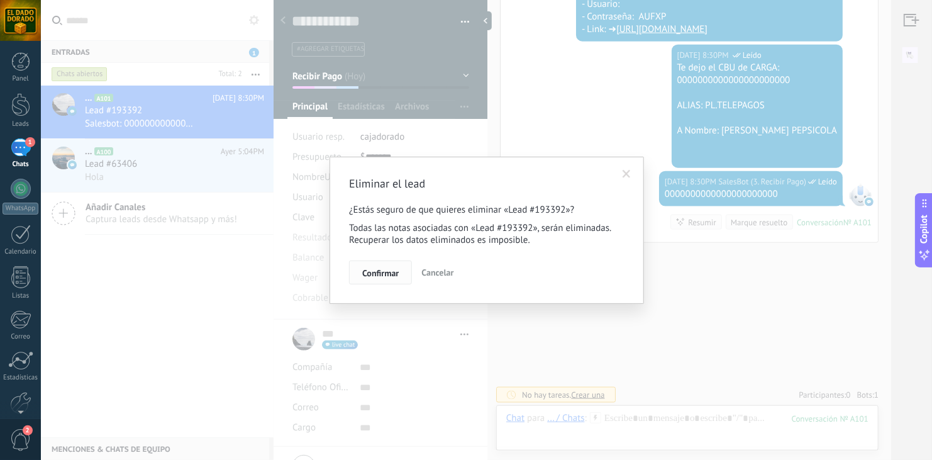
click at [377, 272] on span "Confirmar" at bounding box center [380, 272] width 36 height 9
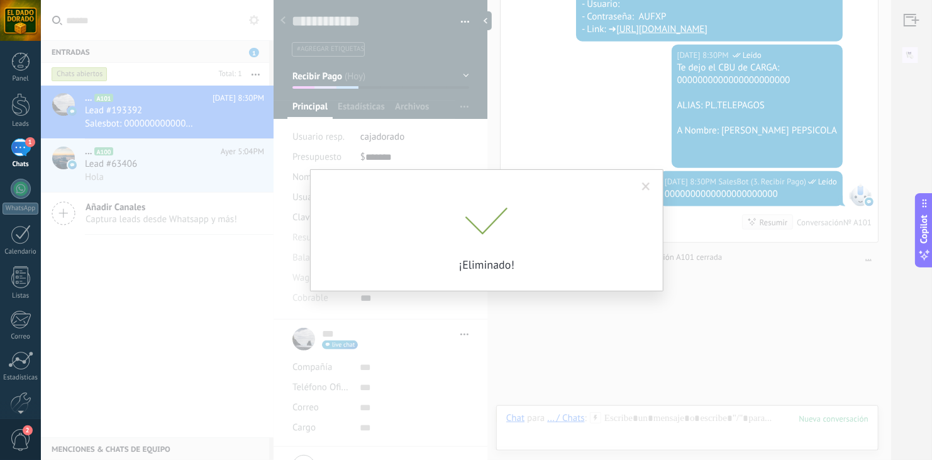
scroll to position [695, 0]
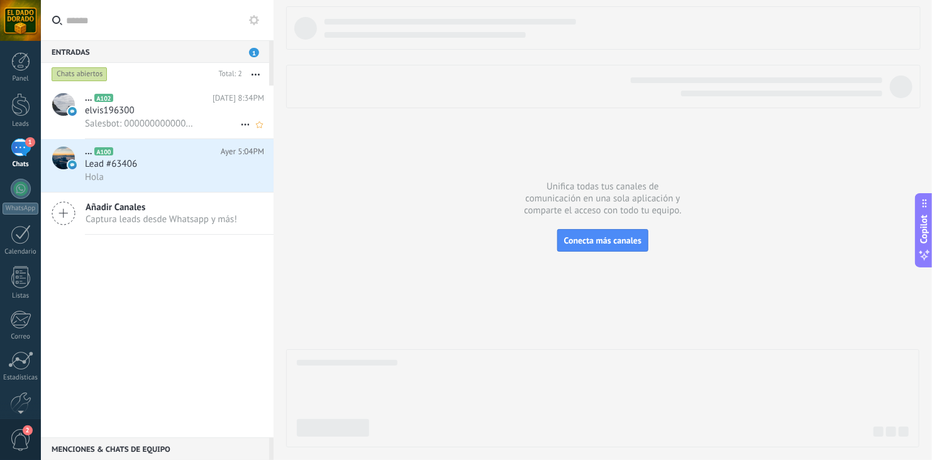
click at [140, 113] on h3 "elvis196300" at bounding box center [113, 110] width 56 height 13
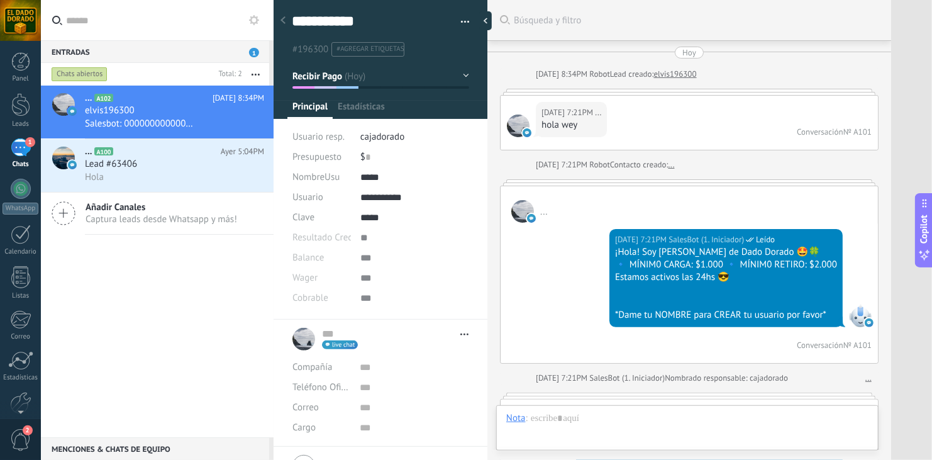
type textarea "**********"
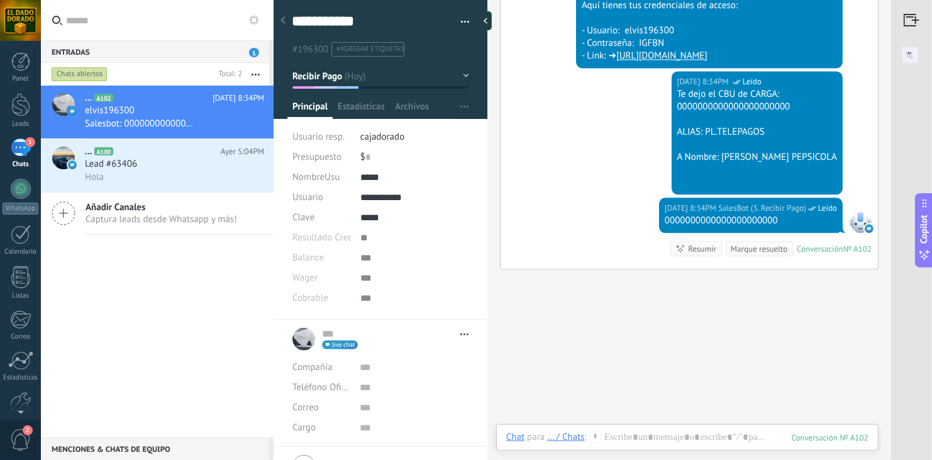
click at [907, 55] on img at bounding box center [910, 55] width 38 height 28
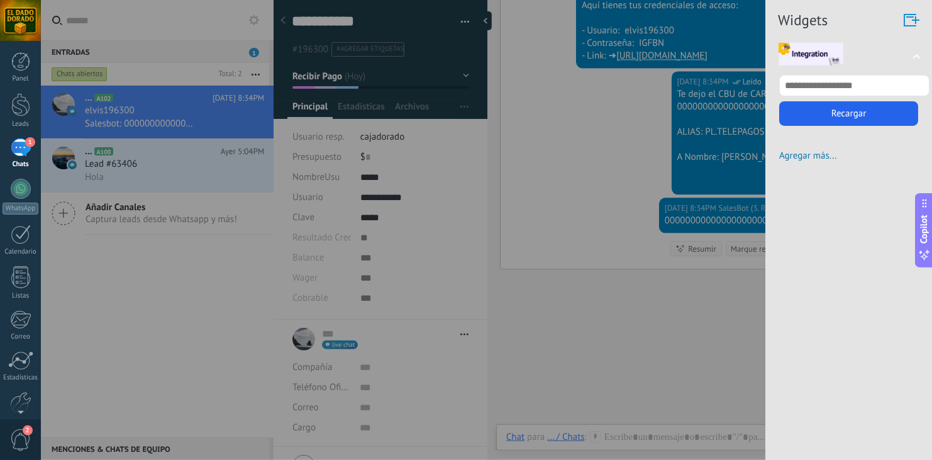
click at [864, 86] on input "text" at bounding box center [854, 85] width 150 height 21
type input "***"
click at [850, 118] on button "Recargar" at bounding box center [848, 113] width 139 height 25
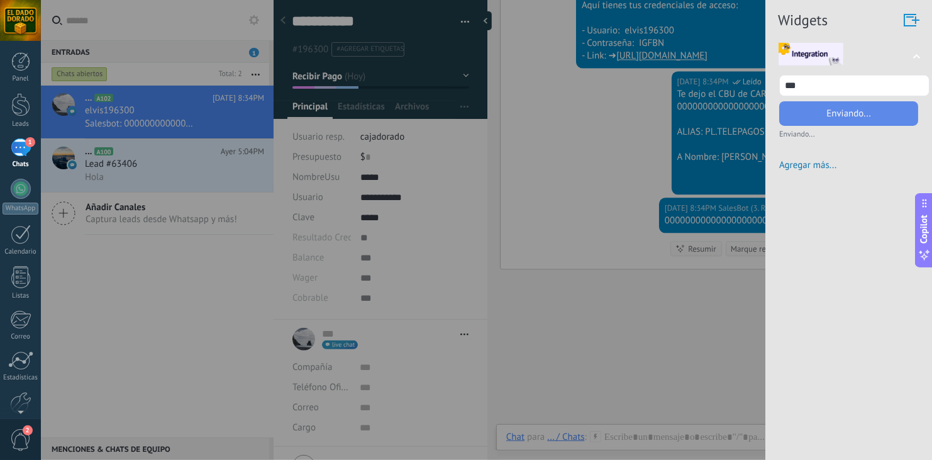
scroll to position [0, 0]
type input "********"
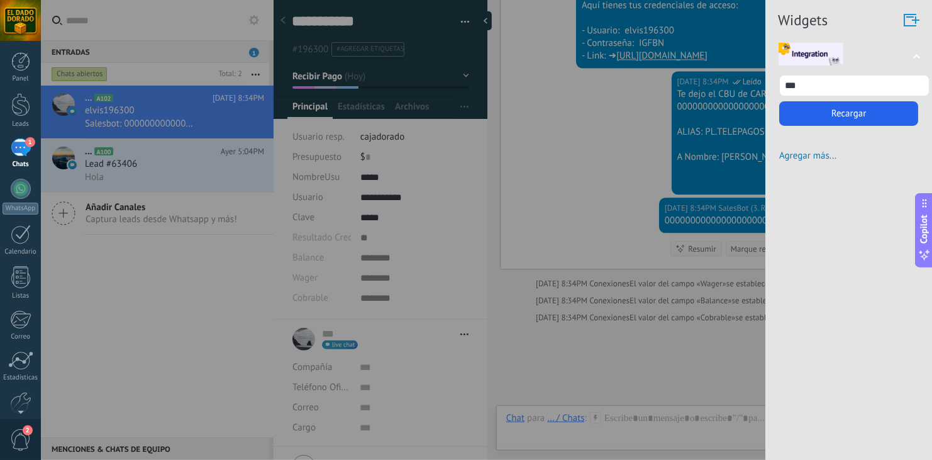
scroll to position [1350, 0]
